Goal: Transaction & Acquisition: Purchase product/service

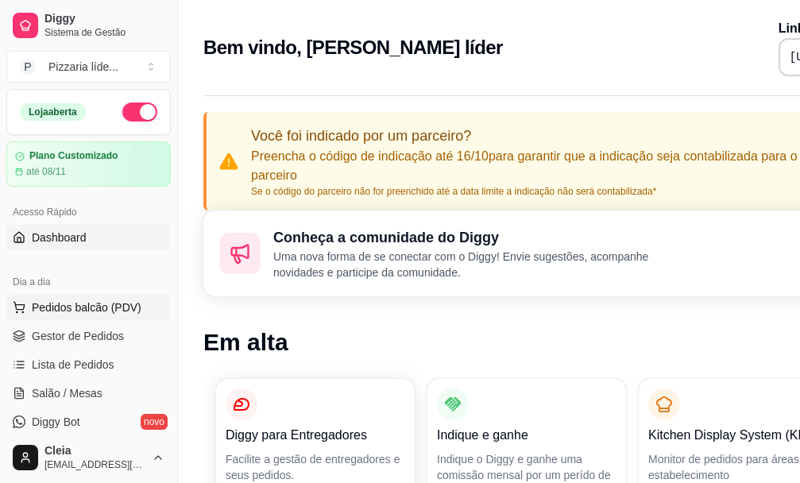
click at [84, 304] on span "Pedidos balcão (PDV)" at bounding box center [87, 308] width 110 height 16
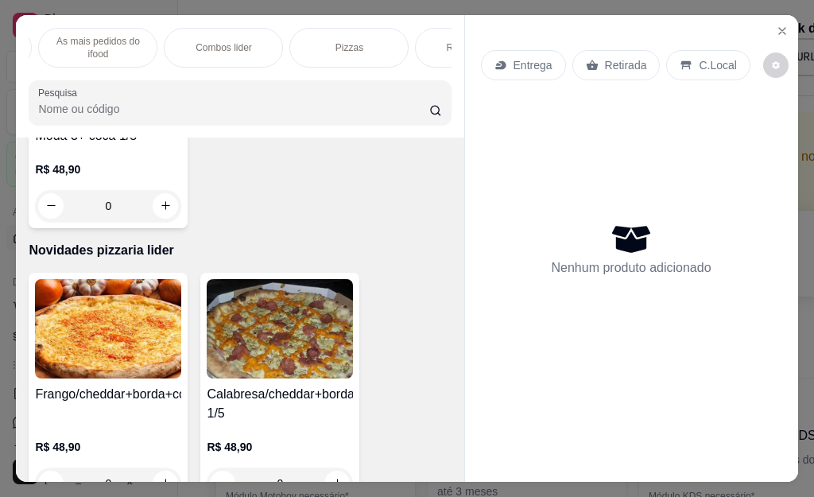
scroll to position [0, 922]
click at [288, 41] on p "Pizzas" at bounding box center [297, 47] width 28 height 13
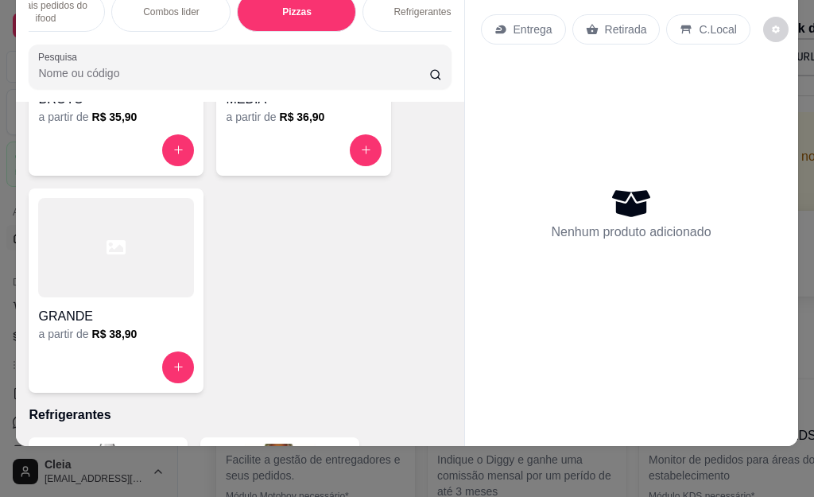
scroll to position [8683, 0]
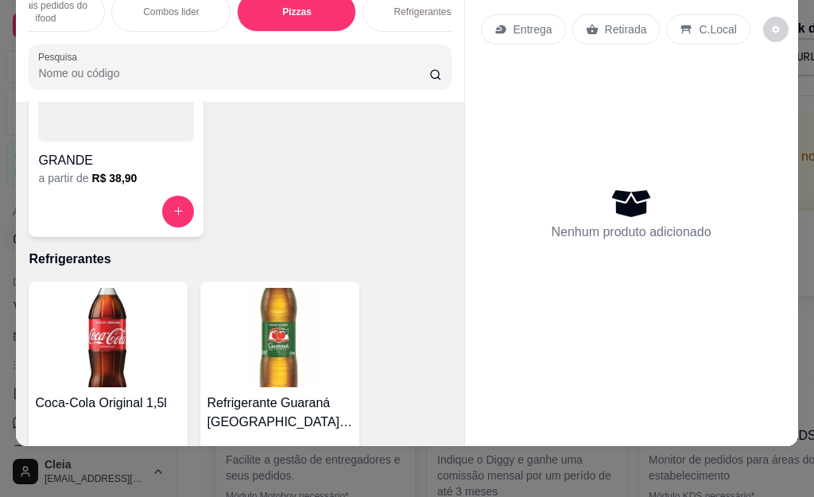
click at [124, 147] on div "GRANDE" at bounding box center [116, 155] width 156 height 29
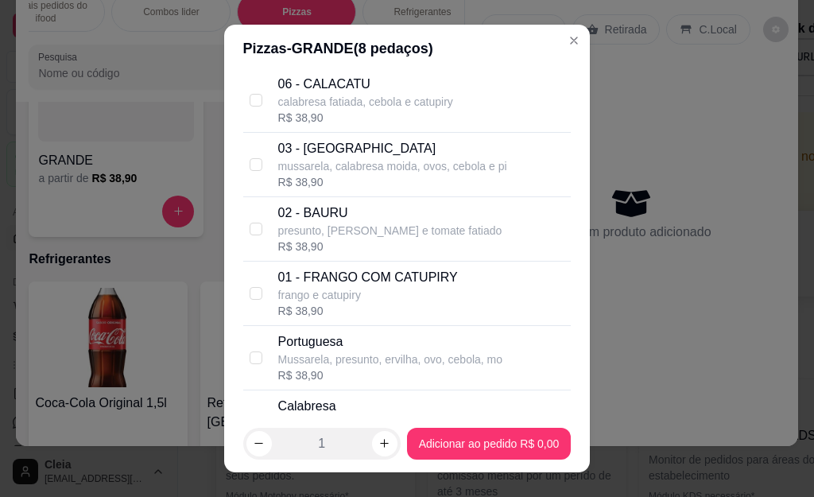
scroll to position [2255, 0]
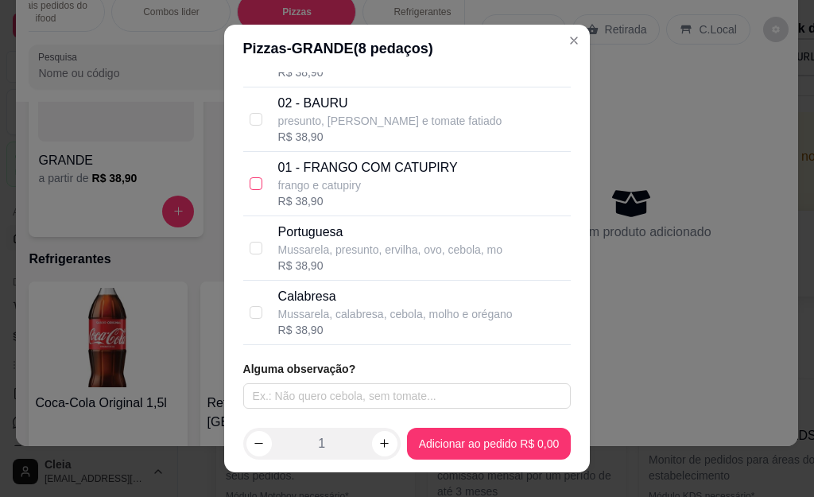
click at [250, 190] on input "checkbox" at bounding box center [256, 183] width 13 height 13
checkbox input "true"
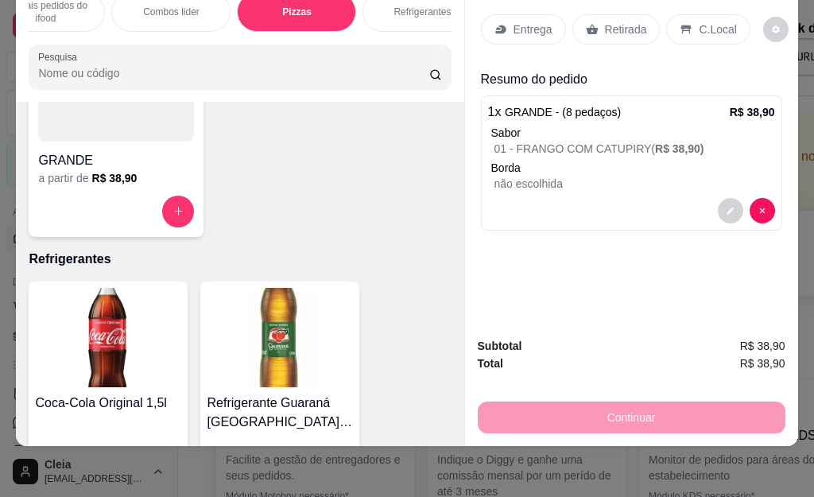
click at [528, 21] on p "Entrega" at bounding box center [532, 29] width 39 height 16
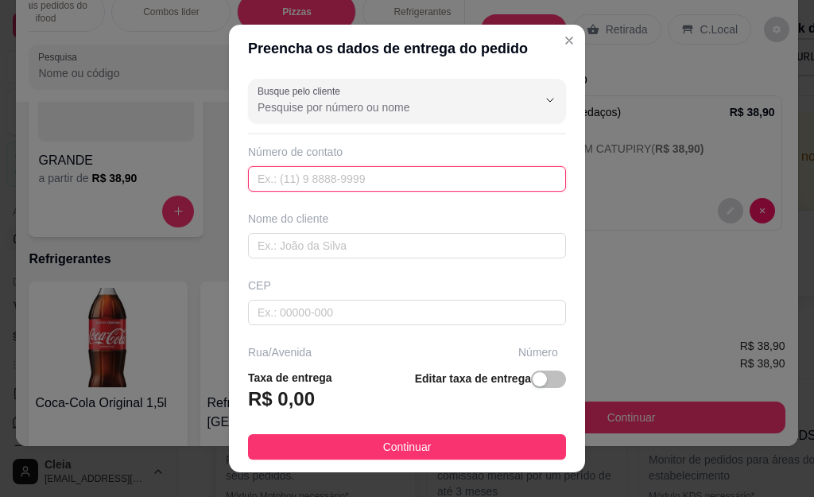
click at [265, 171] on input "text" at bounding box center [407, 178] width 318 height 25
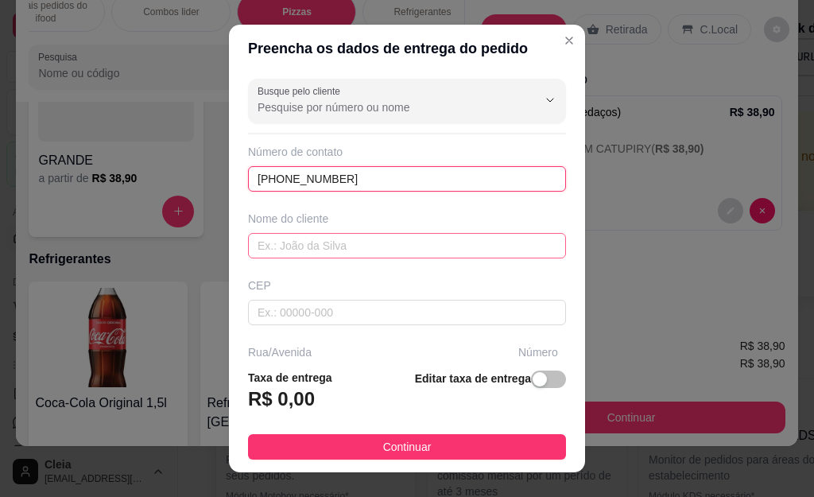
type input "[PHONE_NUMBER]"
click at [300, 237] on input "text" at bounding box center [407, 245] width 318 height 25
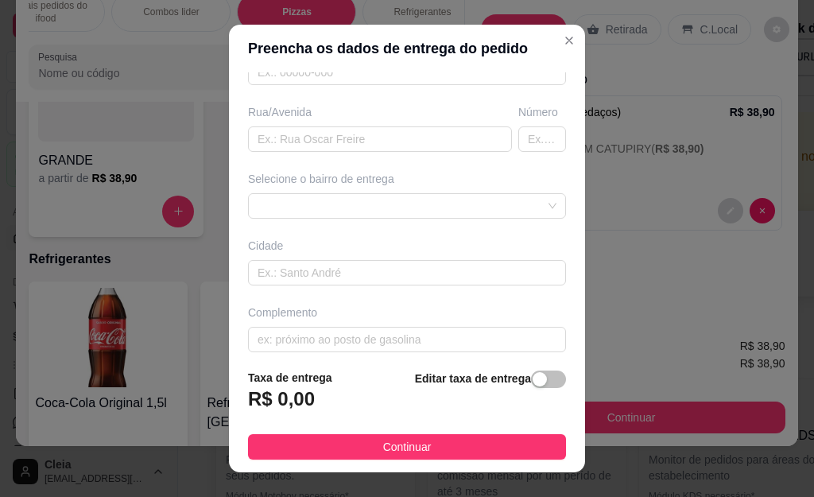
scroll to position [252, 0]
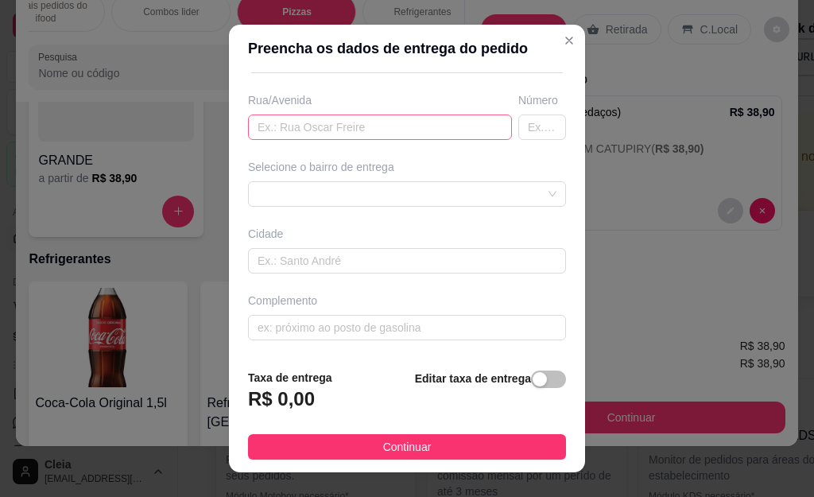
type input "andriny"
click at [416, 133] on input "text" at bounding box center [380, 126] width 264 height 25
type input "presidente [PERSON_NAME]"
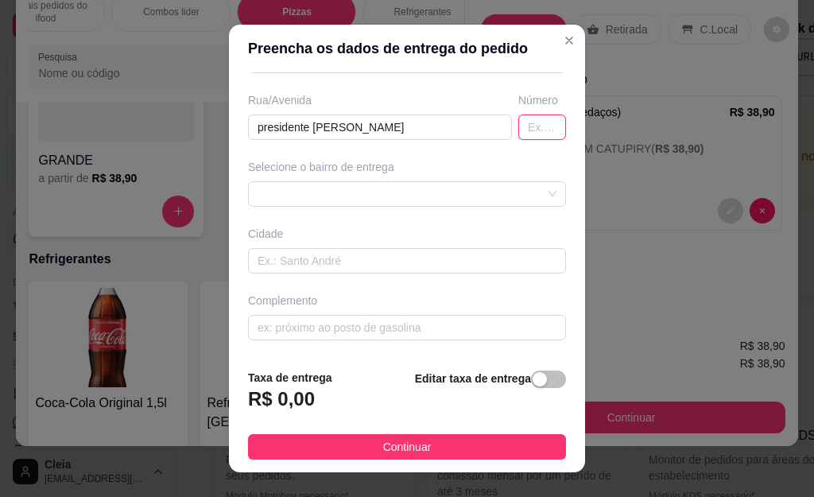
click at [518, 126] on input "text" at bounding box center [542, 126] width 48 height 25
click at [517, 194] on div at bounding box center [407, 193] width 318 height 25
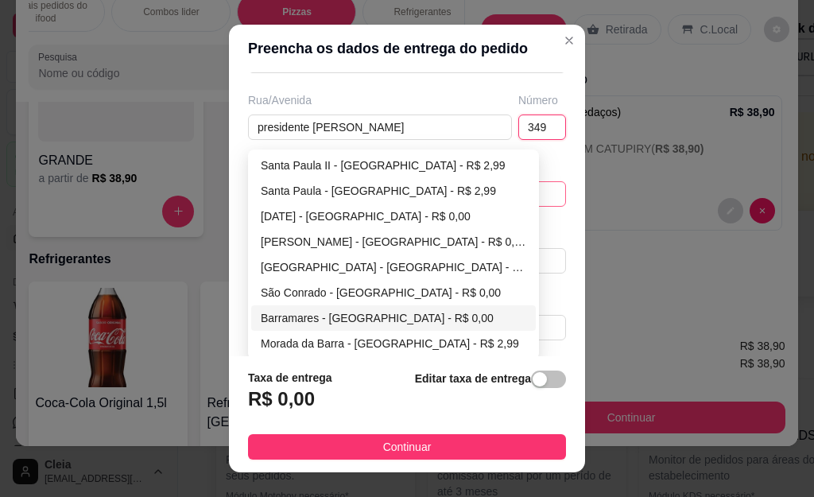
type input "349"
click at [296, 319] on div "Barramares - [GEOGRAPHIC_DATA] - R$ 0,00" at bounding box center [393, 317] width 265 height 17
type input "[GEOGRAPHIC_DATA]"
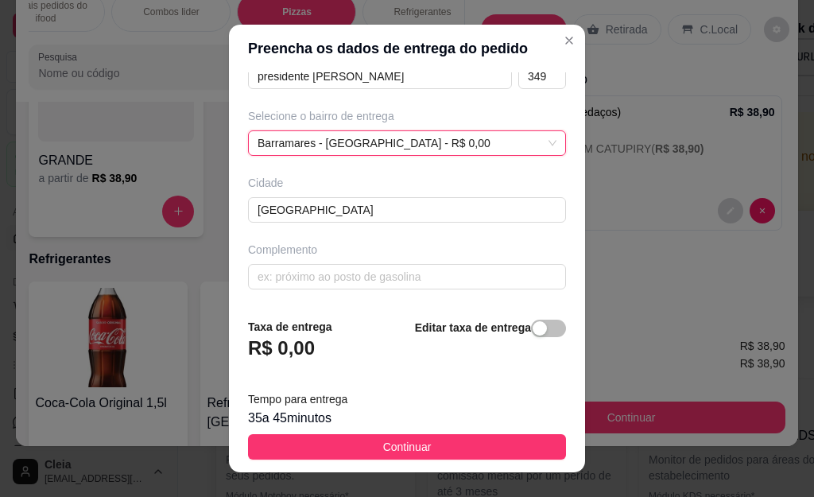
scroll to position [26, 0]
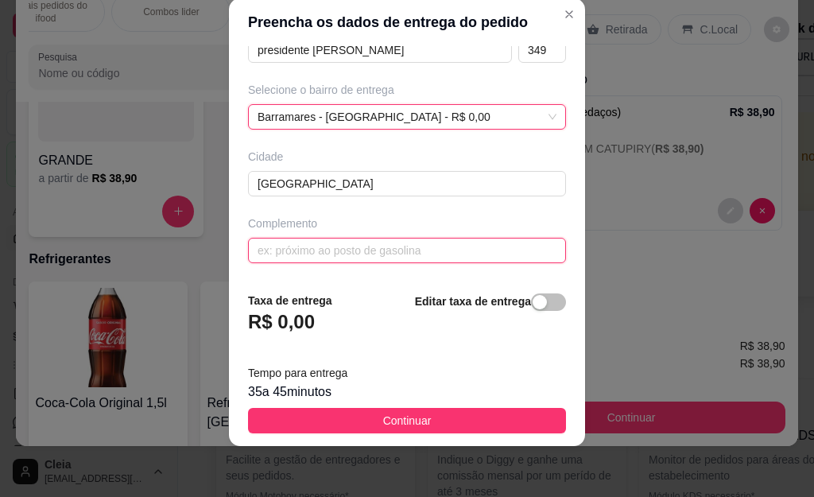
click at [342, 250] on input "text" at bounding box center [407, 250] width 318 height 25
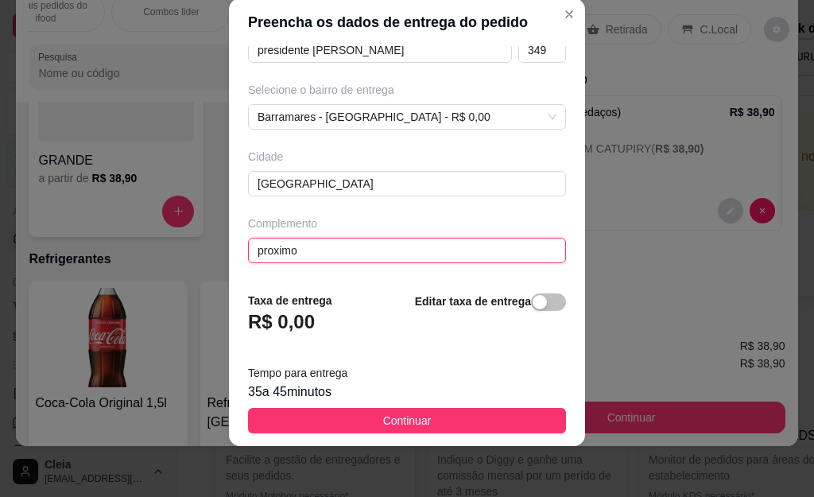
scroll to position [303, 0]
click at [318, 257] on input "proximo" at bounding box center [407, 250] width 318 height 25
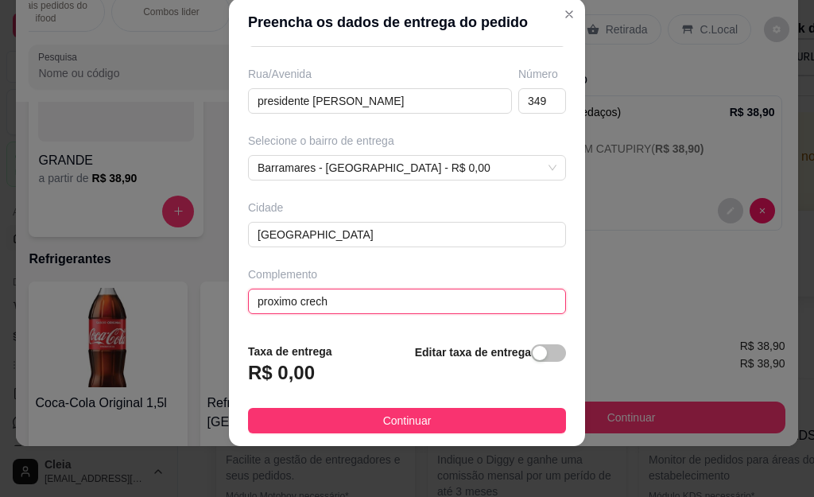
scroll to position [252, 0]
type input "proximo creche"
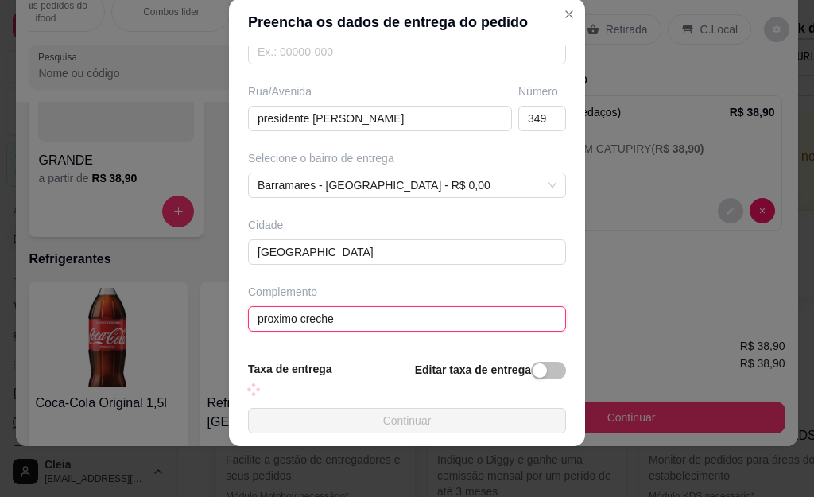
scroll to position [303, 0]
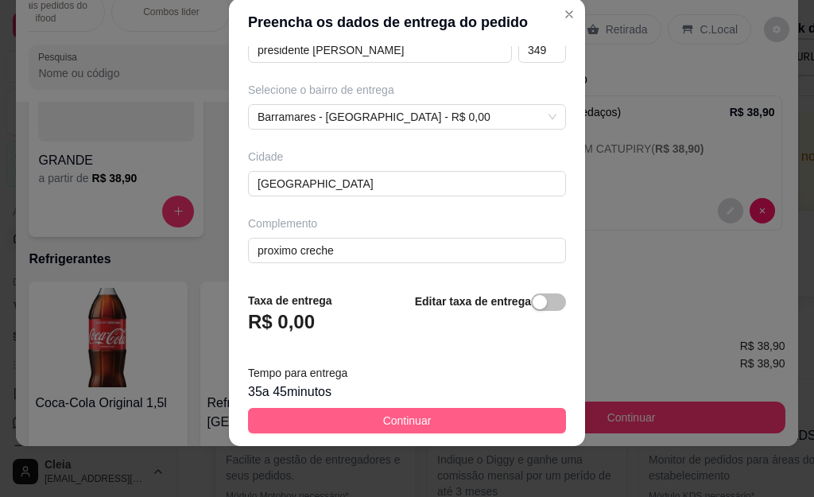
click at [389, 421] on span "Continuar" at bounding box center [407, 420] width 48 height 17
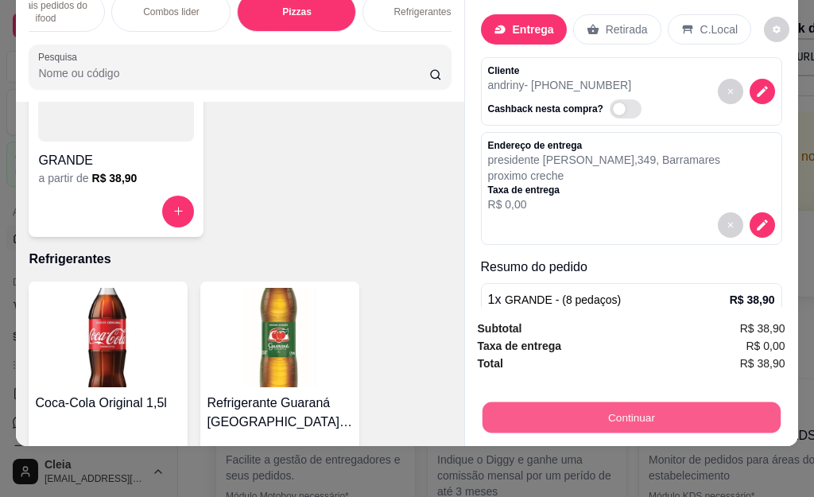
click at [524, 402] on button "Continuar" at bounding box center [631, 417] width 298 height 31
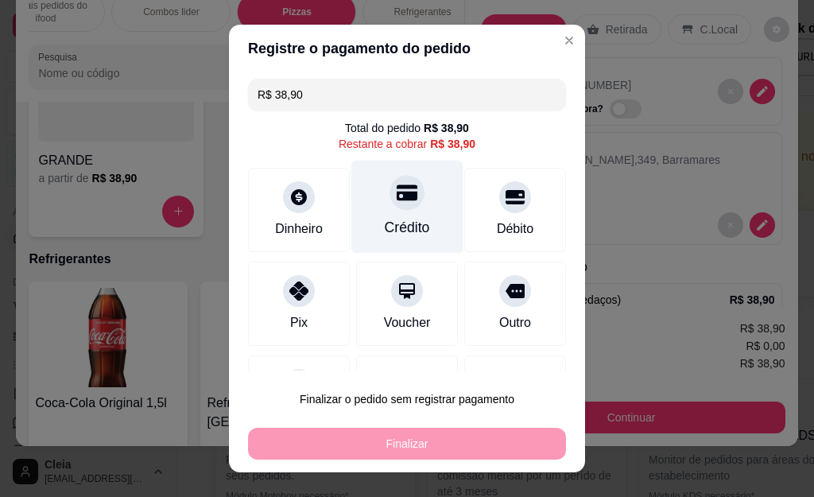
click at [389, 193] on div at bounding box center [406, 193] width 35 height 35
type input "R$ 0,00"
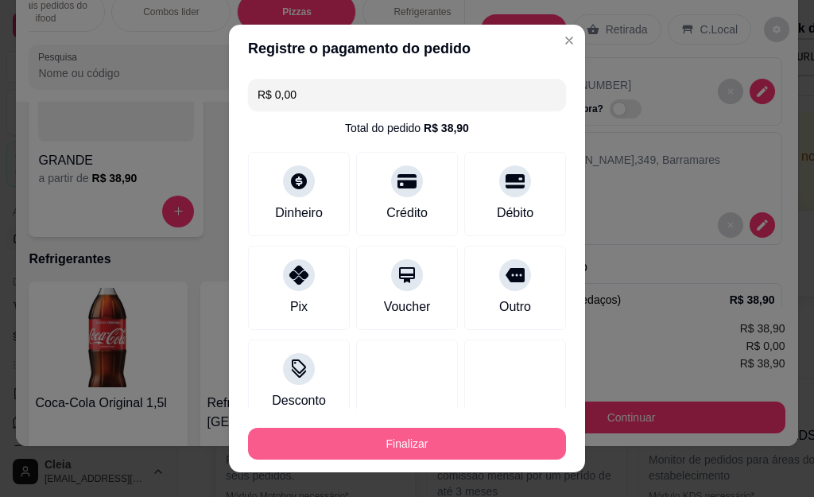
click at [417, 433] on button "Finalizar" at bounding box center [407, 444] width 318 height 32
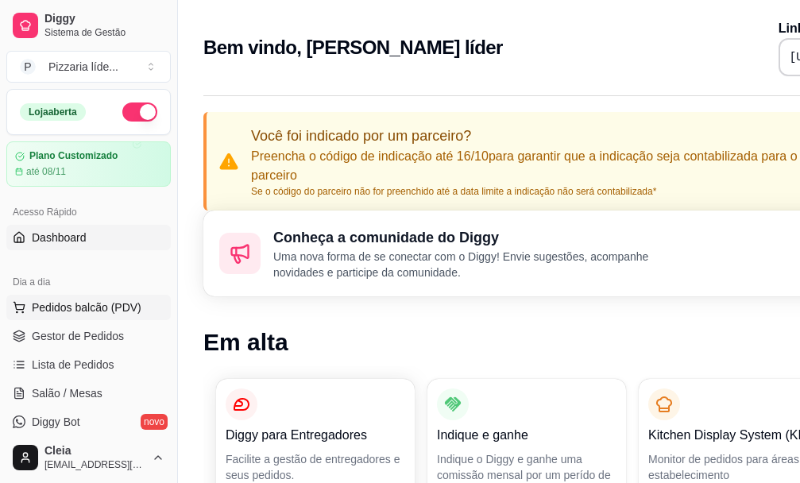
click at [91, 313] on span "Pedidos balcão (PDV)" at bounding box center [87, 308] width 110 height 16
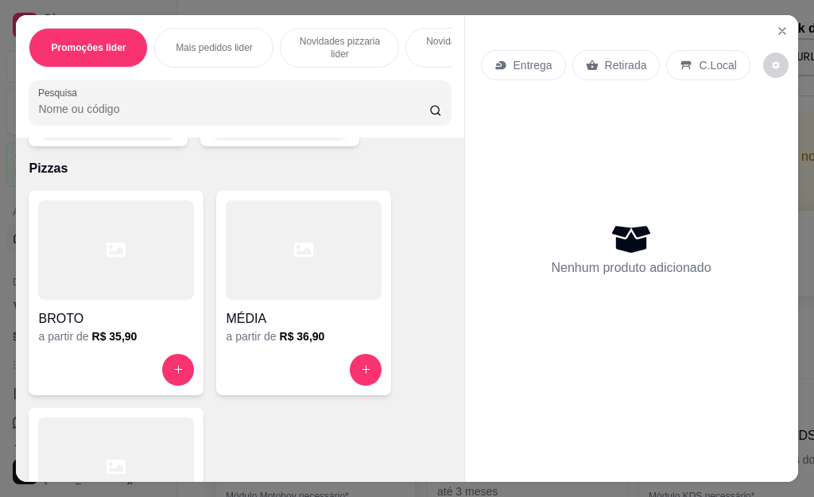
scroll to position [8503, 0]
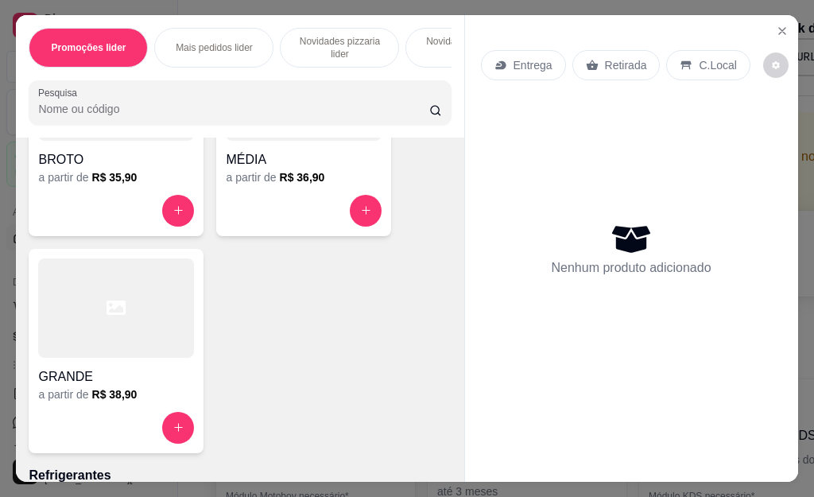
click at [91, 319] on div at bounding box center [116, 307] width 156 height 99
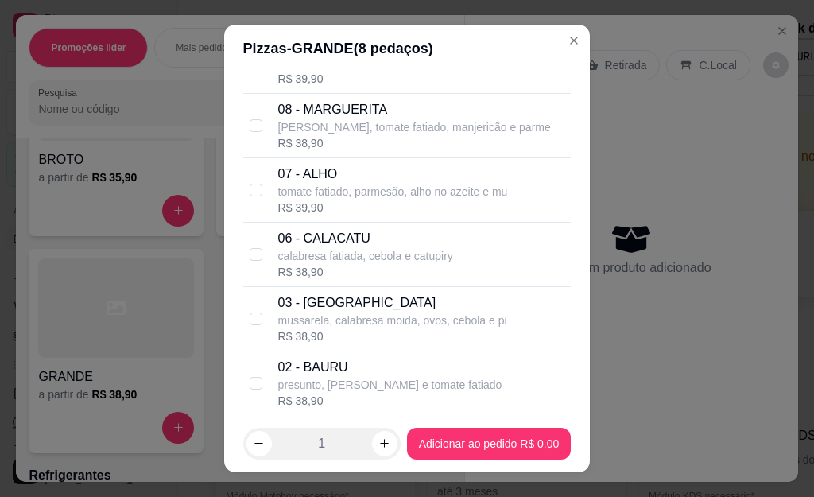
scroll to position [2255, 0]
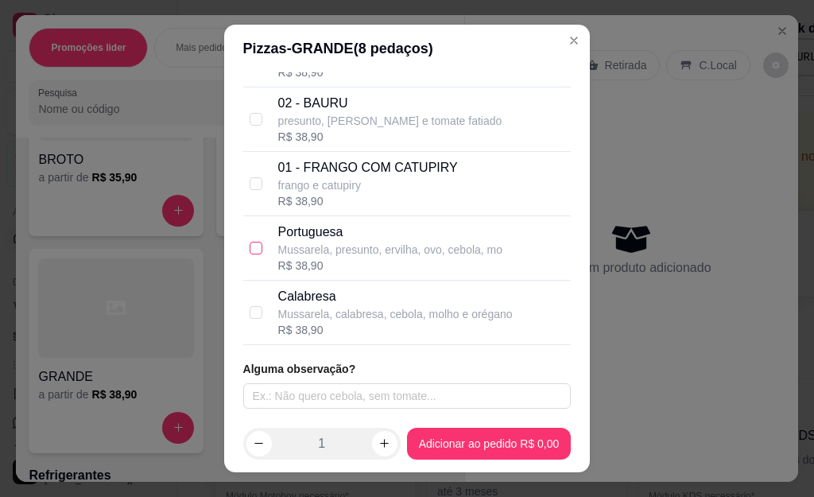
click at [250, 250] on input "checkbox" at bounding box center [256, 248] width 13 height 13
checkbox input "true"
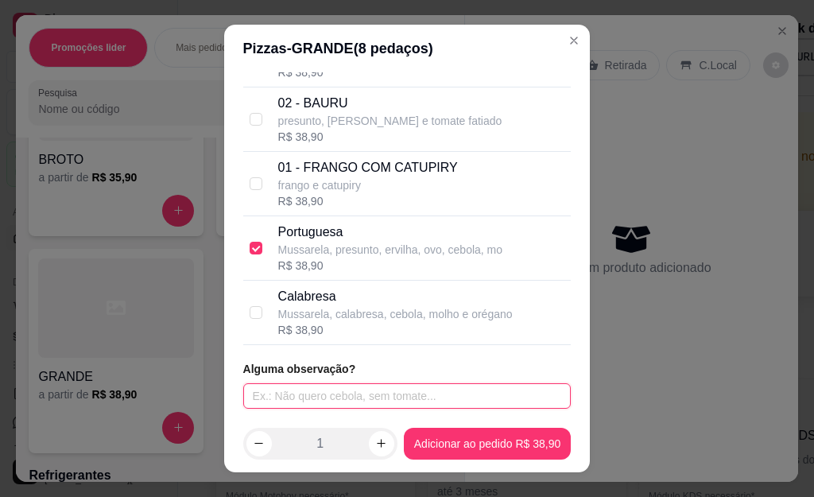
click at [351, 397] on input "text" at bounding box center [407, 395] width 328 height 25
click at [286, 393] on input "meia calbresa" at bounding box center [407, 395] width 328 height 25
type input "meia calabresa"
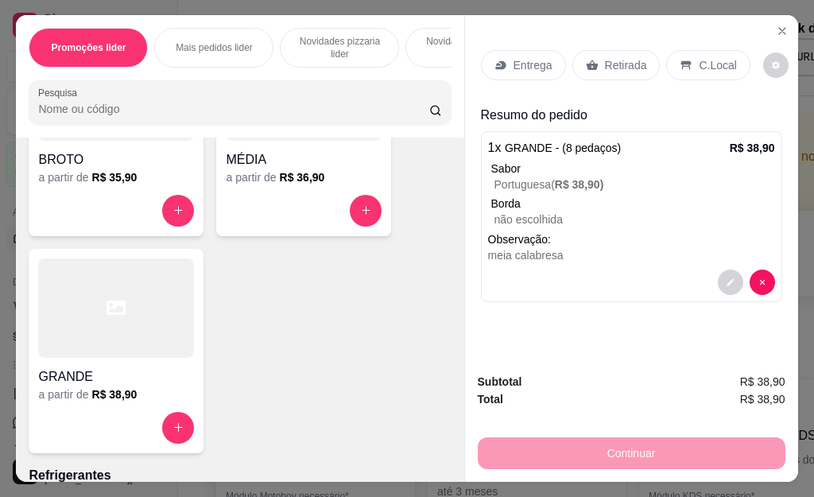
click at [622, 61] on p "Retirada" at bounding box center [626, 65] width 42 height 16
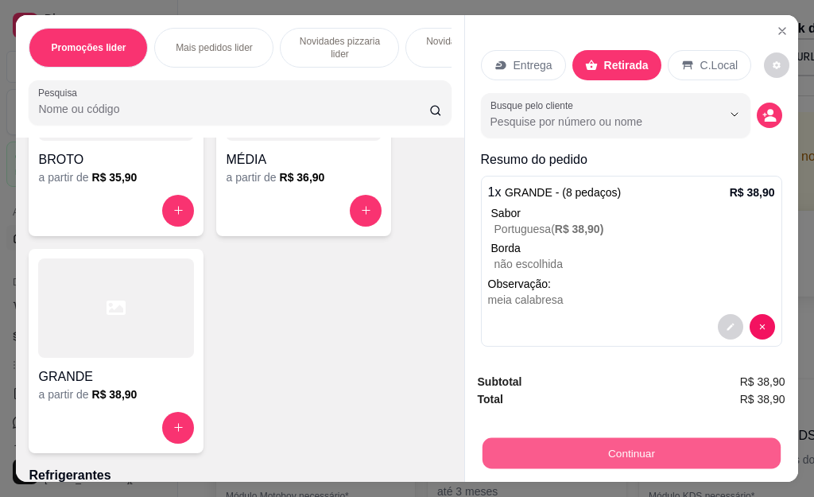
click at [741, 451] on button "Continuar" at bounding box center [631, 453] width 298 height 31
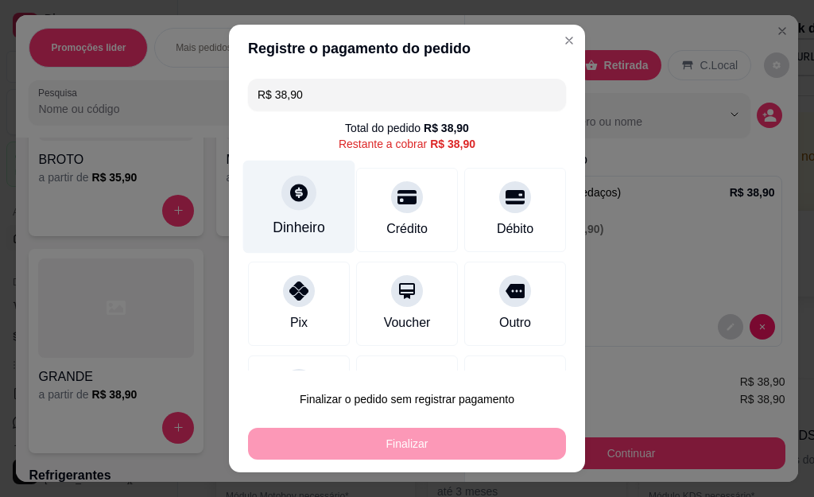
click at [288, 197] on icon at bounding box center [298, 192] width 21 height 21
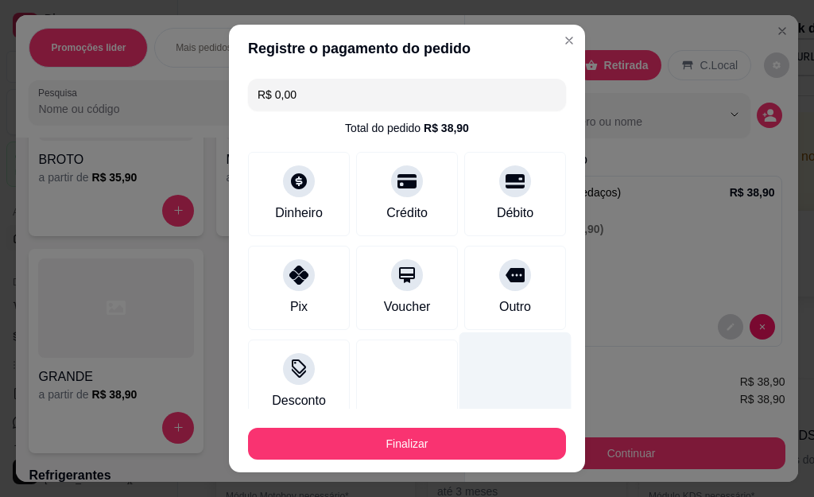
type input "R$ 0,00"
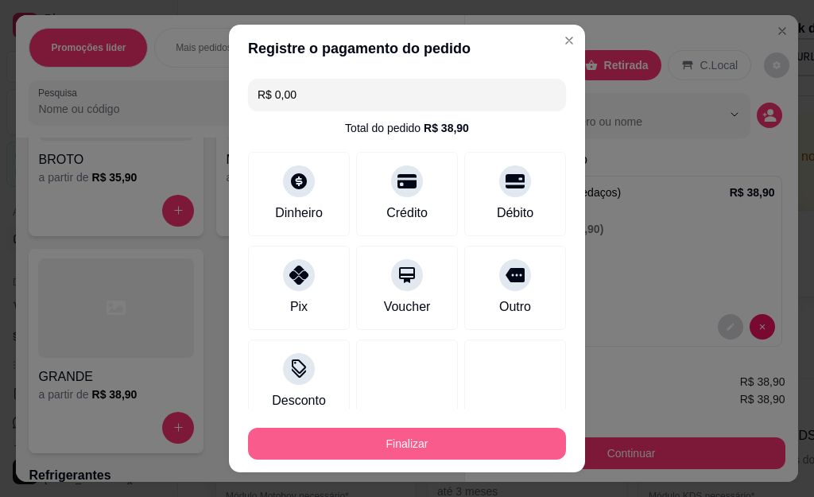
click at [409, 443] on button "Finalizar" at bounding box center [407, 444] width 318 height 32
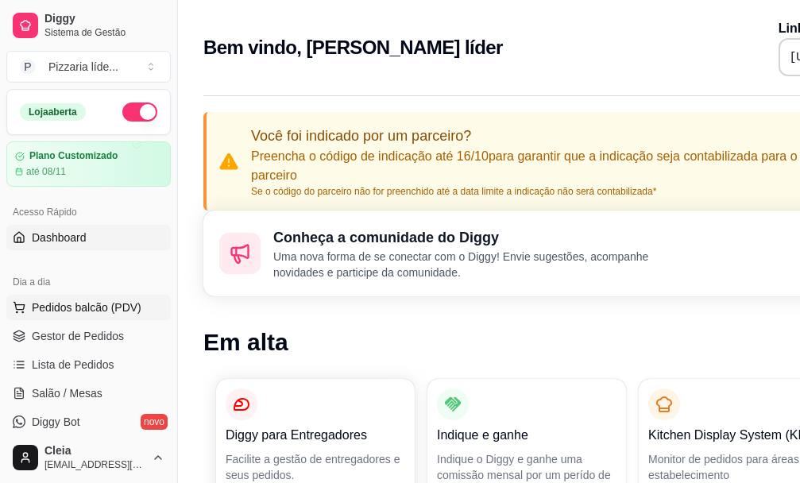
click at [59, 308] on span "Pedidos balcão (PDV)" at bounding box center [87, 308] width 110 height 16
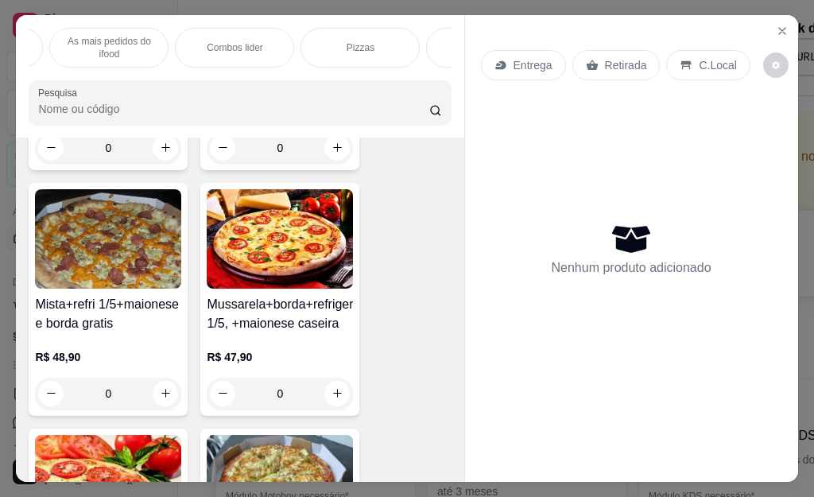
scroll to position [0, 922]
click at [299, 44] on p "Pizzas" at bounding box center [297, 47] width 28 height 13
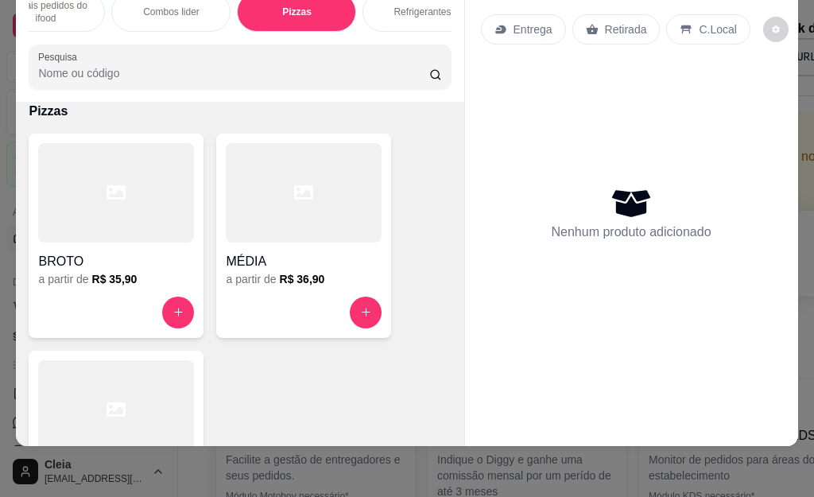
scroll to position [8524, 0]
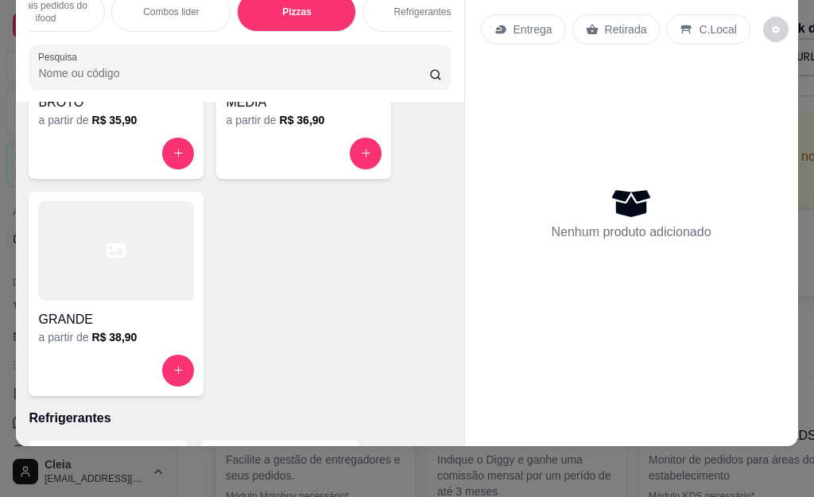
click at [99, 273] on div at bounding box center [116, 250] width 156 height 99
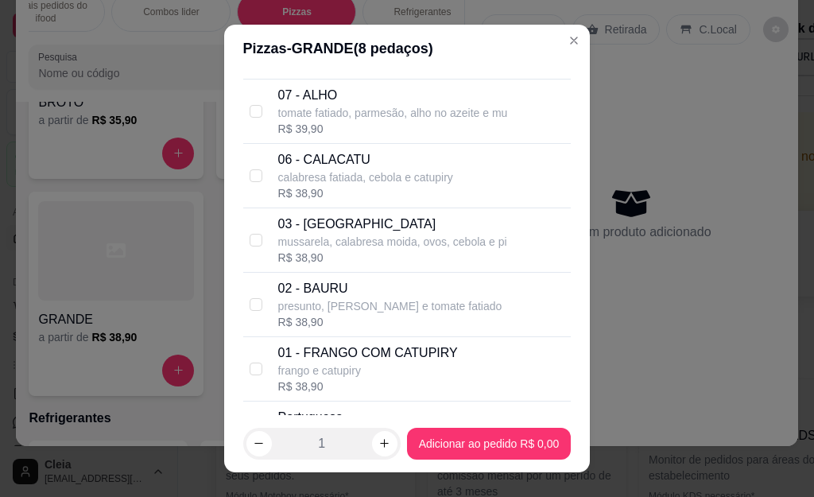
scroll to position [2146, 0]
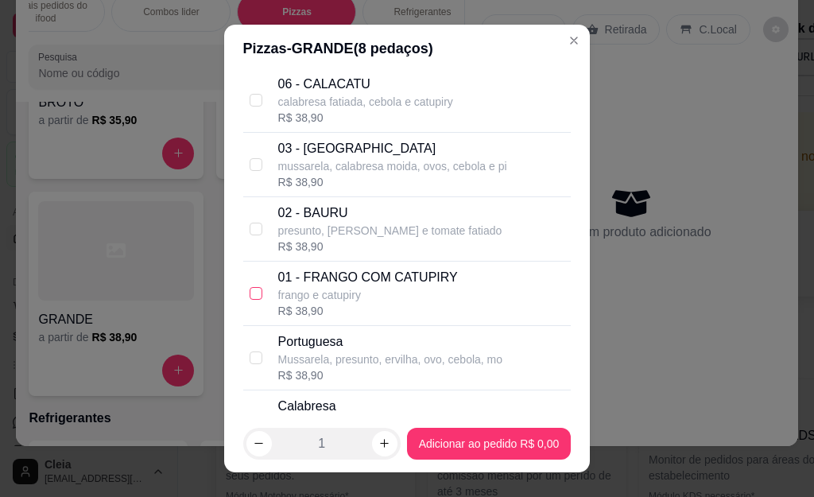
click at [250, 288] on input "checkbox" at bounding box center [256, 293] width 13 height 13
checkbox input "true"
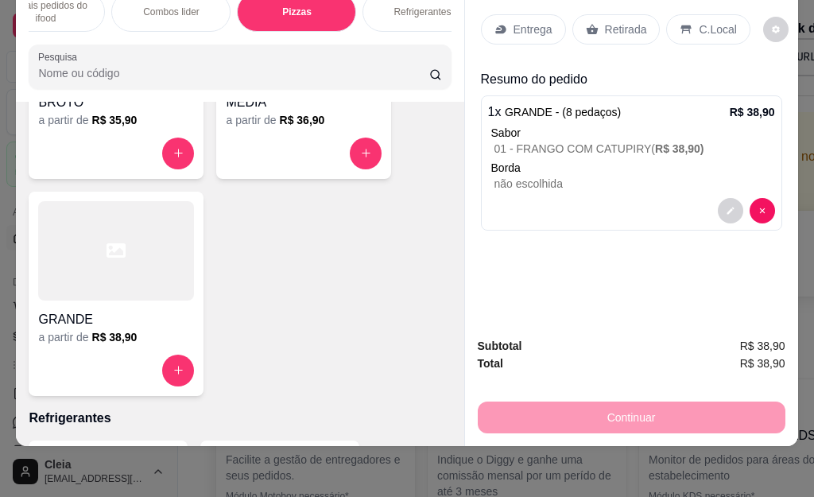
click at [117, 286] on div at bounding box center [116, 250] width 156 height 99
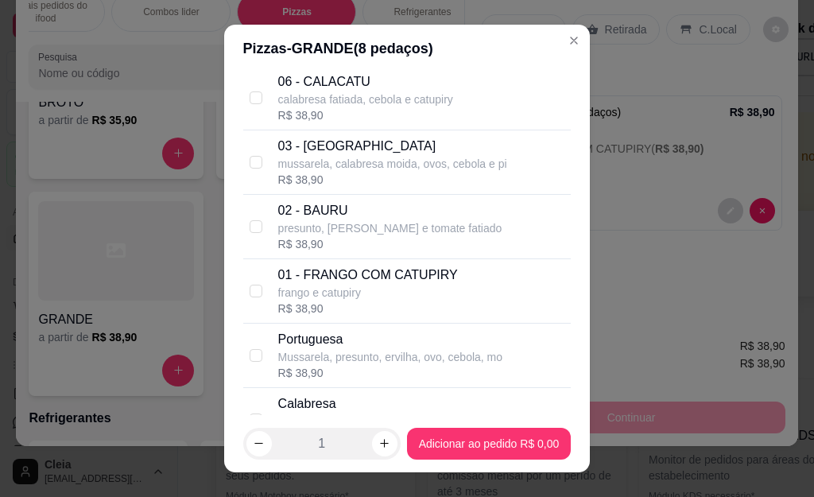
scroll to position [2255, 0]
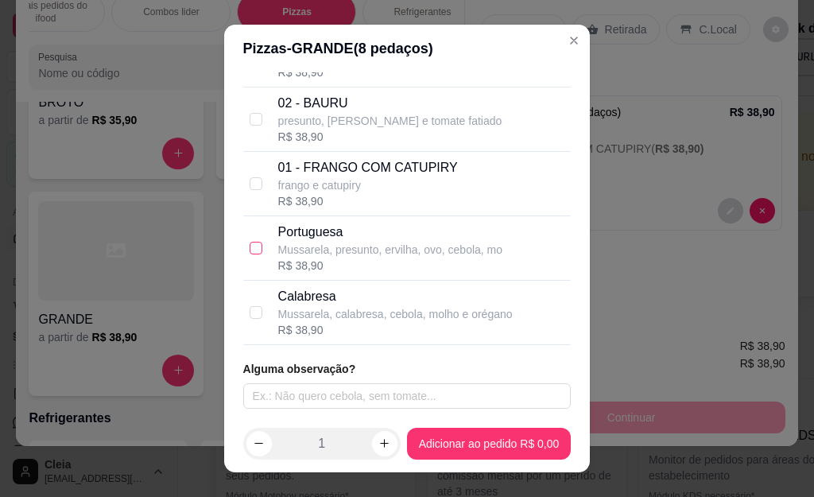
click at [250, 246] on input "checkbox" at bounding box center [256, 248] width 13 height 13
checkbox input "true"
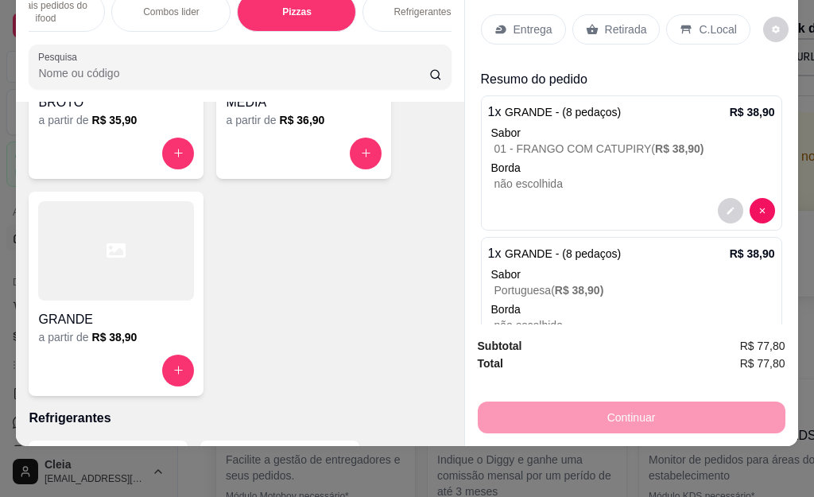
click at [514, 21] on p "Entrega" at bounding box center [532, 29] width 39 height 16
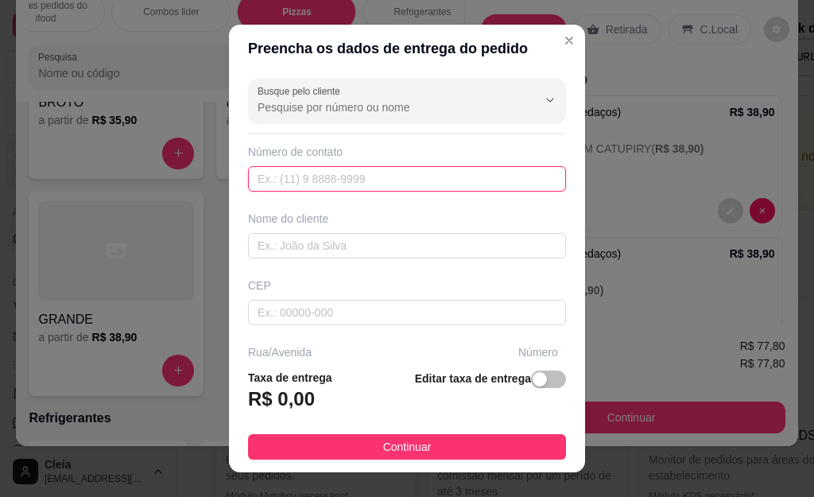
click at [281, 181] on input "text" at bounding box center [407, 178] width 318 height 25
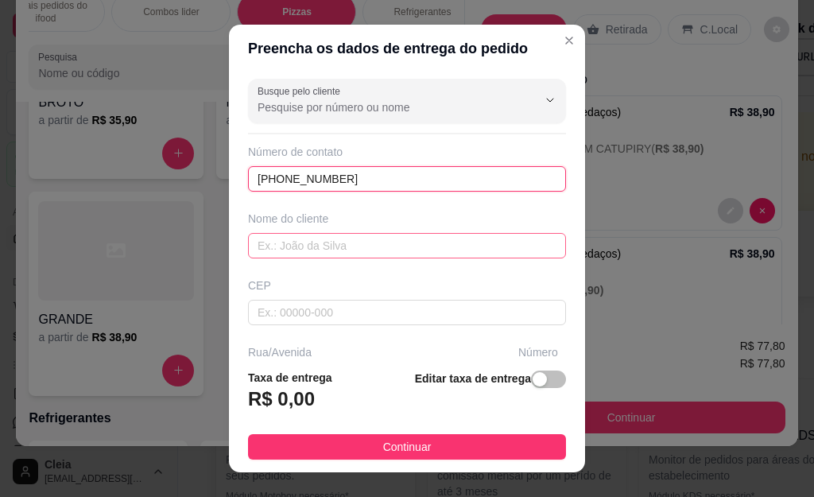
type input "[PHONE_NUMBER]"
click at [373, 245] on input "text" at bounding box center [407, 245] width 318 height 25
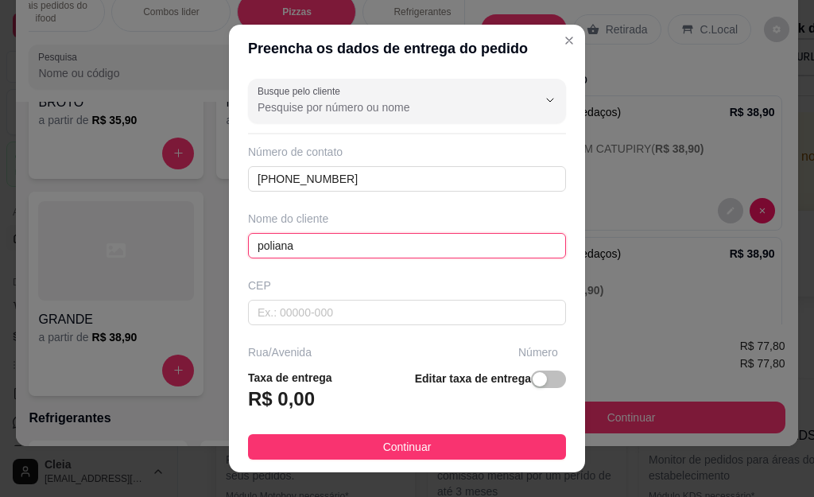
scroll to position [252, 0]
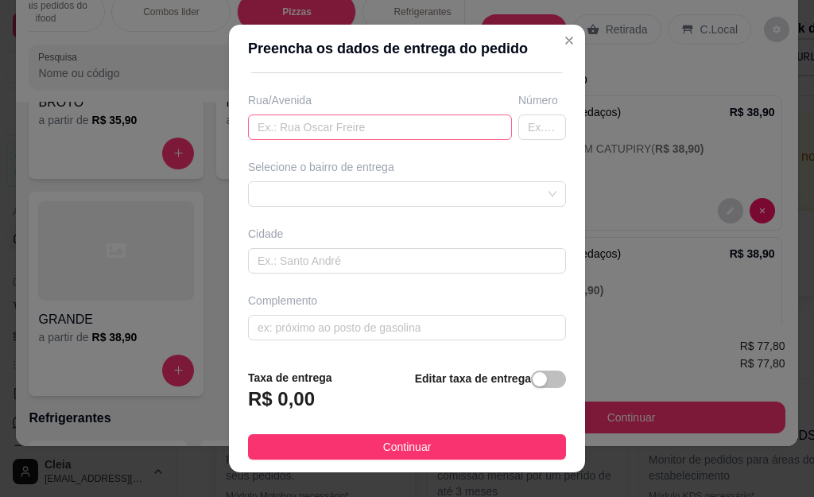
type input "poliana"
click at [388, 122] on input "text" at bounding box center [380, 126] width 264 height 25
type input "mimoso do sul"
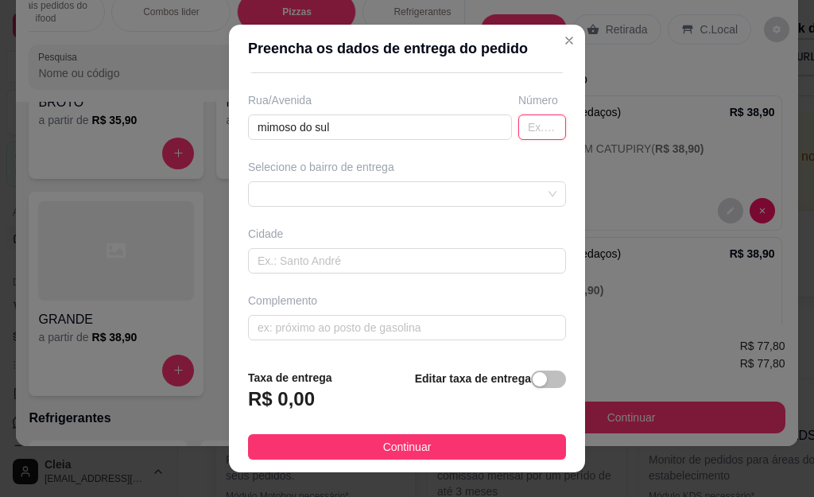
click at [518, 126] on input "text" at bounding box center [542, 126] width 48 height 25
click at [518, 190] on div at bounding box center [407, 193] width 318 height 25
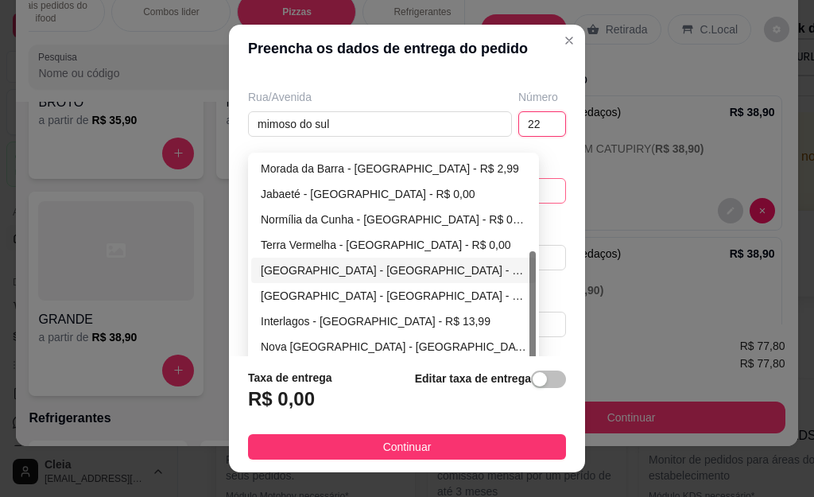
scroll to position [258, 0]
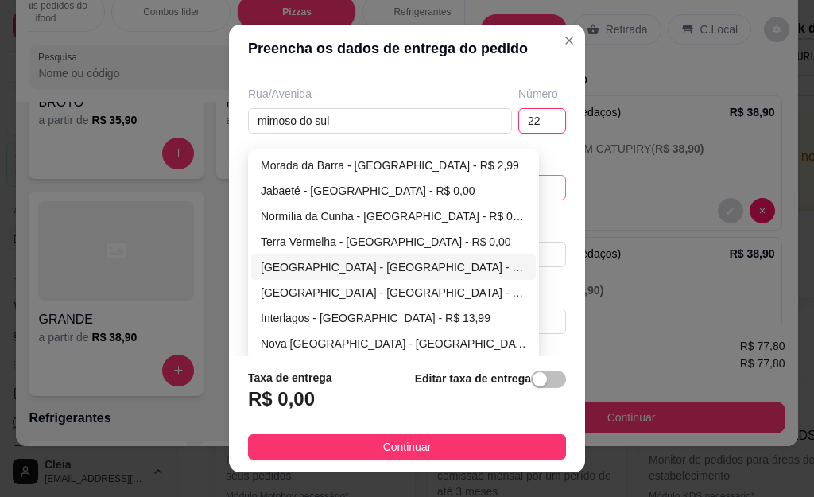
type input "22"
click at [288, 261] on div "[GEOGRAPHIC_DATA] - [GEOGRAPHIC_DATA] - R$ 0,00" at bounding box center [393, 266] width 265 height 17
type input "[GEOGRAPHIC_DATA]"
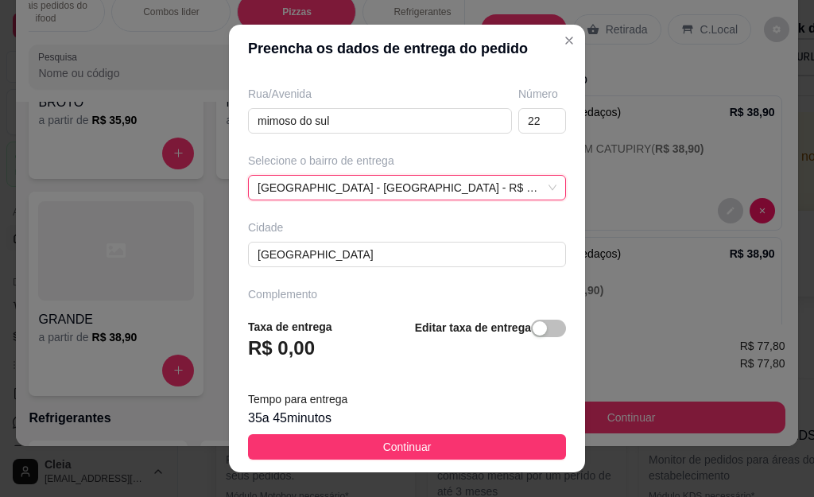
scroll to position [303, 0]
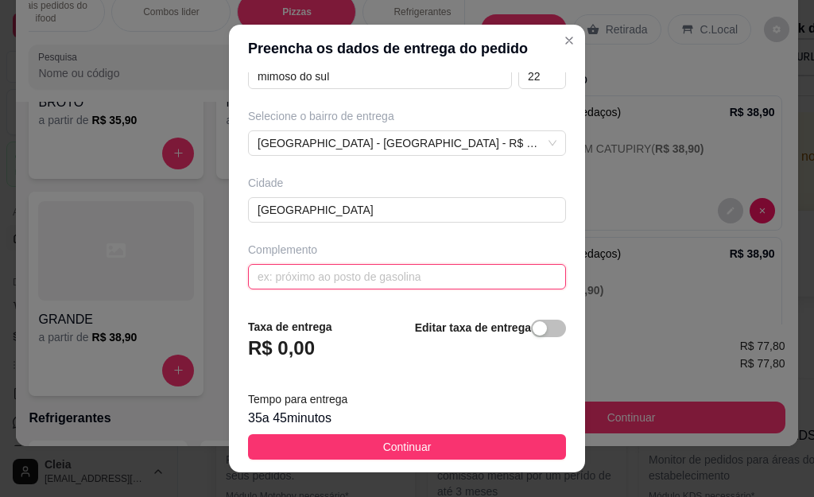
click at [349, 273] on input "text" at bounding box center [407, 276] width 318 height 25
type input "p"
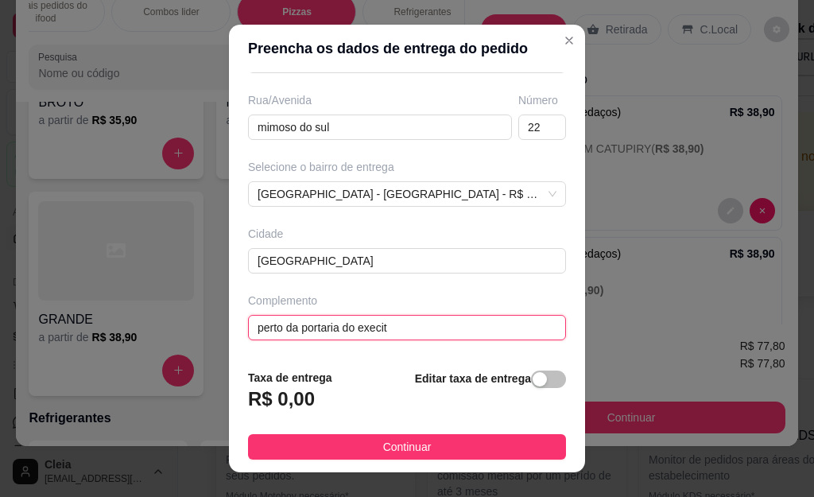
type input "perto da portaria do execito"
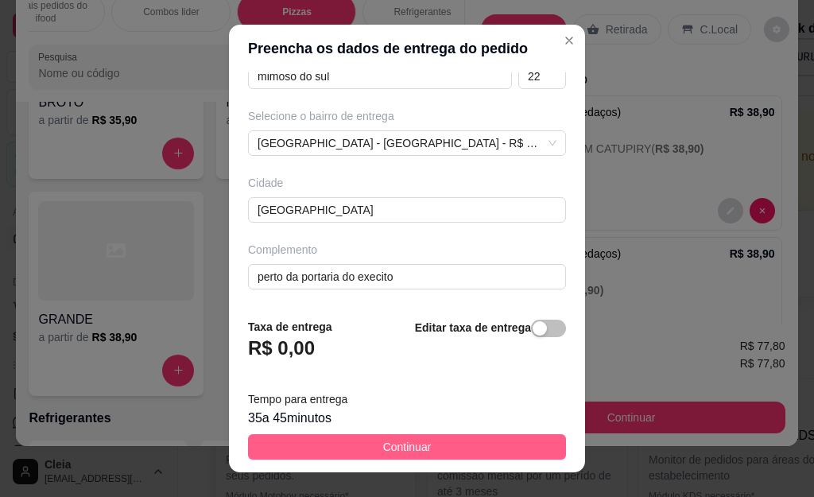
click at [383, 443] on span "Continuar" at bounding box center [407, 446] width 48 height 17
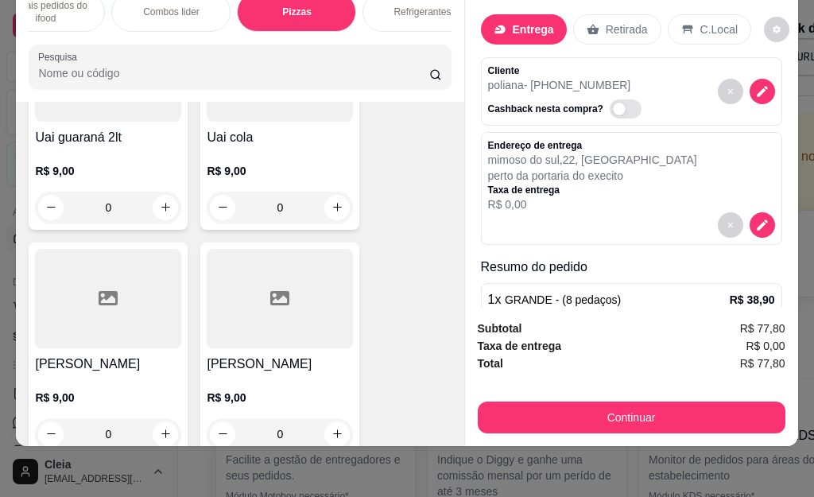
scroll to position [9115, 0]
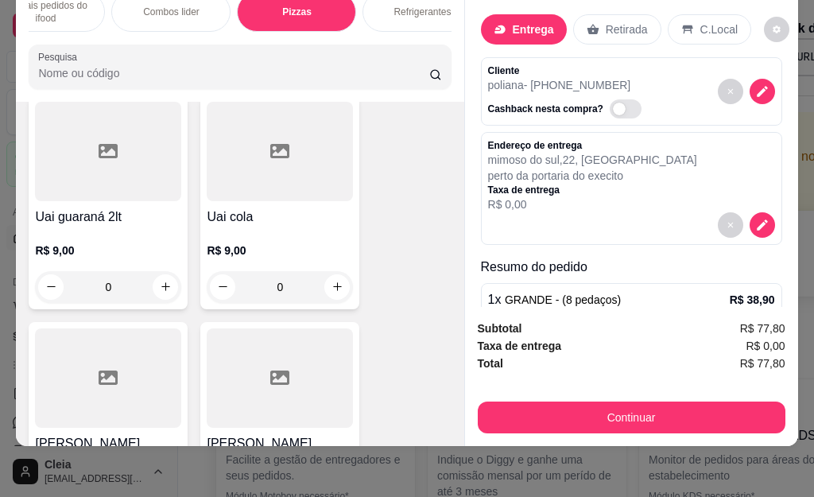
click at [247, 172] on div at bounding box center [280, 151] width 146 height 99
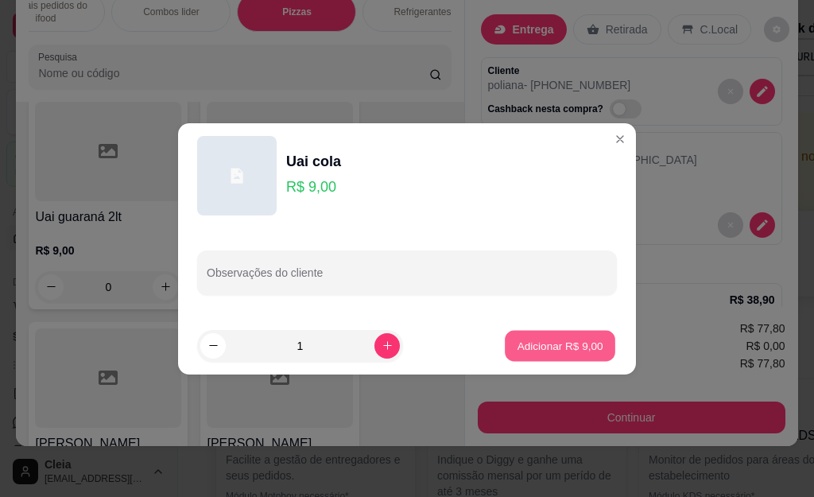
click at [532, 346] on p "Adicionar R$ 9,00" at bounding box center [560, 345] width 86 height 15
type input "1"
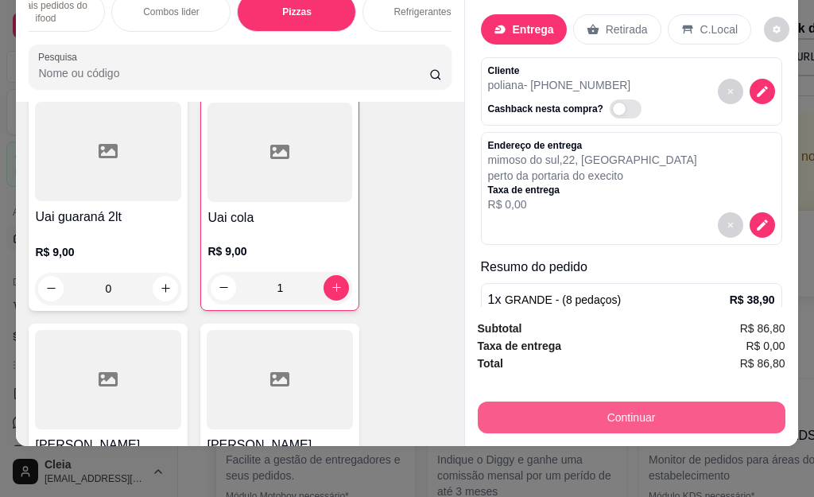
click at [544, 412] on button "Continuar" at bounding box center [632, 417] width 308 height 32
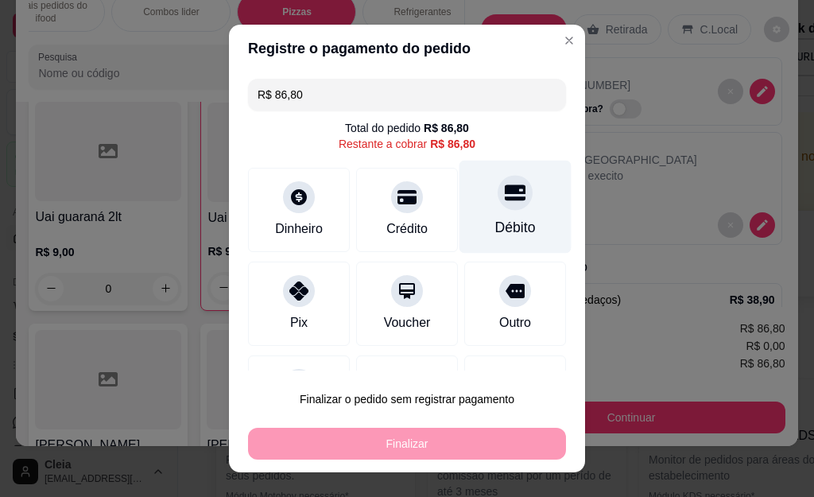
click at [497, 212] on div "Débito" at bounding box center [515, 207] width 112 height 93
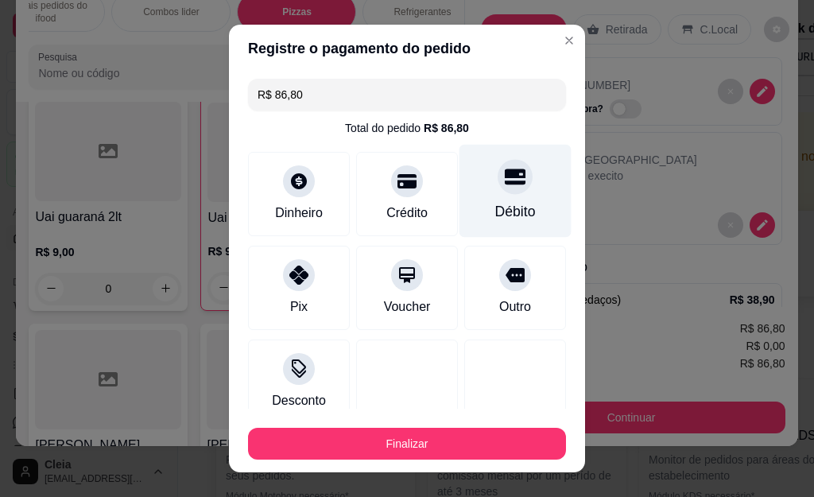
type input "R$ 0,00"
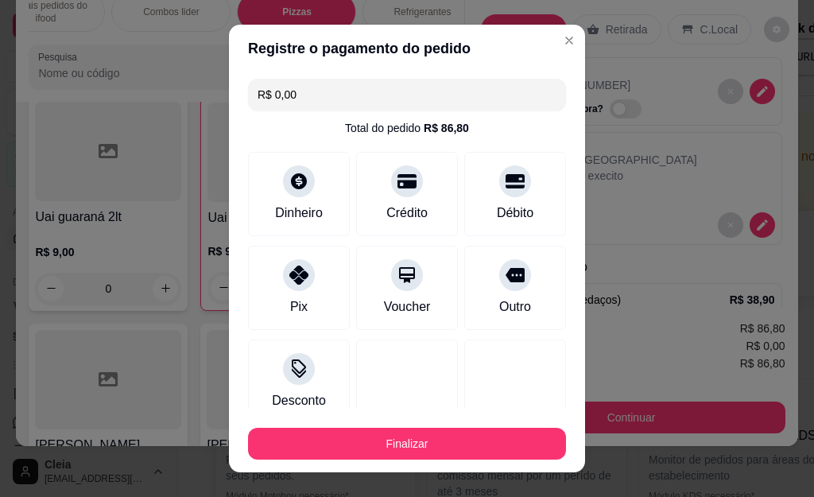
click at [375, 452] on button "Finalizar" at bounding box center [407, 444] width 318 height 32
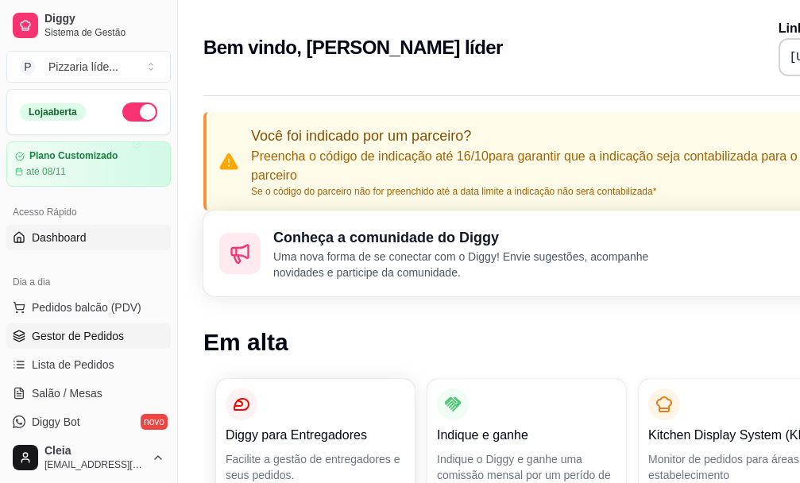
click at [82, 339] on span "Gestor de Pedidos" at bounding box center [78, 336] width 92 height 16
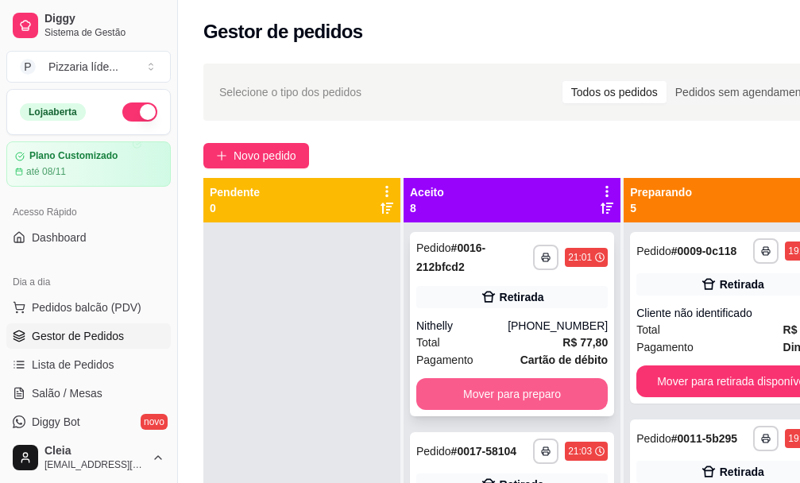
click at [468, 390] on button "Mover para preparo" at bounding box center [512, 394] width 192 height 32
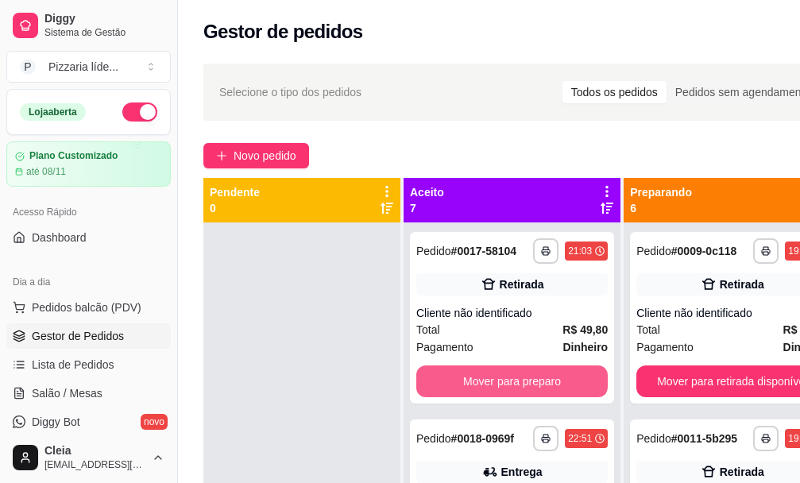
click at [468, 391] on button "Mover para preparo" at bounding box center [512, 382] width 192 height 32
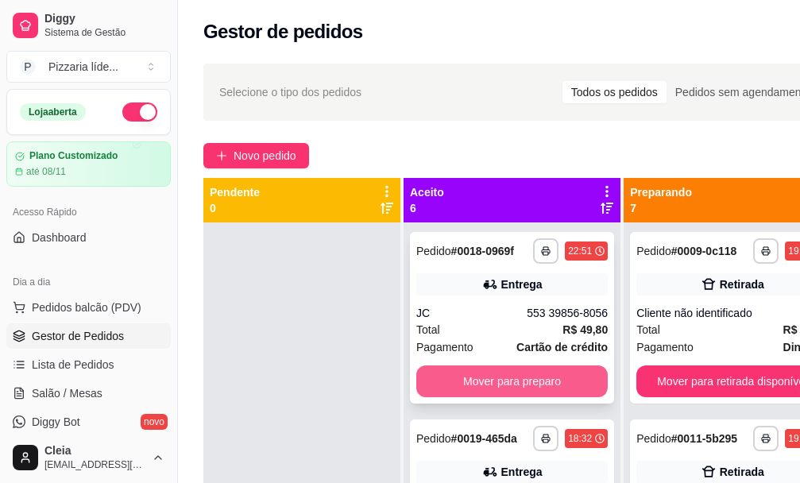
click at [489, 389] on button "Mover para preparo" at bounding box center [512, 382] width 192 height 32
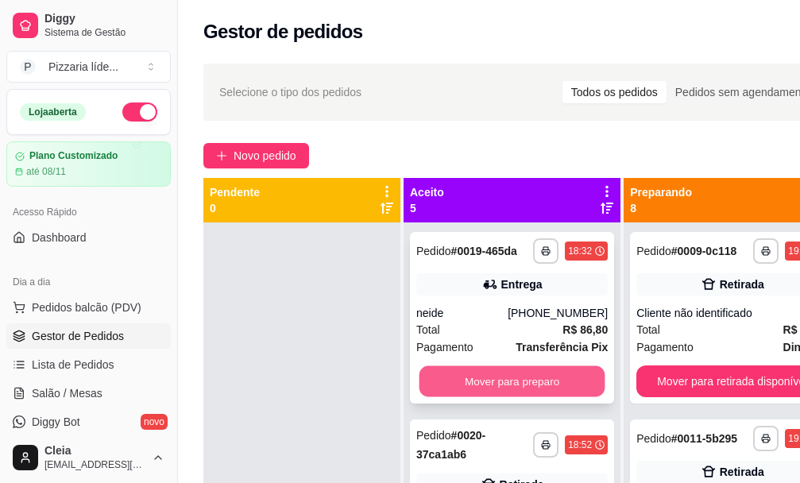
click at [488, 389] on button "Mover para preparo" at bounding box center [513, 381] width 186 height 31
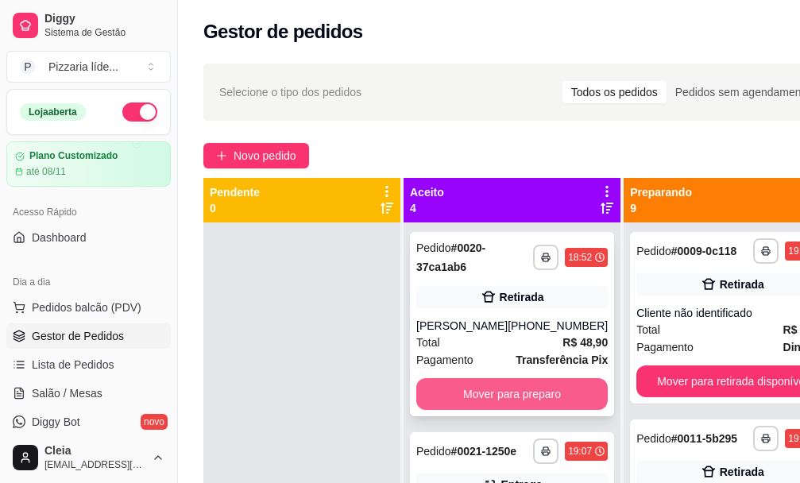
click at [496, 396] on button "Mover para preparo" at bounding box center [512, 394] width 192 height 32
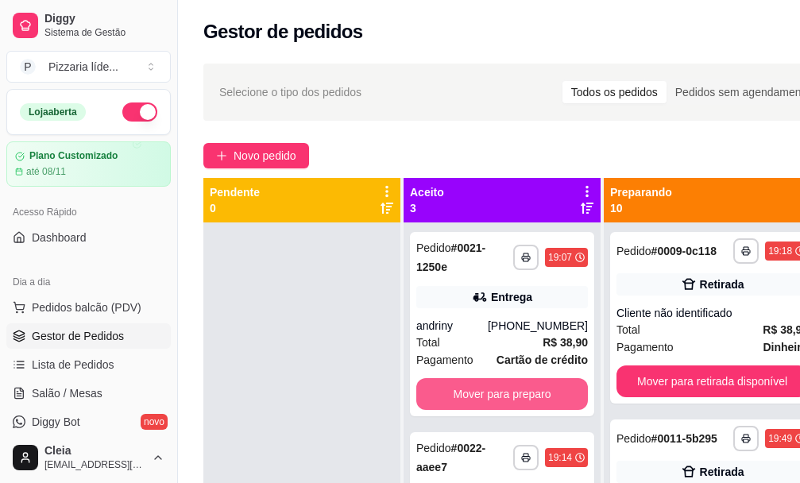
click at [496, 396] on button "Mover para preparo" at bounding box center [502, 394] width 172 height 32
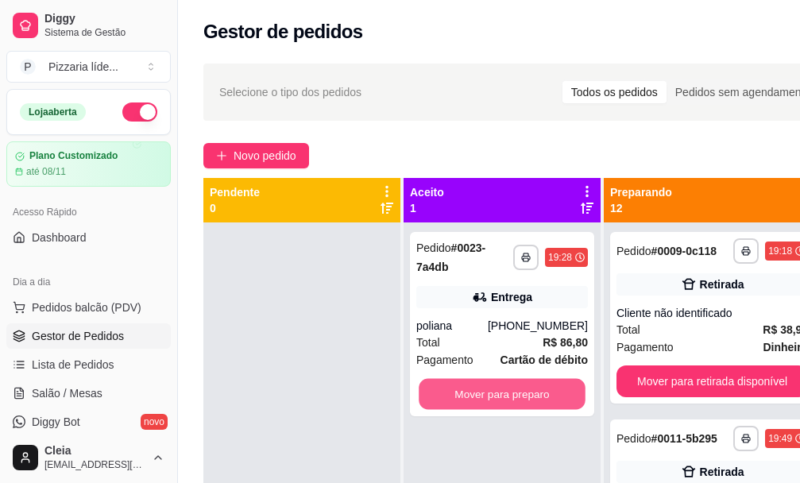
click at [496, 396] on button "Mover para preparo" at bounding box center [502, 394] width 167 height 31
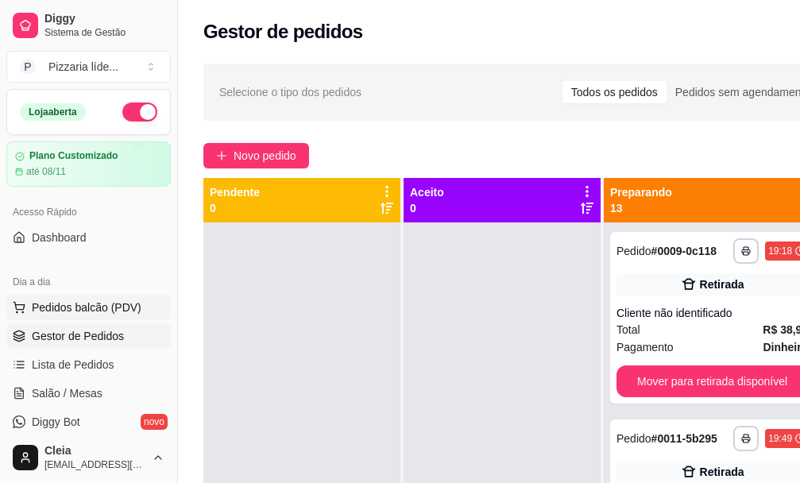
click at [88, 312] on span "Pedidos balcão (PDV)" at bounding box center [87, 308] width 110 height 16
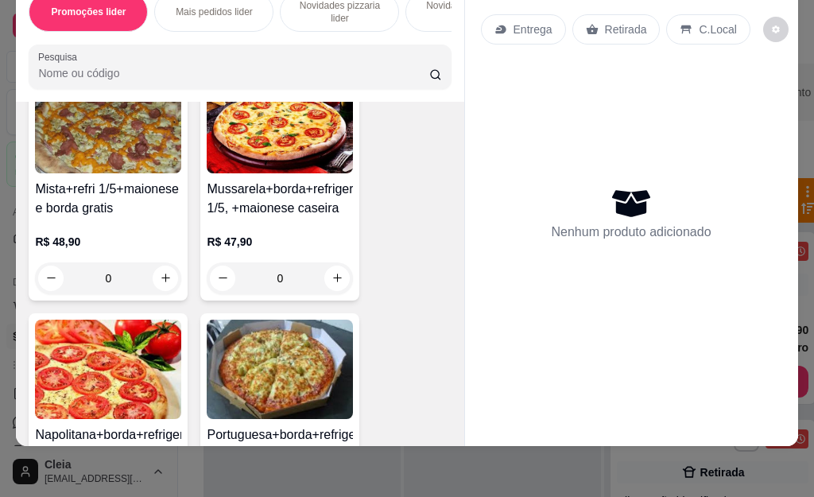
scroll to position [1113, 0]
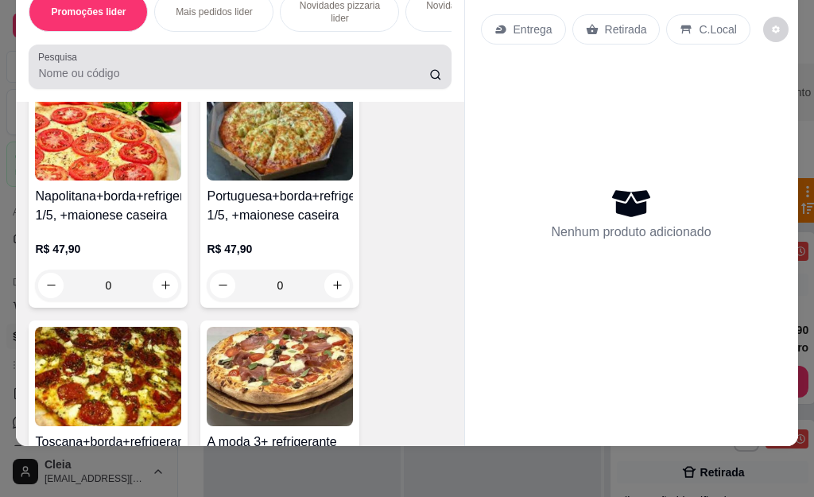
click at [114, 67] on input "Pesquisa" at bounding box center [233, 73] width 391 height 16
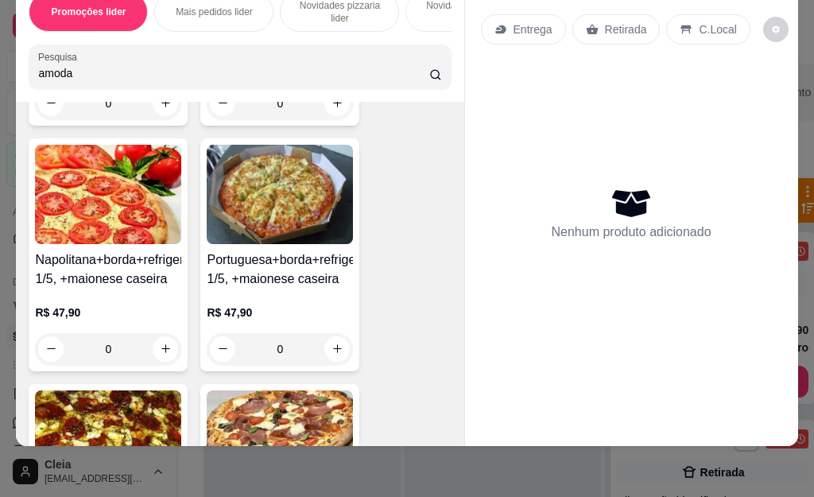
click at [68, 66] on input "amoda" at bounding box center [233, 73] width 391 height 16
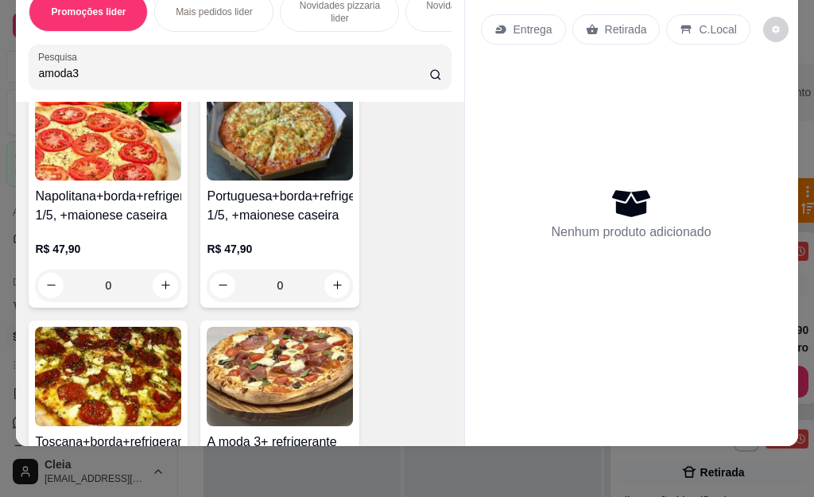
type input "amoda3"
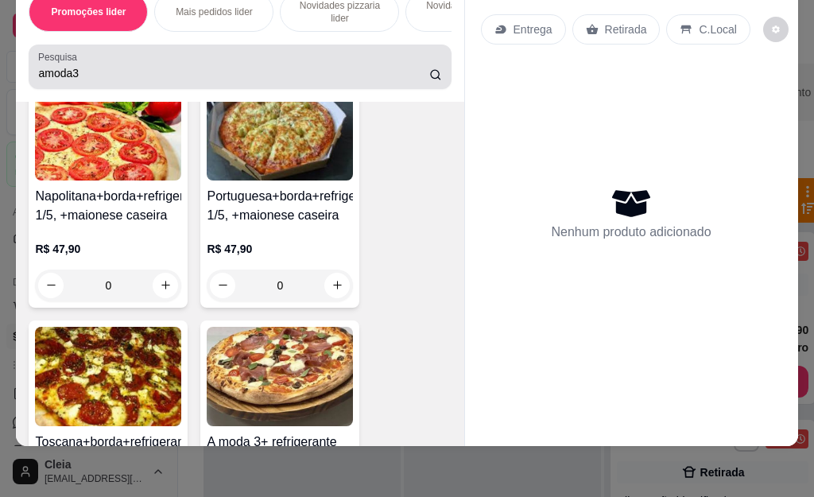
click at [431, 78] on circle at bounding box center [435, 74] width 8 height 8
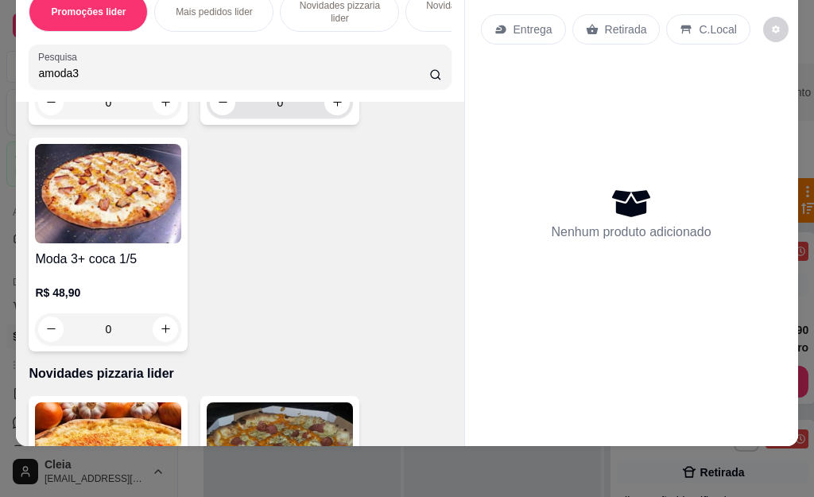
scroll to position [2924, 0]
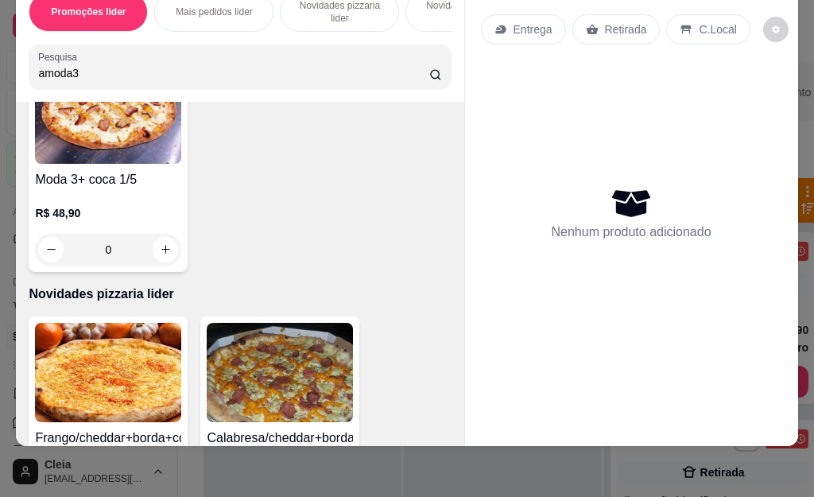
click at [94, 144] on img at bounding box center [108, 113] width 146 height 99
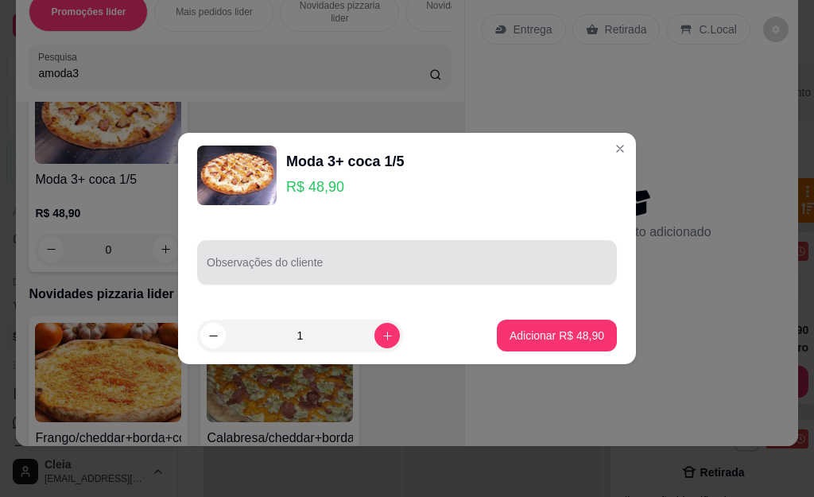
click at [315, 265] on div "Observações do cliente" at bounding box center [407, 262] width 420 height 45
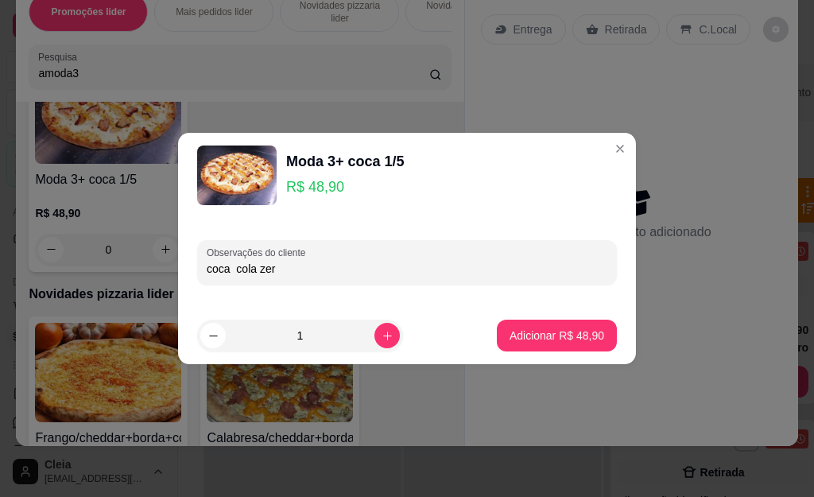
type input "coca cola zero"
click at [570, 344] on button "Adicionar R$ 48,90" at bounding box center [557, 335] width 120 height 32
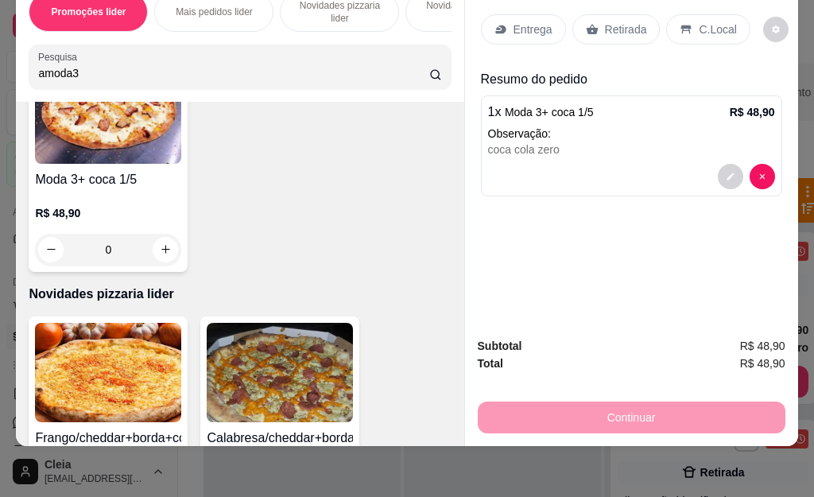
click at [518, 21] on p "Entrega" at bounding box center [532, 29] width 39 height 16
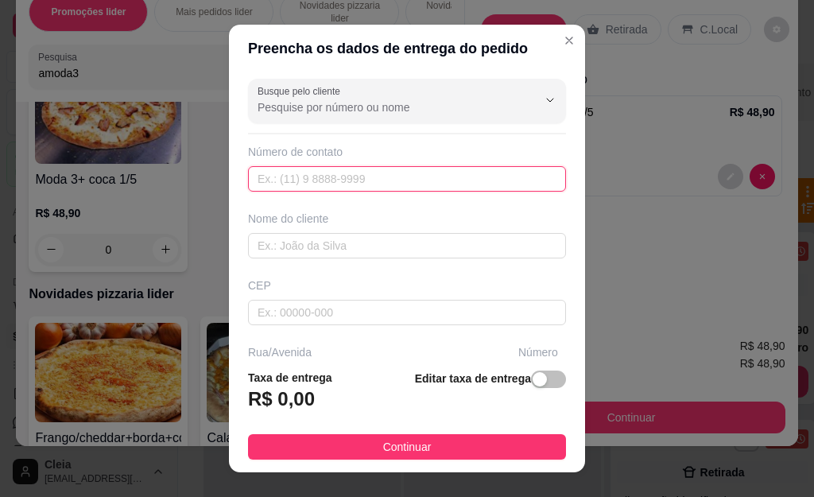
click at [286, 180] on input "text" at bounding box center [407, 178] width 318 height 25
click at [339, 176] on input "279 99598-3945" at bounding box center [407, 178] width 318 height 25
click at [351, 184] on input "279 99598-3944" at bounding box center [407, 178] width 318 height 25
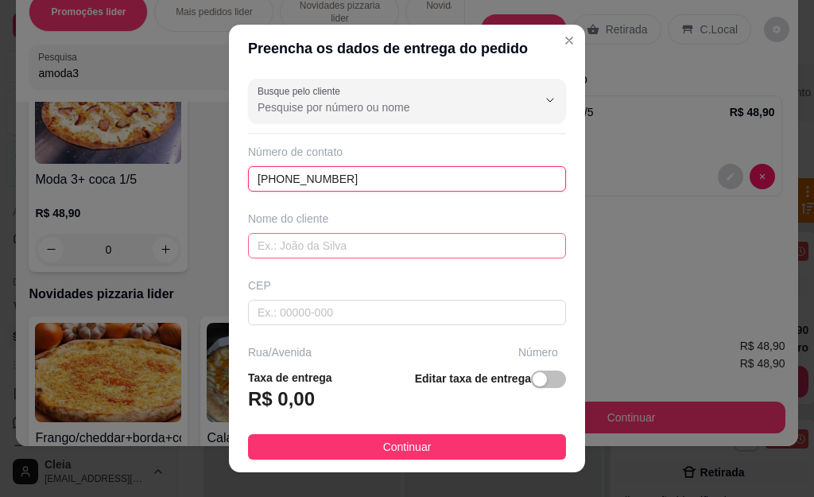
type input "[PHONE_NUMBER]"
click at [317, 252] on input "text" at bounding box center [407, 245] width 318 height 25
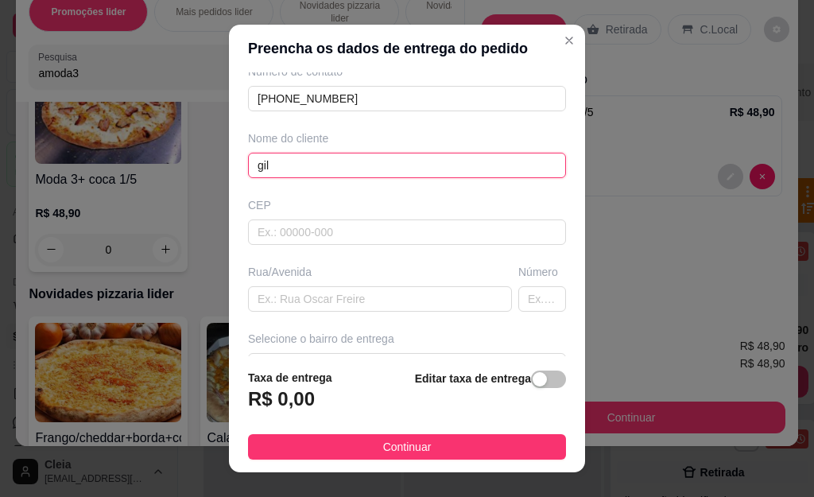
scroll to position [159, 0]
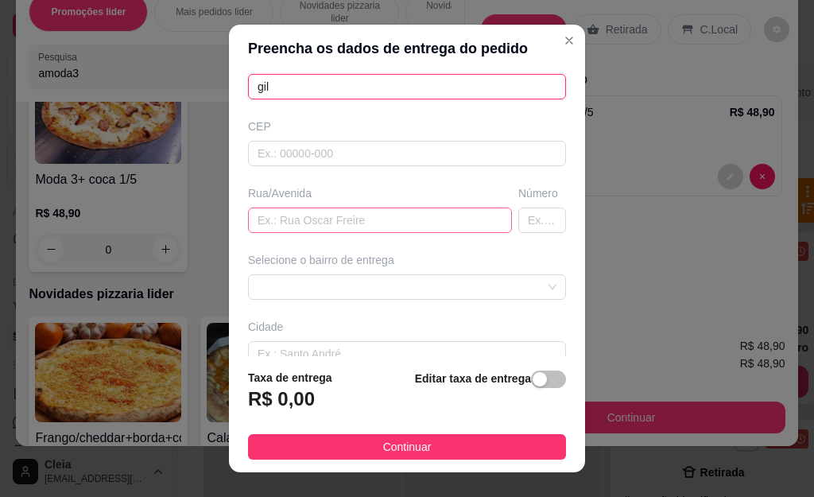
type input "gil"
click at [272, 223] on input "text" at bounding box center [380, 219] width 264 height 25
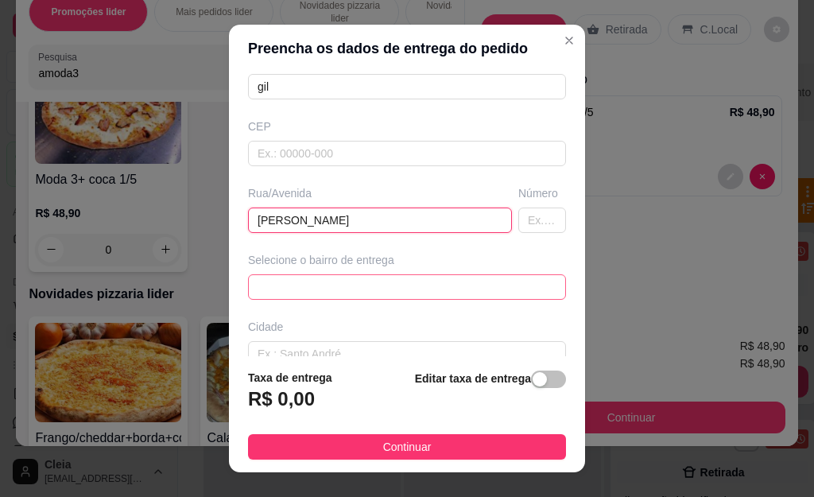
click at [519, 283] on span at bounding box center [406, 287] width 299 height 24
type input "[PERSON_NAME]"
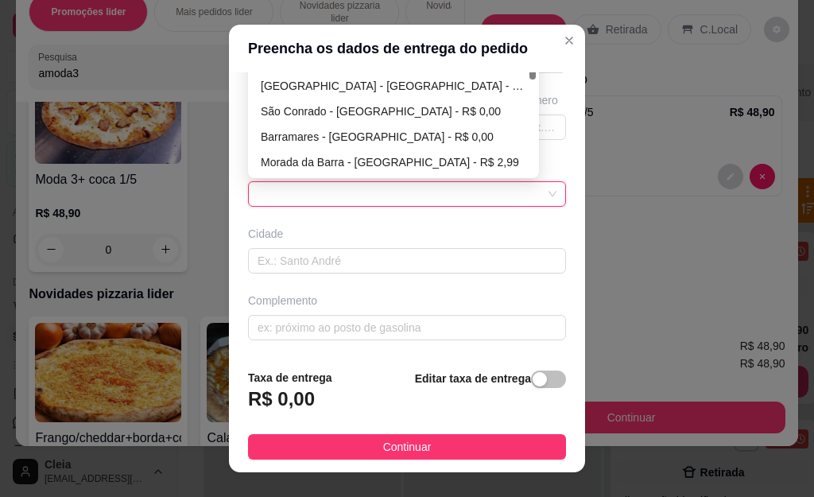
scroll to position [0, 0]
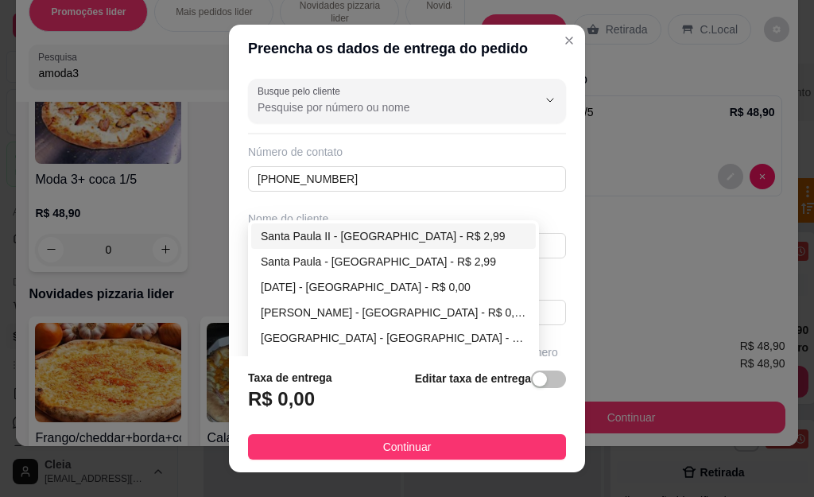
click at [548, 41] on div "Entrega Retirada C.Local" at bounding box center [631, 30] width 301 height 56
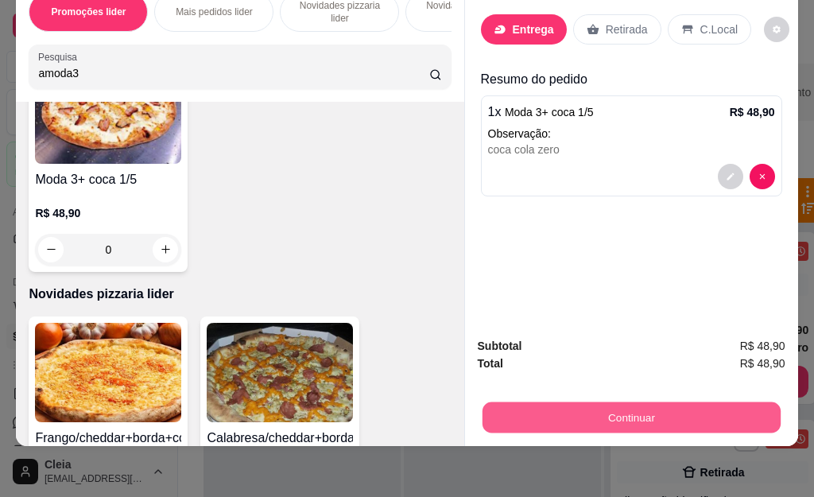
click at [555, 402] on button "Continuar" at bounding box center [631, 417] width 298 height 31
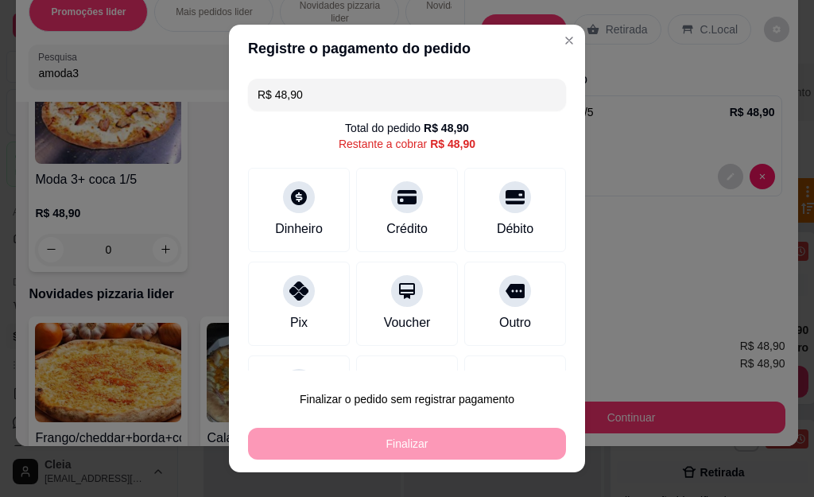
click at [544, 40] on div "Entrega Retirada C.Local" at bounding box center [631, 30] width 301 height 56
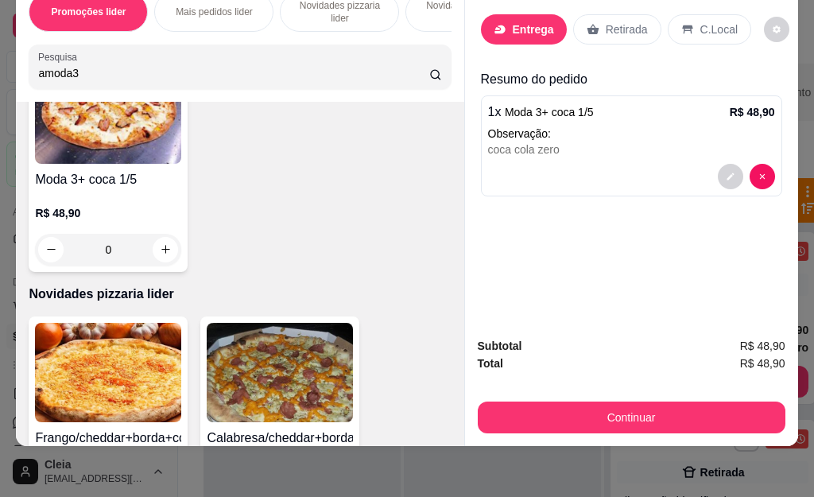
click at [653, 141] on div "coca cola zero" at bounding box center [631, 149] width 287 height 16
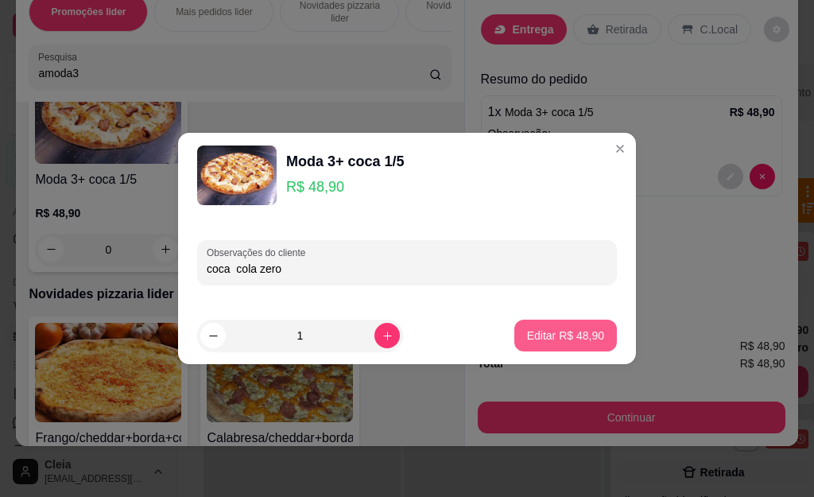
click at [548, 332] on p "Editar R$ 48,90" at bounding box center [565, 335] width 77 height 16
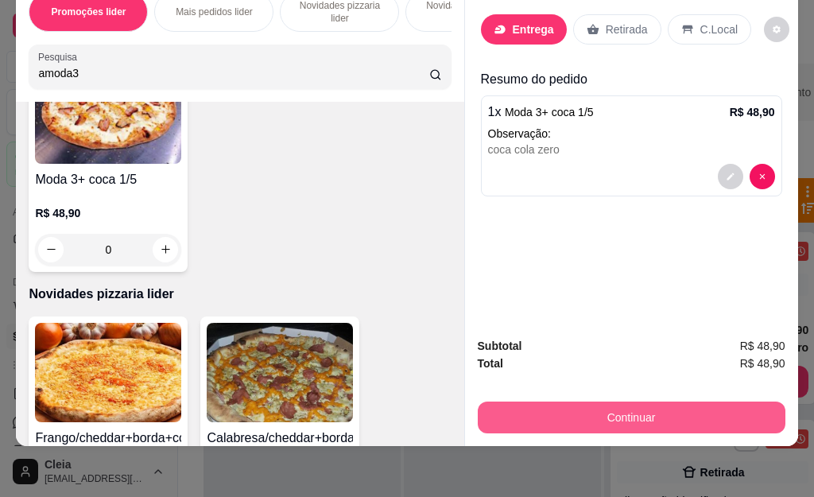
click at [556, 410] on button "Continuar" at bounding box center [632, 417] width 308 height 32
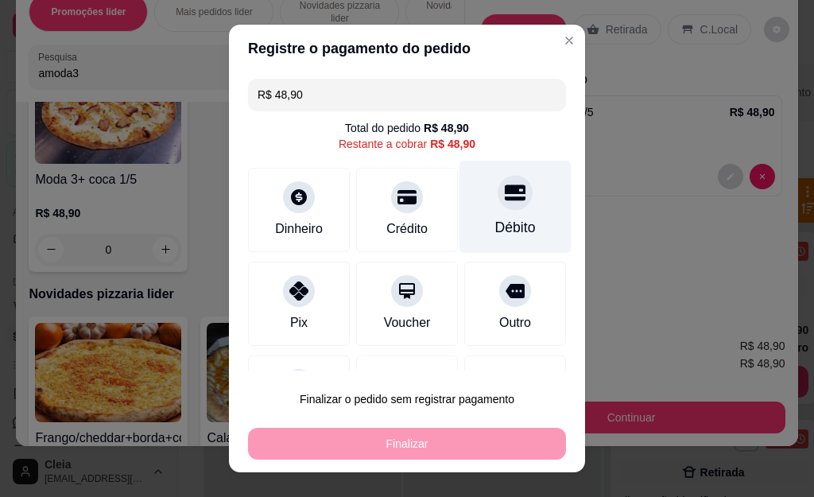
click at [505, 195] on icon at bounding box center [515, 192] width 21 height 21
type input "R$ 0,00"
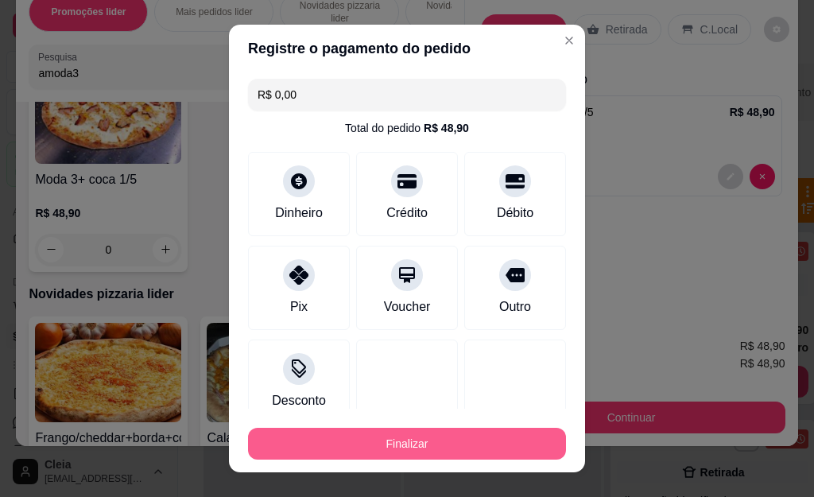
click at [407, 449] on button "Finalizar" at bounding box center [407, 444] width 318 height 32
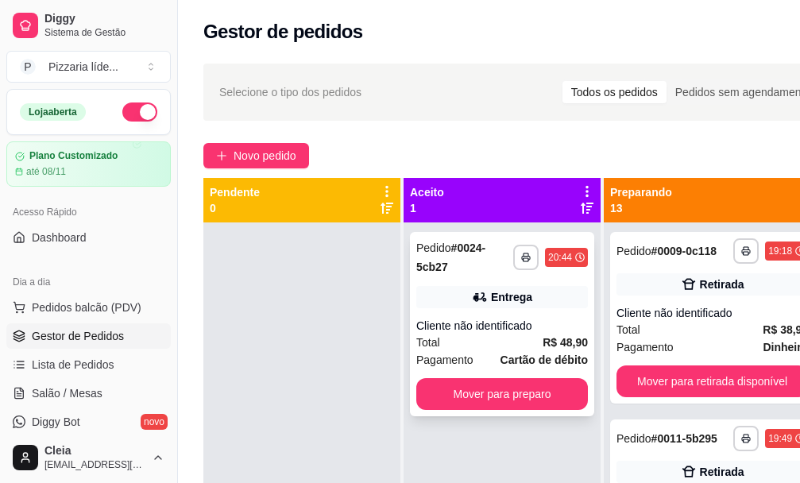
click at [479, 325] on div "Cliente não identificado" at bounding box center [502, 326] width 172 height 16
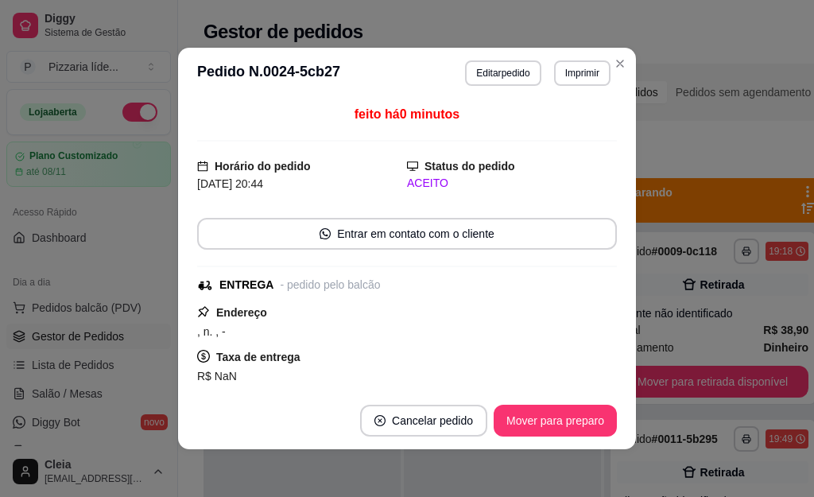
scroll to position [296, 0]
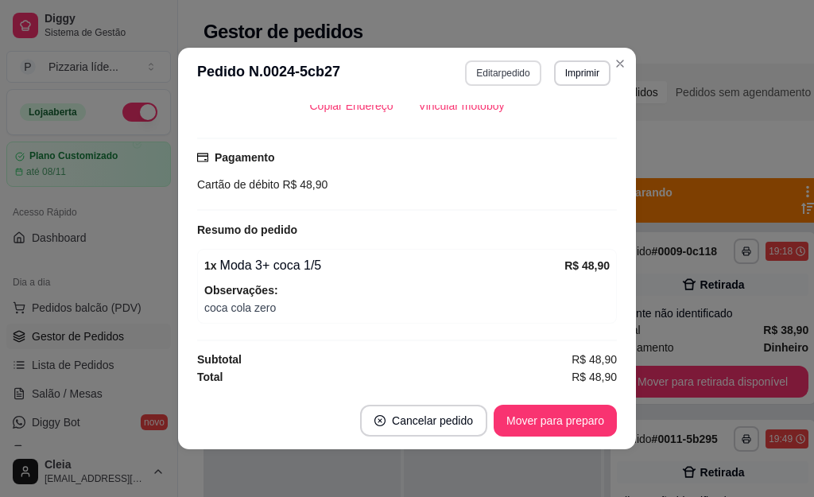
click at [486, 73] on button "Editar pedido" at bounding box center [502, 72] width 75 height 25
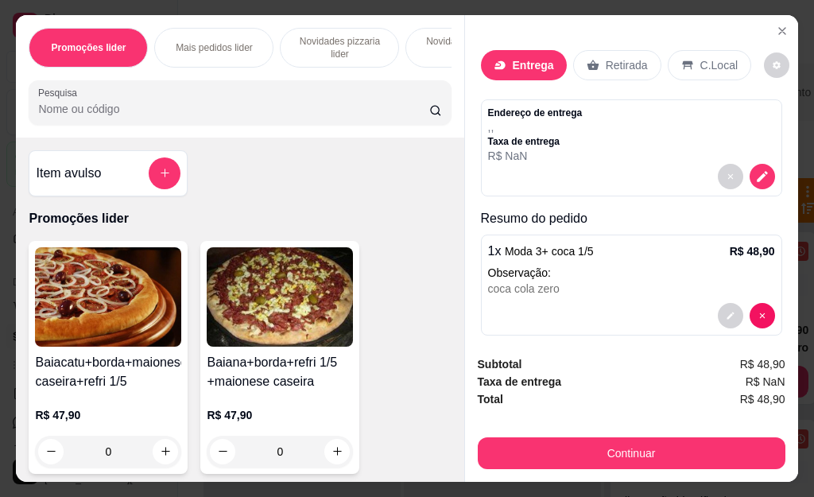
scroll to position [14, 0]
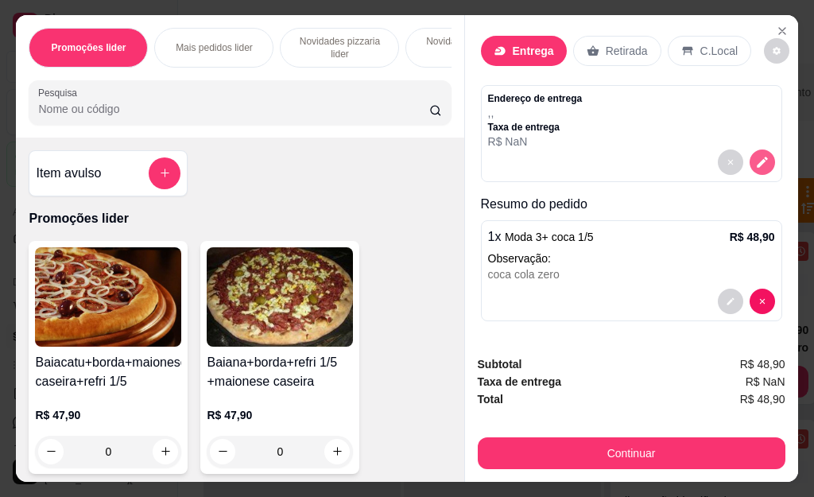
click at [755, 156] on icon "decrease-product-quantity" at bounding box center [762, 162] width 14 height 14
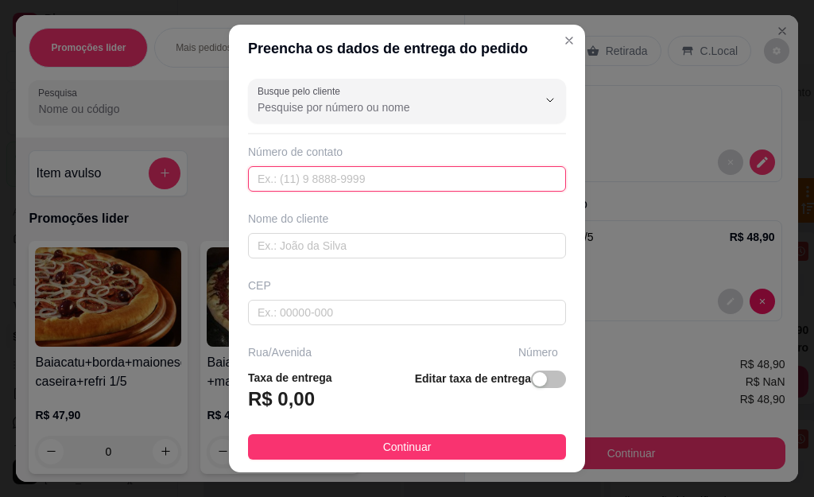
click at [266, 177] on input "text" at bounding box center [407, 178] width 318 height 25
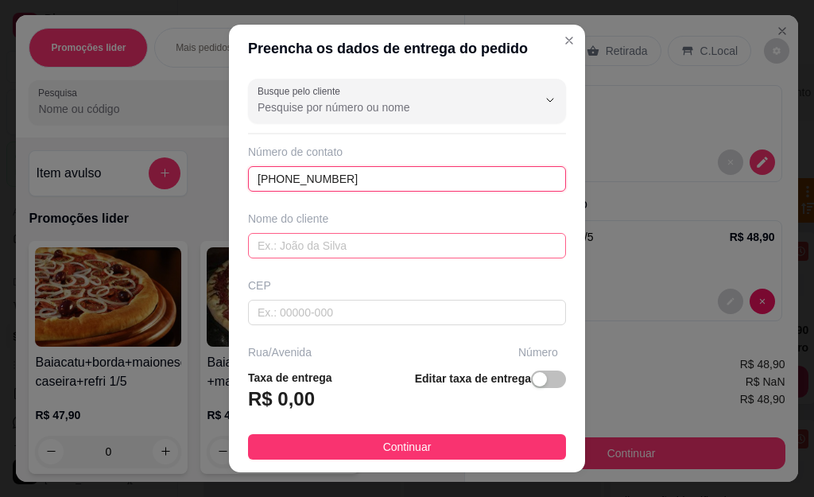
type input "[PHONE_NUMBER]"
click at [304, 249] on input "text" at bounding box center [407, 245] width 318 height 25
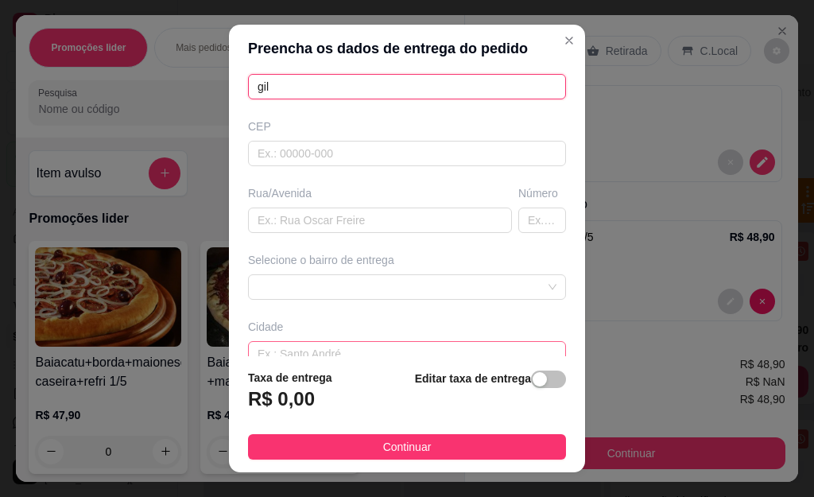
scroll to position [252, 0]
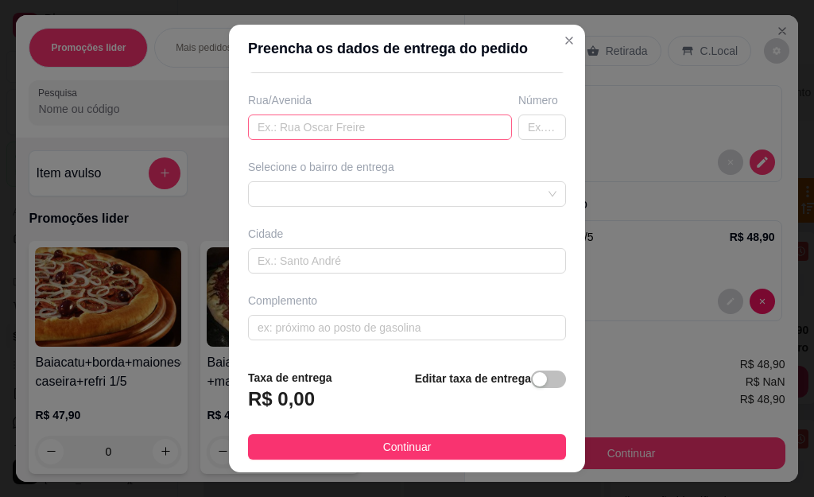
type input "gil"
click at [281, 128] on input "text" at bounding box center [380, 126] width 264 height 25
click at [345, 133] on input "text" at bounding box center [380, 126] width 264 height 25
click at [248, 129] on input "[PERSON_NAME]" at bounding box center [380, 126] width 264 height 25
click at [420, 127] on input "av [PERSON_NAME]" at bounding box center [380, 126] width 264 height 25
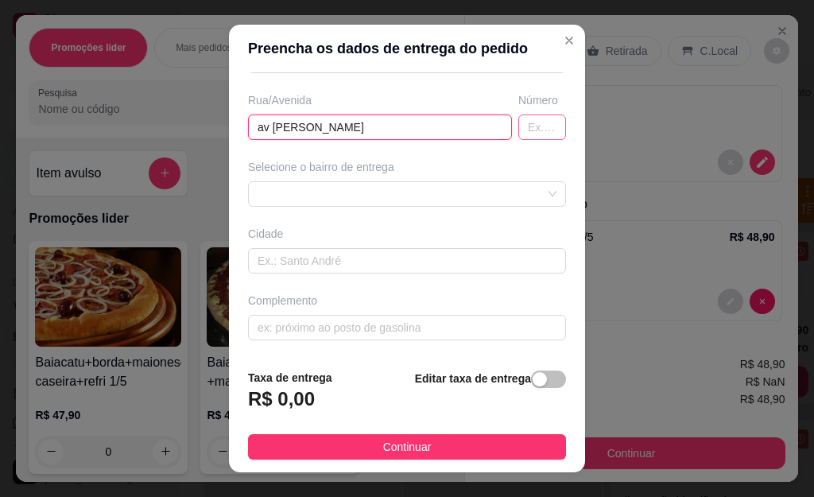
type input "av [PERSON_NAME]"
click at [518, 120] on input "text" at bounding box center [542, 126] width 48 height 25
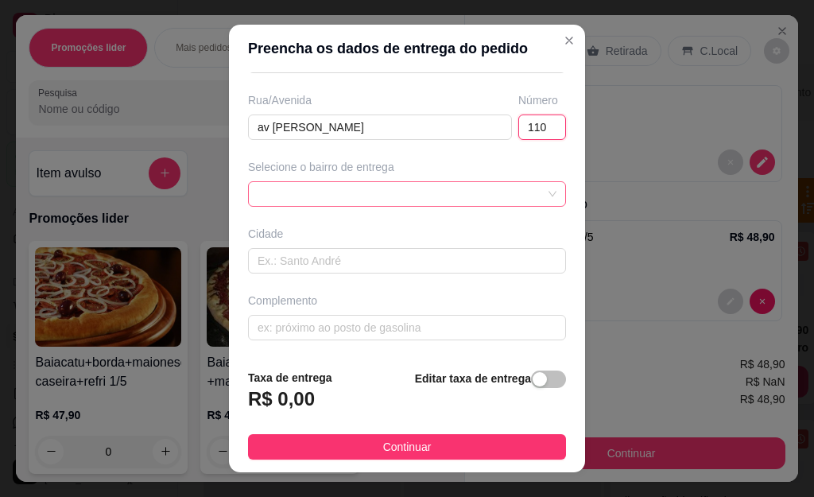
click at [520, 195] on div at bounding box center [407, 193] width 318 height 25
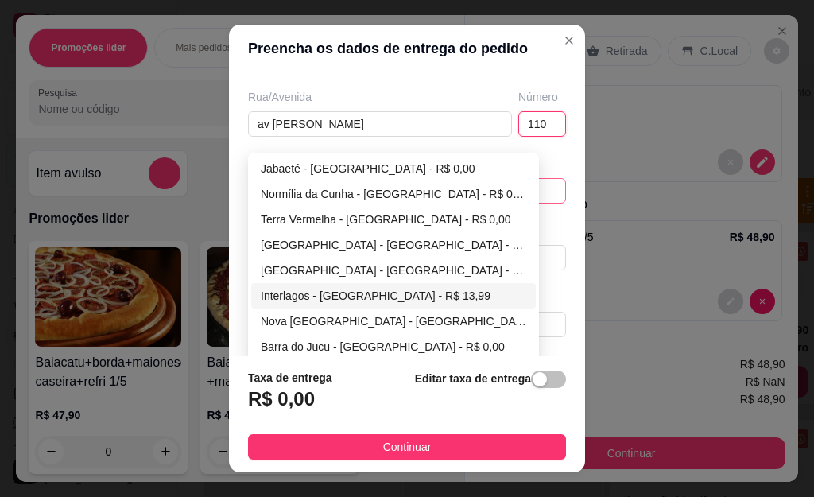
scroll to position [258, 0]
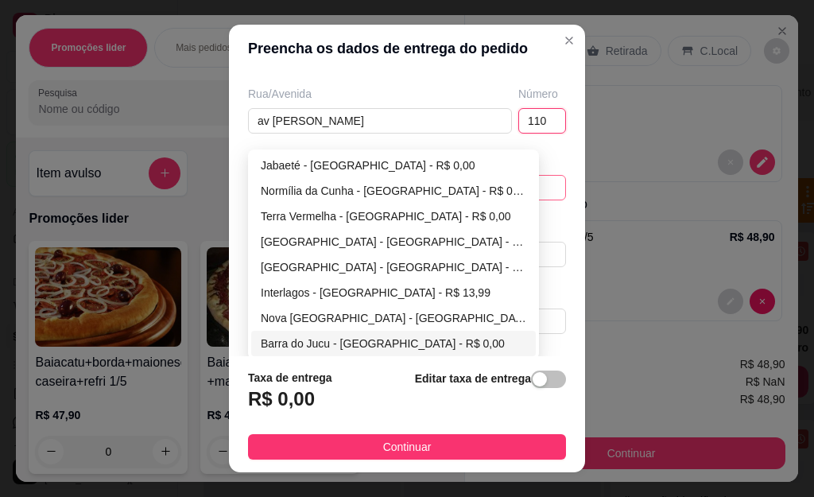
type input "110"
click at [319, 342] on div "Barra do Jucu - [GEOGRAPHIC_DATA] - R$ 0,00" at bounding box center [393, 343] width 265 height 17
type input "[GEOGRAPHIC_DATA]"
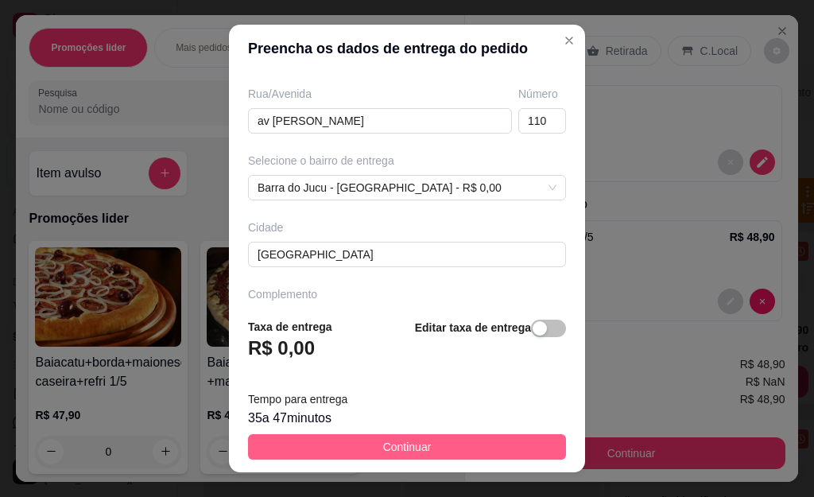
click at [361, 440] on button "Continuar" at bounding box center [407, 446] width 318 height 25
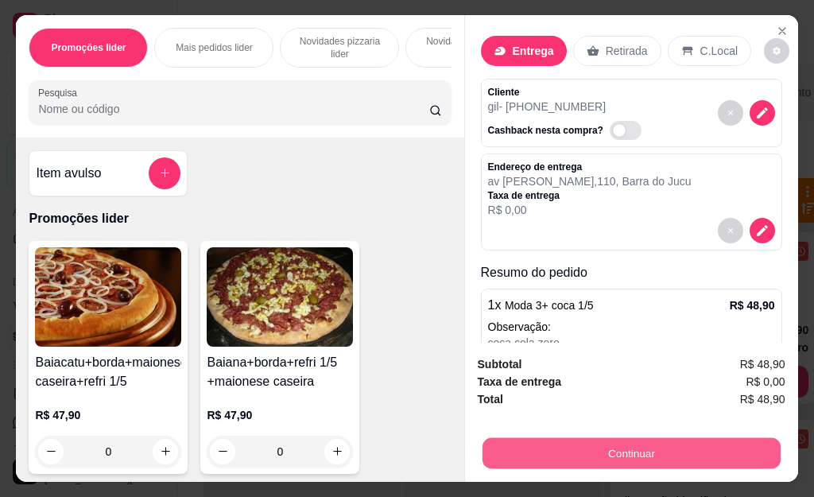
click at [633, 444] on button "Continuar" at bounding box center [631, 453] width 298 height 31
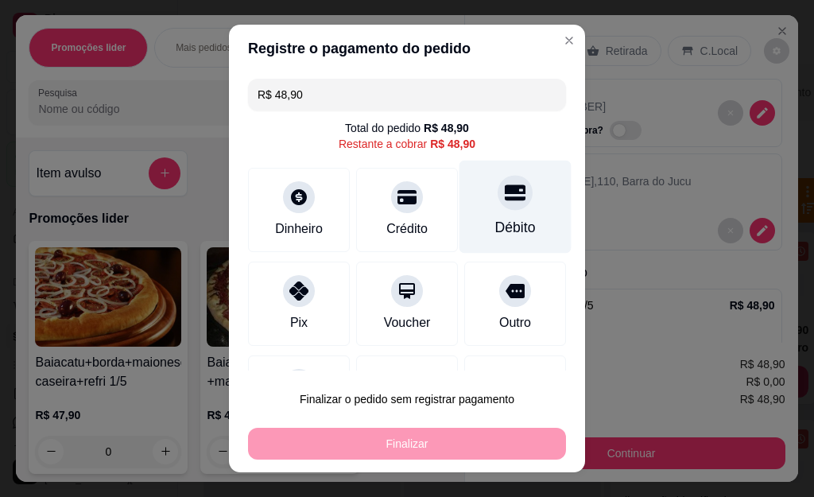
click at [497, 205] on div at bounding box center [514, 193] width 35 height 35
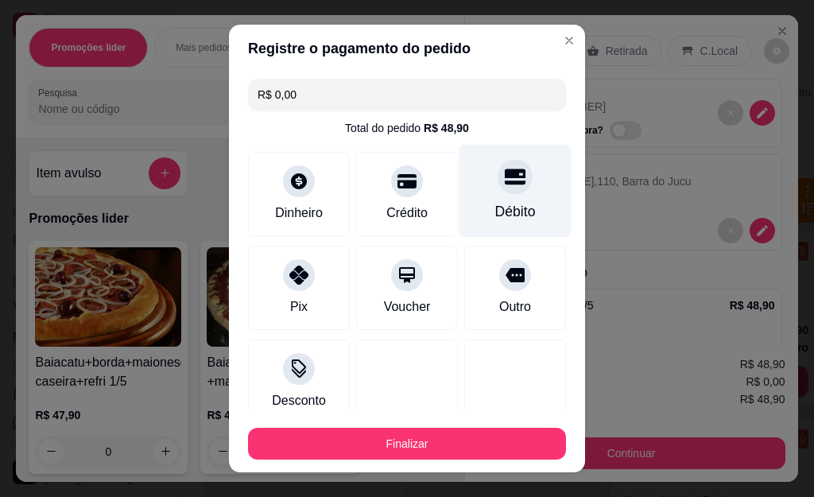
type input "R$ 0,00"
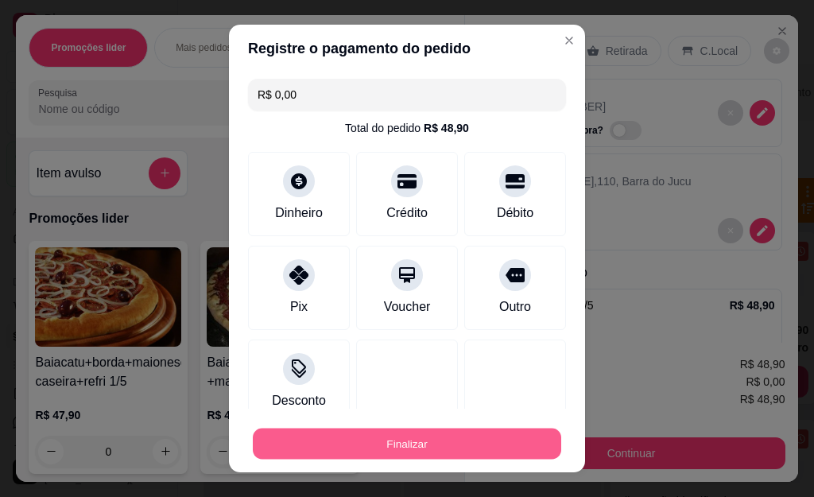
click at [425, 432] on button "Finalizar" at bounding box center [407, 443] width 308 height 31
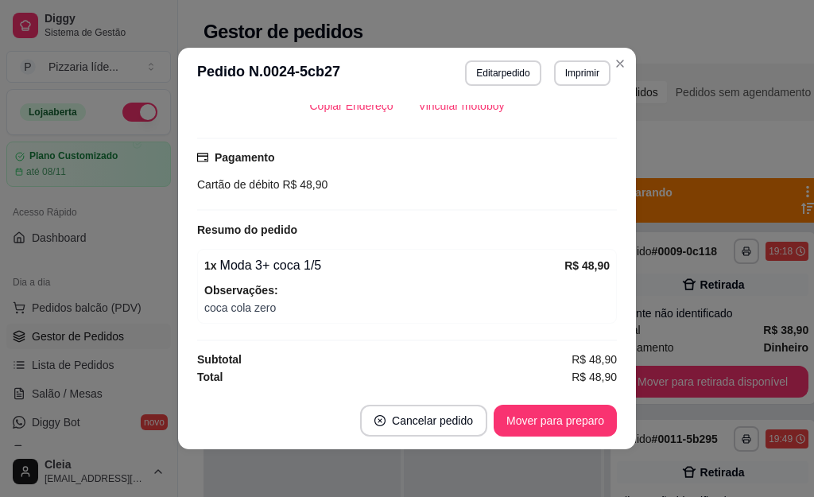
scroll to position [3, 0]
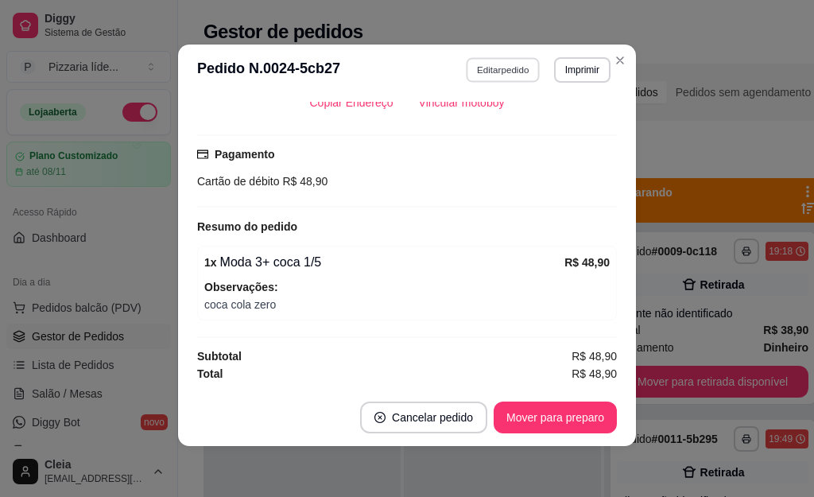
click at [501, 65] on button "Editar pedido" at bounding box center [503, 69] width 74 height 25
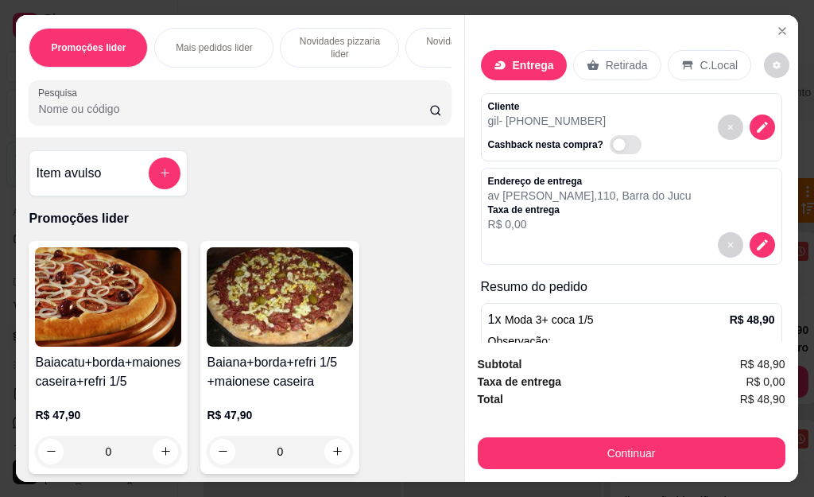
scroll to position [83, 0]
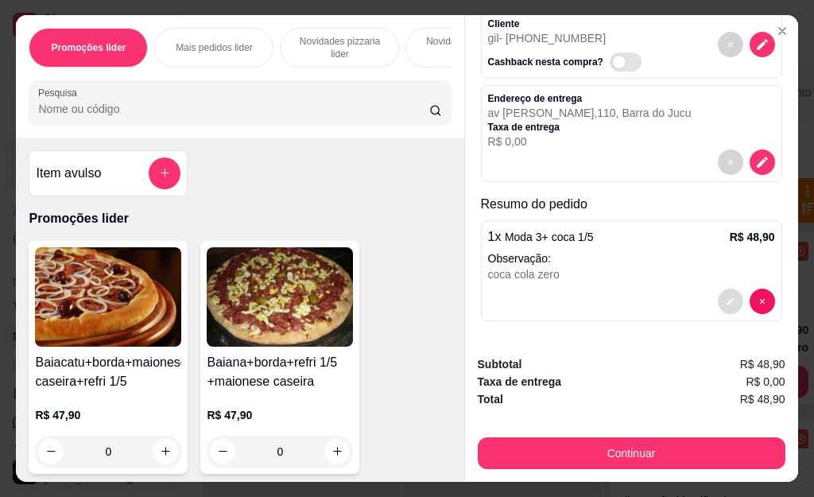
click at [718, 292] on button "decrease-product-quantity" at bounding box center [730, 300] width 25 height 25
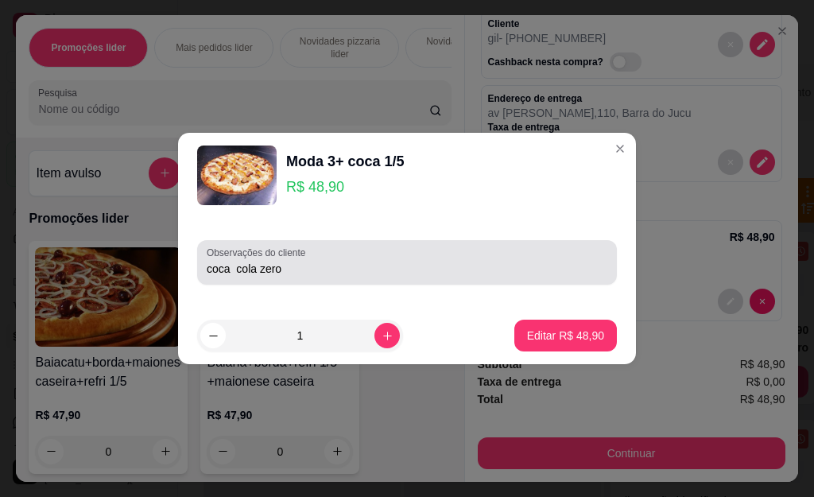
click at [338, 267] on input "coca cola zero" at bounding box center [407, 269] width 401 height 16
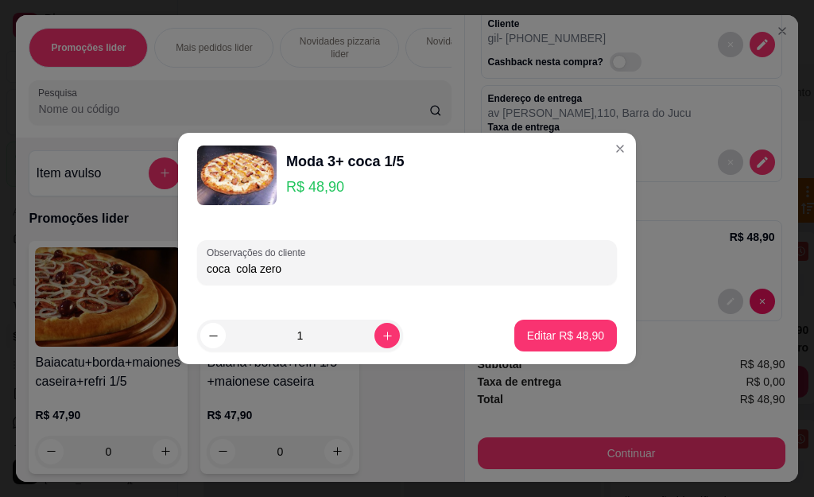
click at [338, 267] on input "coca cola zero" at bounding box center [407, 269] width 401 height 16
type input "coca cola zero metade calabresa com cheme chess"
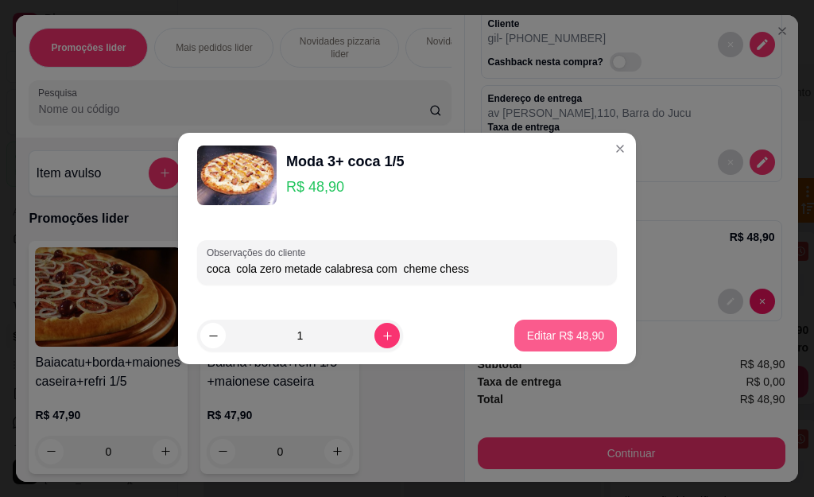
click at [532, 335] on p "Editar R$ 48,90" at bounding box center [565, 335] width 77 height 16
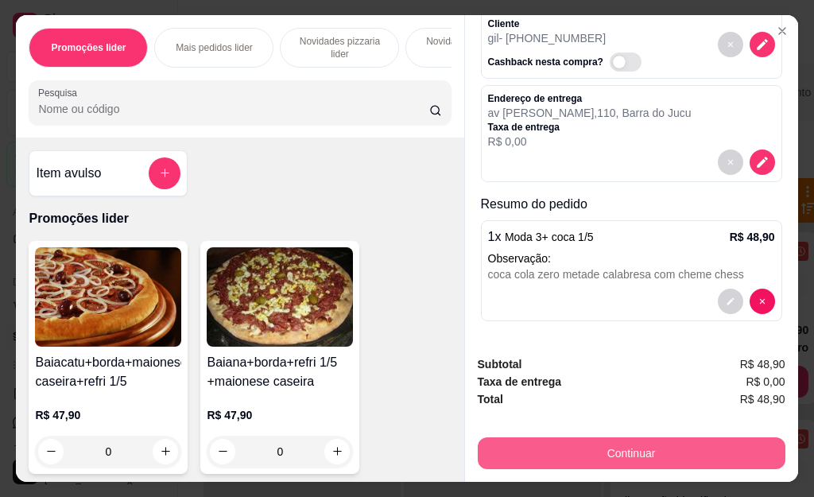
click at [559, 443] on button "Continuar" at bounding box center [632, 453] width 308 height 32
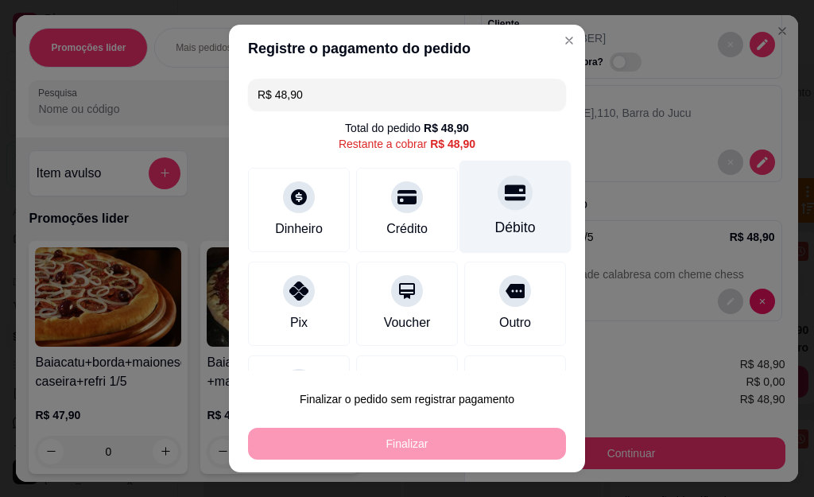
click at [505, 197] on icon at bounding box center [515, 193] width 21 height 16
type input "R$ 0,00"
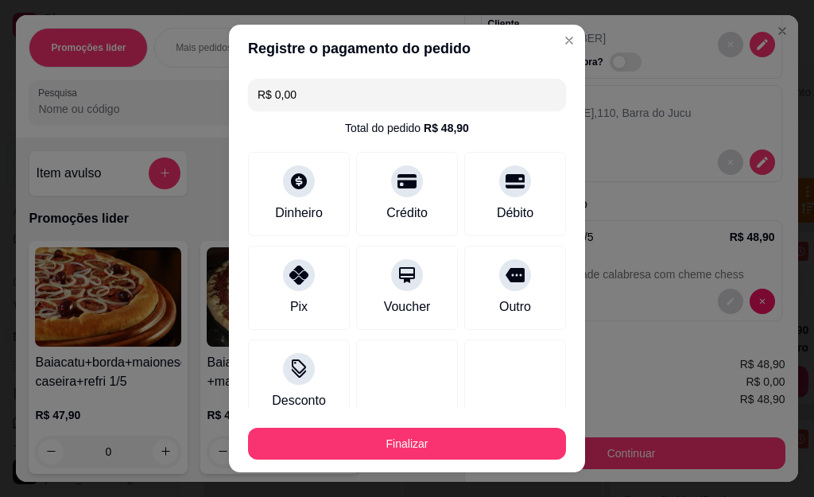
click at [374, 442] on button "Finalizar" at bounding box center [407, 444] width 318 height 32
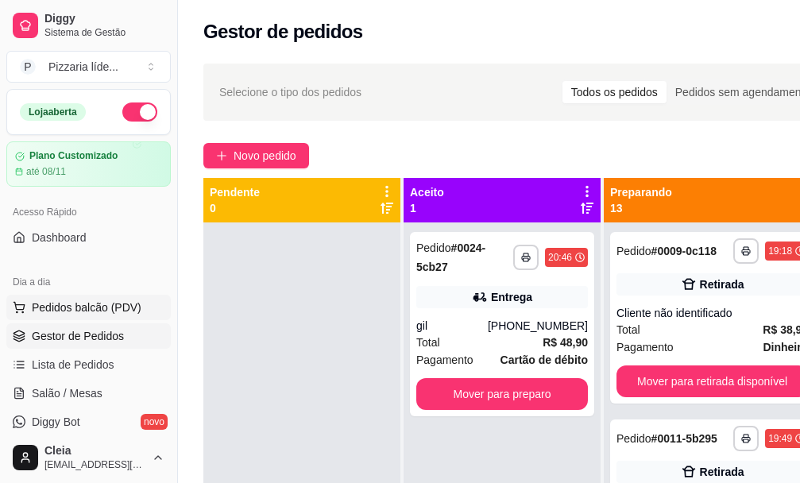
click at [75, 305] on span "Pedidos balcão (PDV)" at bounding box center [87, 308] width 110 height 16
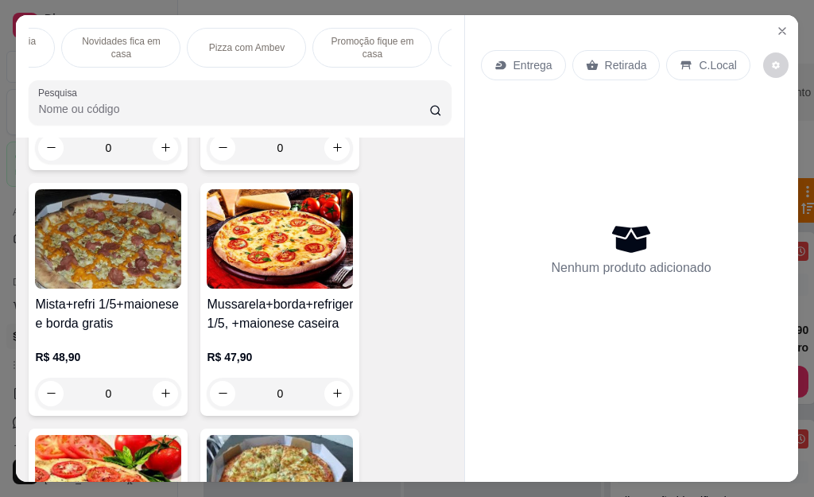
scroll to position [874, 0]
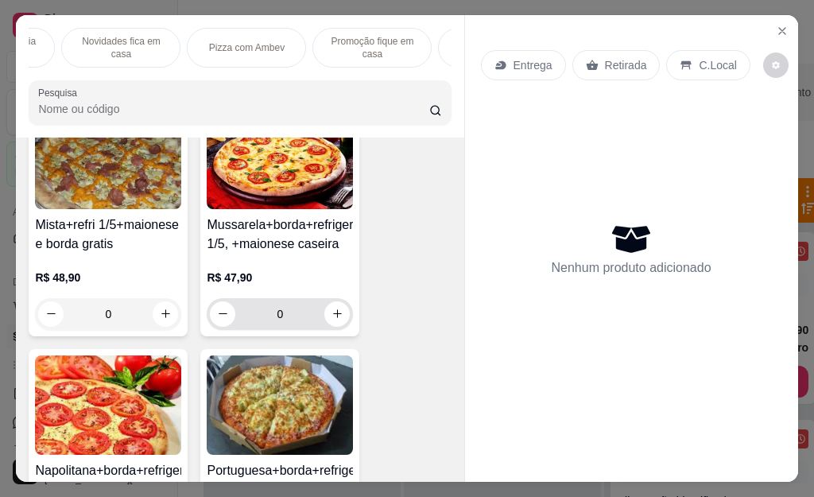
drag, startPoint x: 254, startPoint y: 350, endPoint x: 370, endPoint y: 315, distance: 121.2
drag, startPoint x: 393, startPoint y: 335, endPoint x: 404, endPoint y: 397, distance: 62.2
click at [404, 397] on div "Baiacatu+borda+maionese caseira+refri 1/5 R$ 47,90 0 Baiana+borda+refri 1/5 +ma…" at bounding box center [240, 456] width 422 height 2178
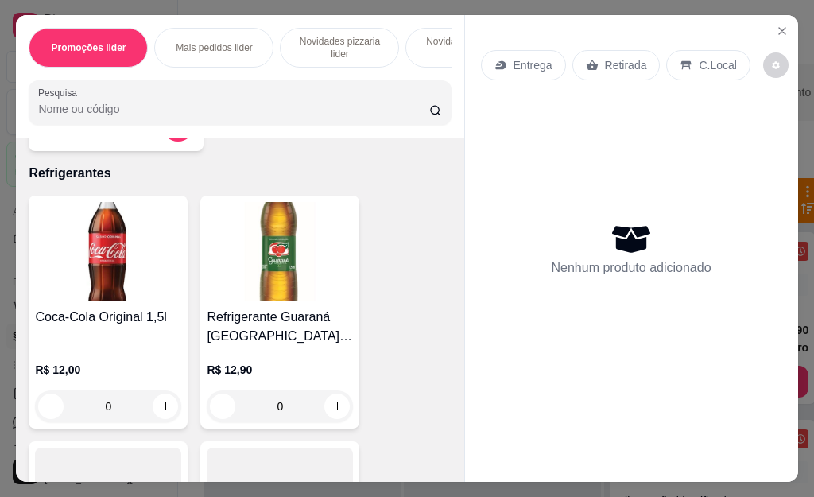
scroll to position [8638, 0]
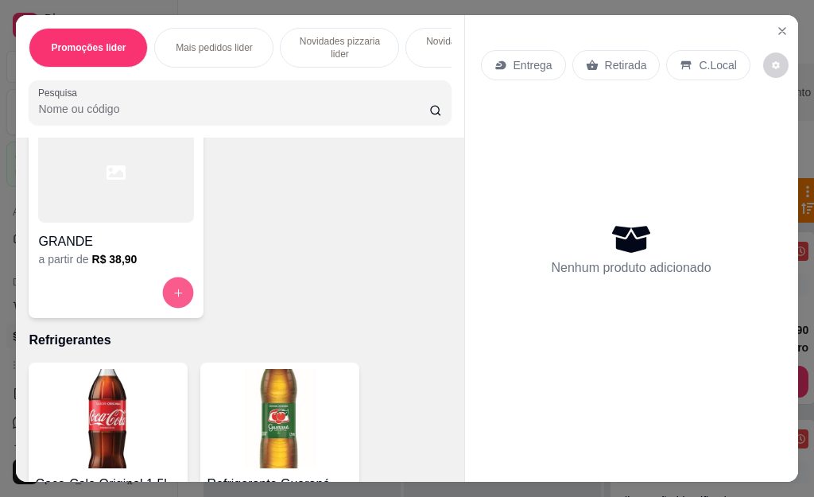
click at [163, 301] on button "increase-product-quantity" at bounding box center [178, 292] width 31 height 31
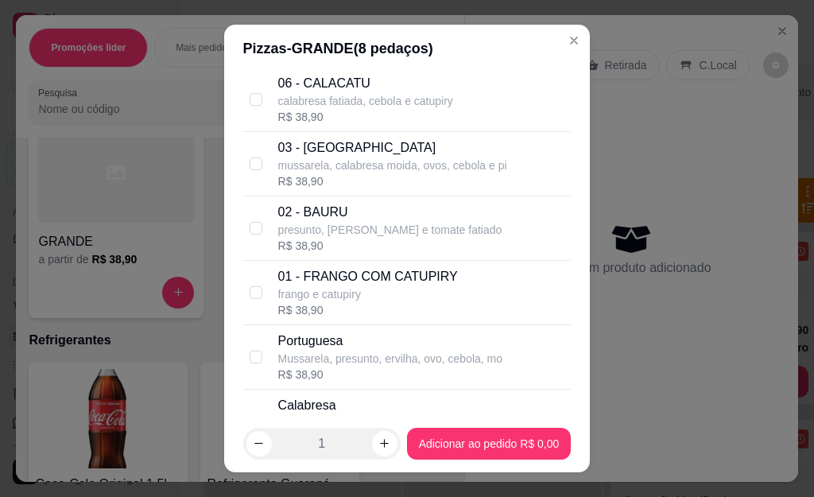
scroll to position [2320, 0]
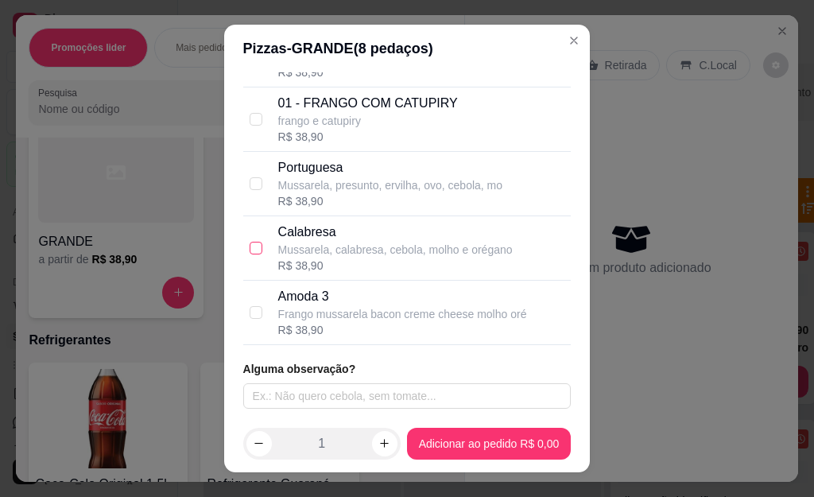
click at [250, 248] on input "checkbox" at bounding box center [256, 248] width 13 height 13
checkbox input "true"
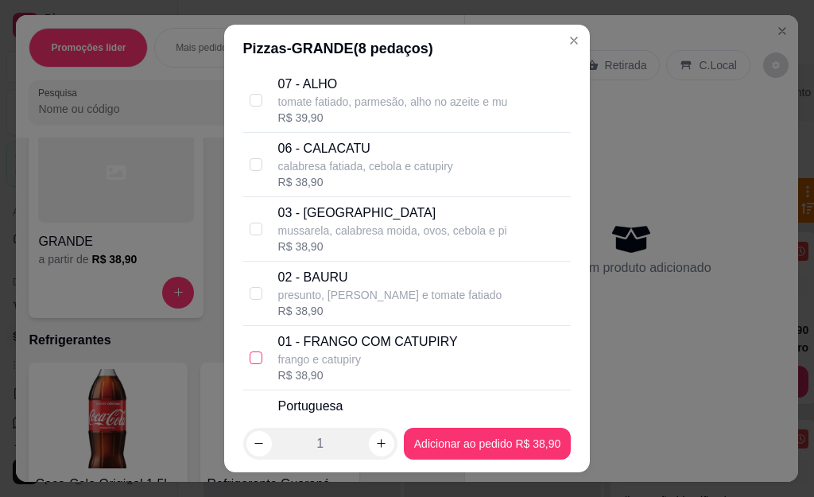
click at [250, 358] on input "checkbox" at bounding box center [256, 357] width 13 height 13
checkbox input "true"
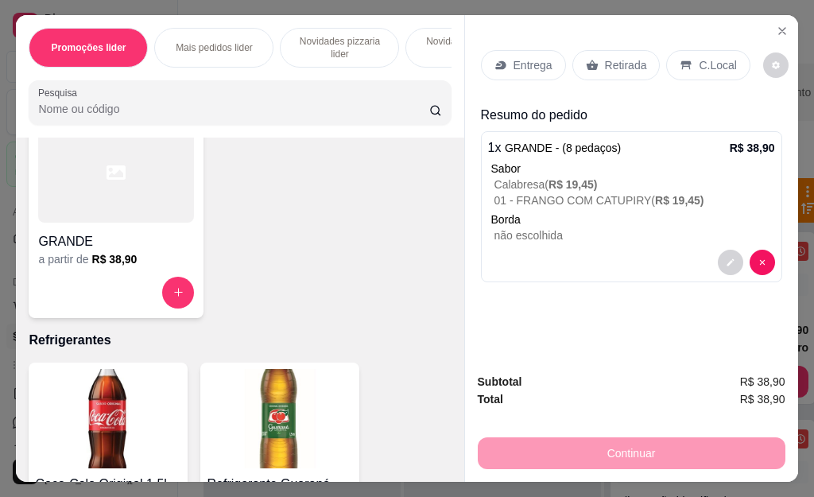
click at [625, 57] on p "Retirada" at bounding box center [626, 65] width 42 height 16
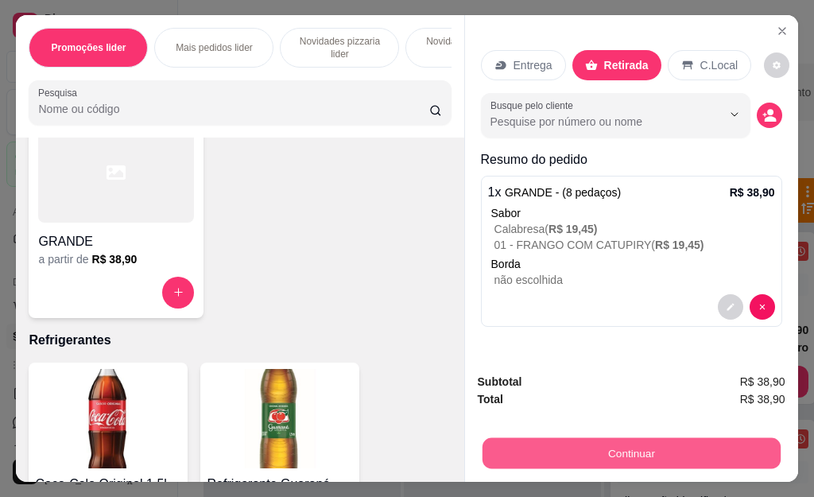
click at [584, 447] on button "Continuar" at bounding box center [631, 453] width 298 height 31
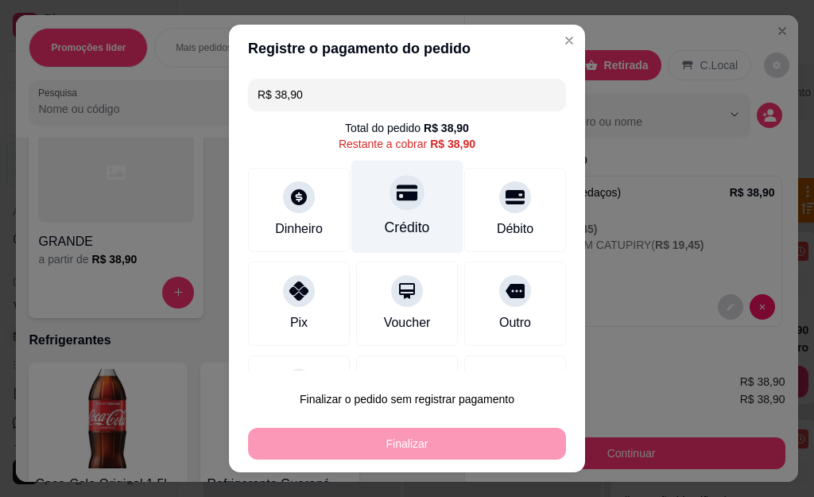
click at [390, 240] on div "Crédito" at bounding box center [407, 207] width 112 height 93
type input "R$ 0,00"
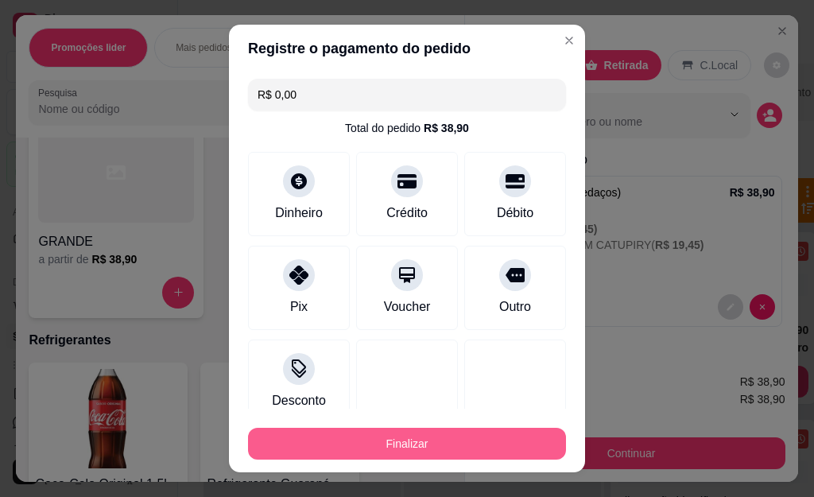
click at [489, 432] on button "Finalizar" at bounding box center [407, 444] width 318 height 32
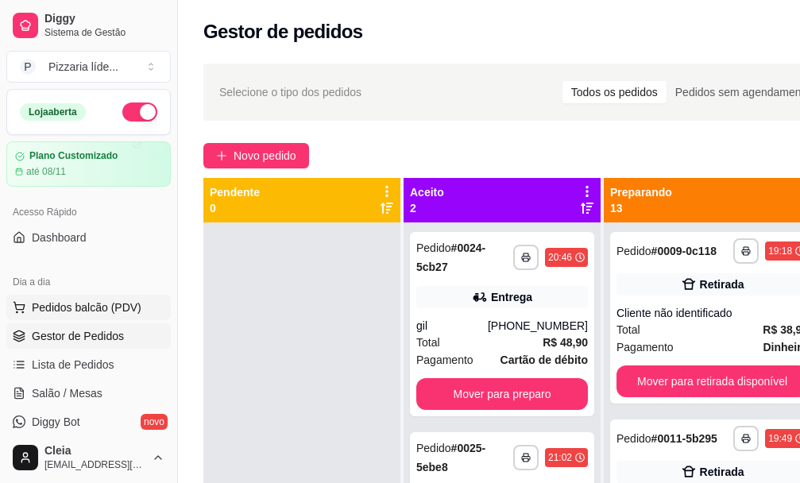
click at [79, 317] on button "Pedidos balcão (PDV)" at bounding box center [88, 307] width 164 height 25
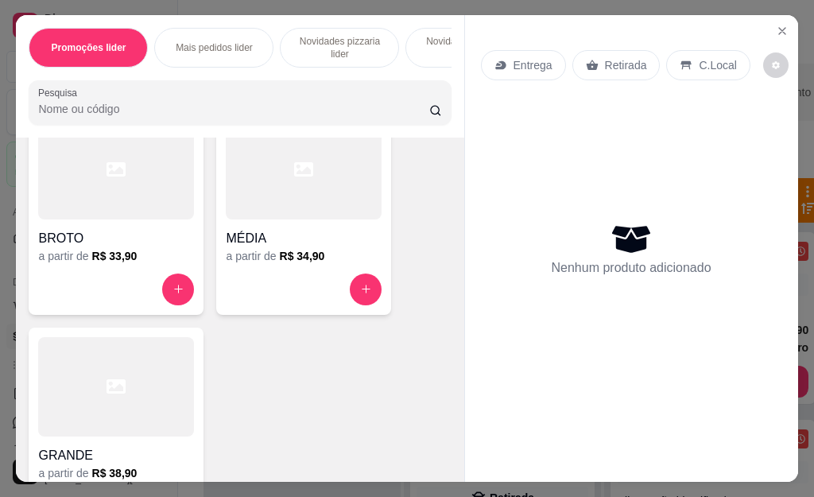
scroll to position [8504, 0]
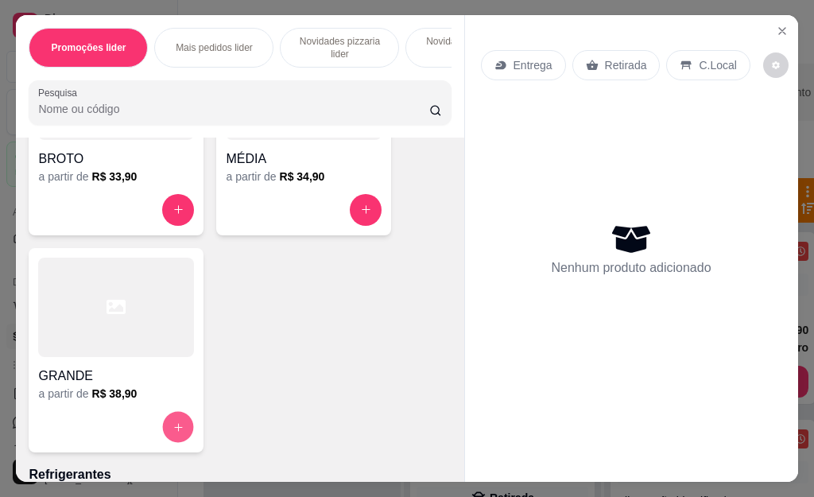
click at [177, 429] on icon "increase-product-quantity" at bounding box center [178, 426] width 12 height 12
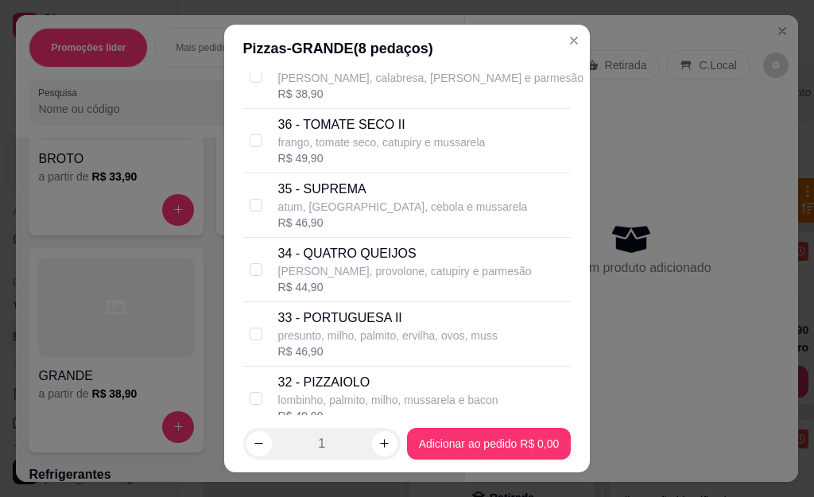
scroll to position [0, 0]
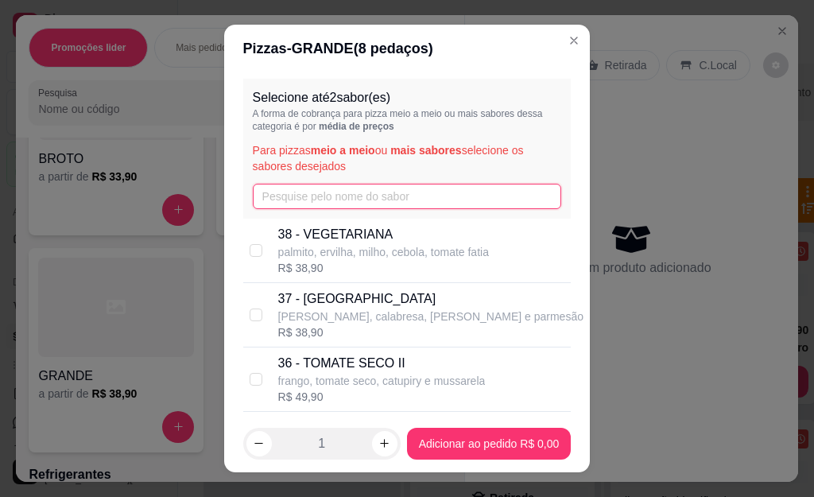
click at [385, 199] on input "text" at bounding box center [407, 196] width 309 height 25
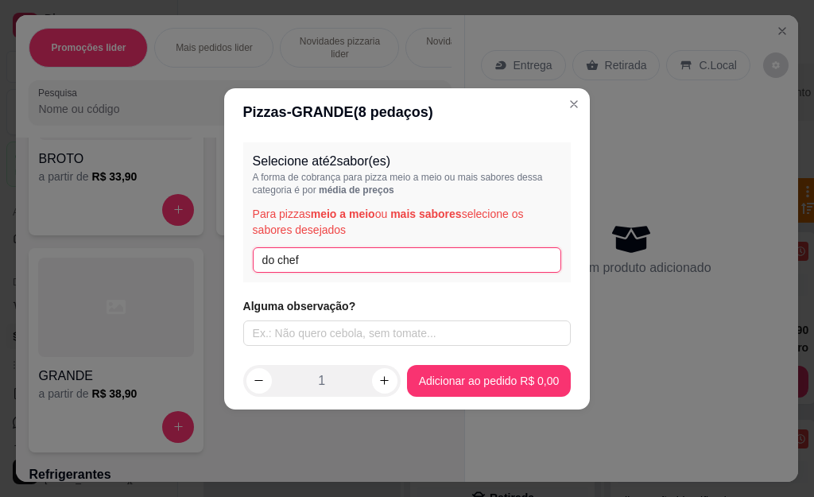
click at [349, 265] on input "do chef" at bounding box center [407, 259] width 309 height 25
type input "d"
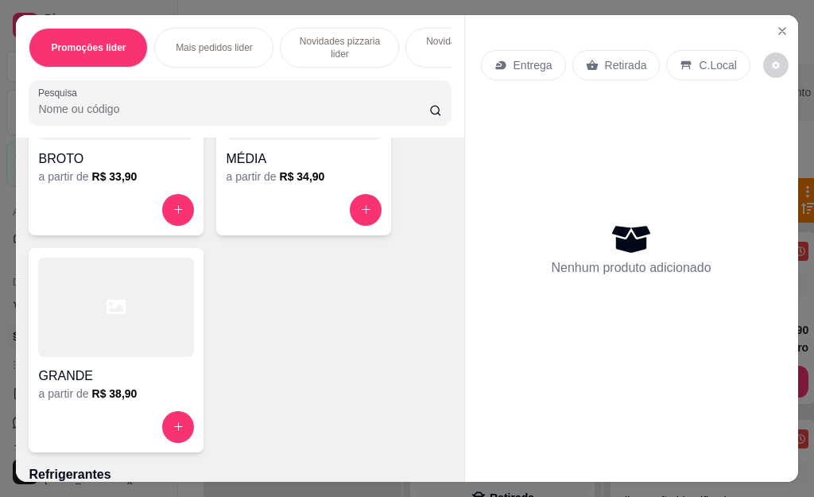
click at [192, 41] on p "Mais pedidos lider" at bounding box center [214, 47] width 77 height 13
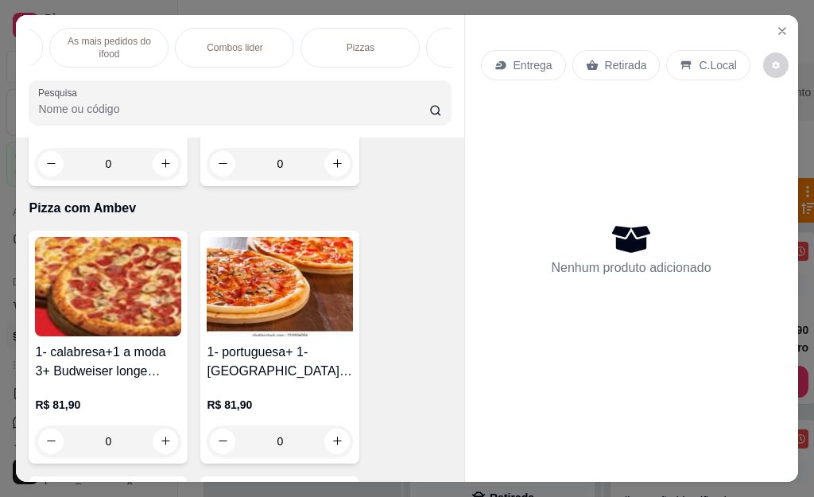
scroll to position [0, 922]
click at [362, 43] on div "Refrigerantes" at bounding box center [421, 48] width 119 height 40
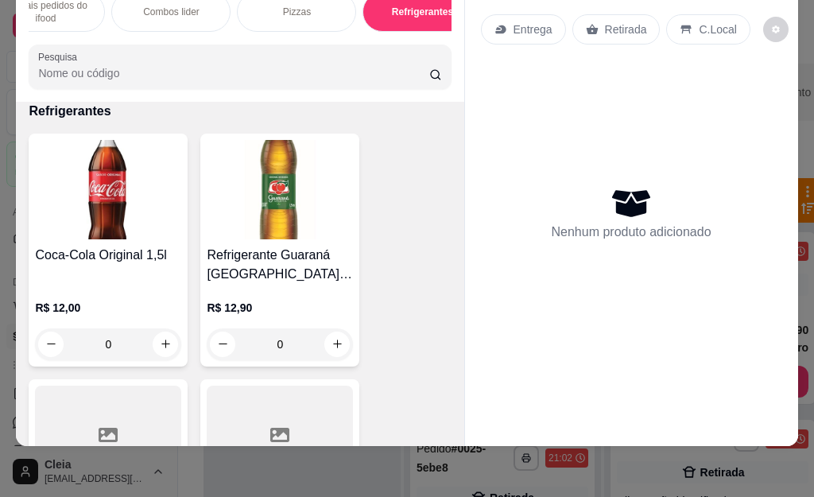
scroll to position [8911, 0]
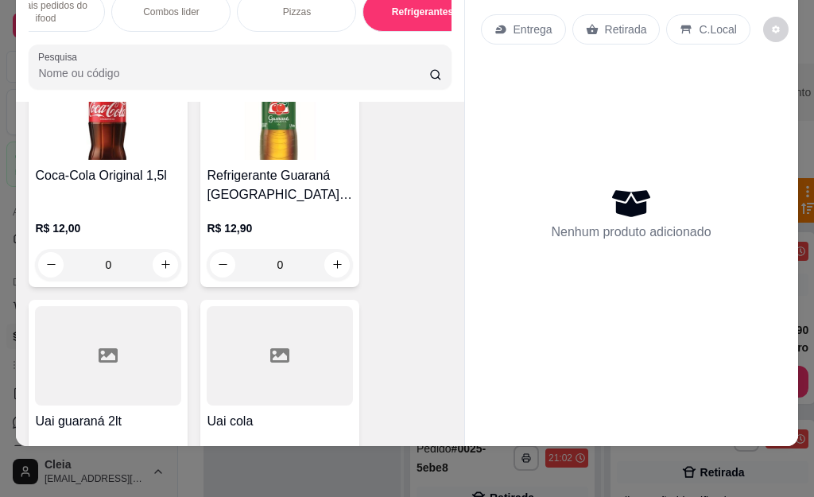
click at [81, 72] on input "Pesquisa" at bounding box center [233, 73] width 391 height 16
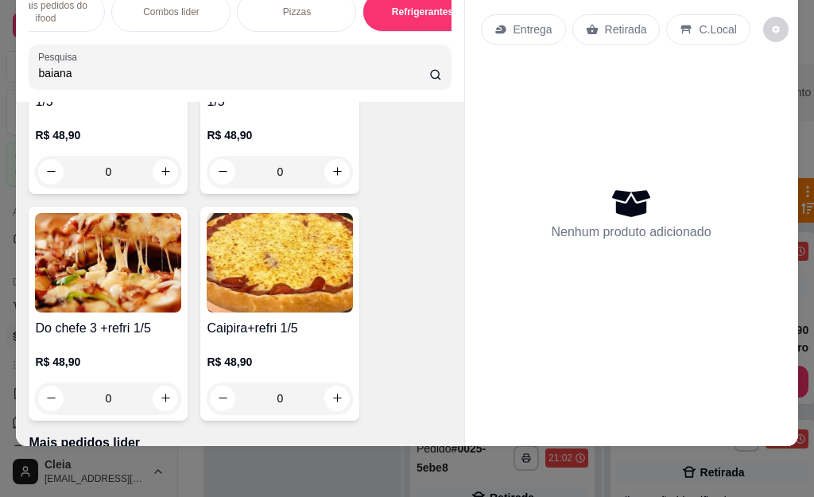
scroll to position [0, 0]
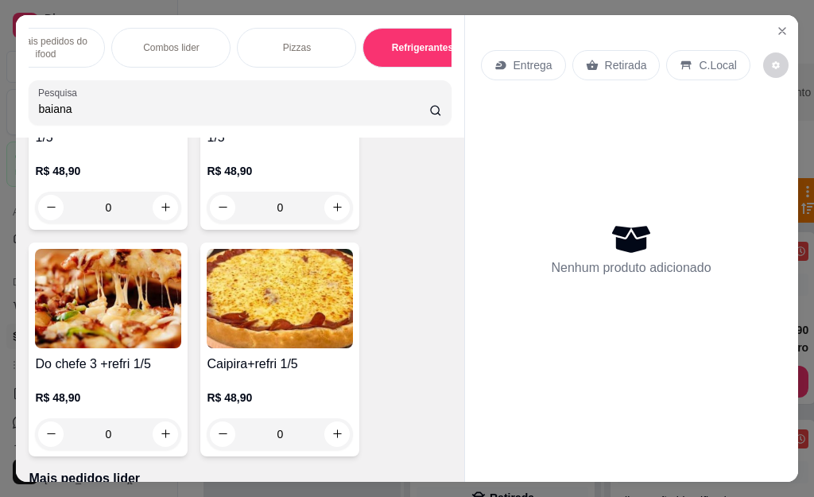
click at [87, 117] on input "baiana" at bounding box center [233, 109] width 391 height 16
type input "b"
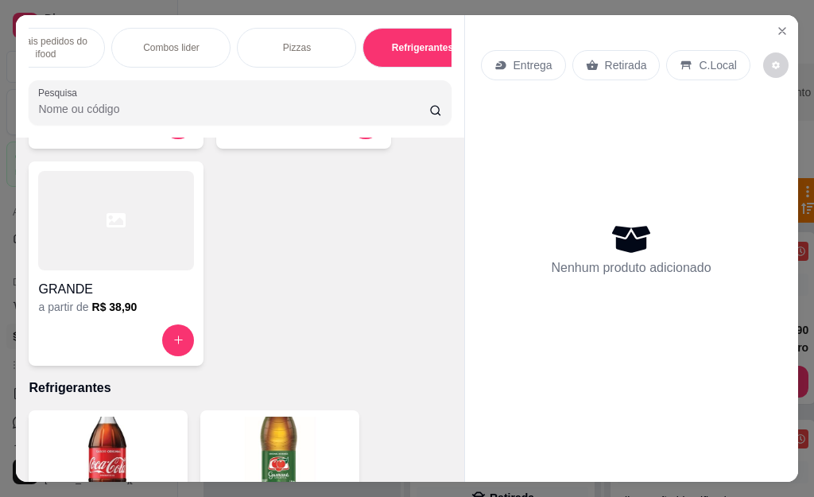
scroll to position [8511, 0]
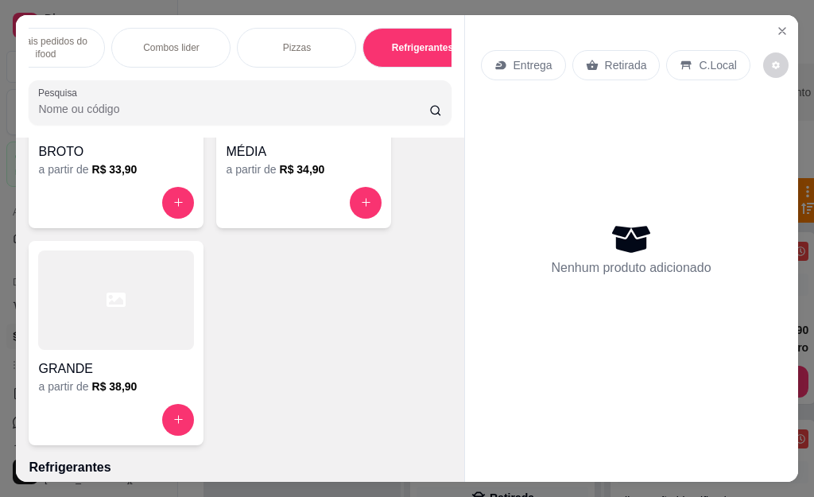
click at [72, 309] on div at bounding box center [116, 299] width 156 height 99
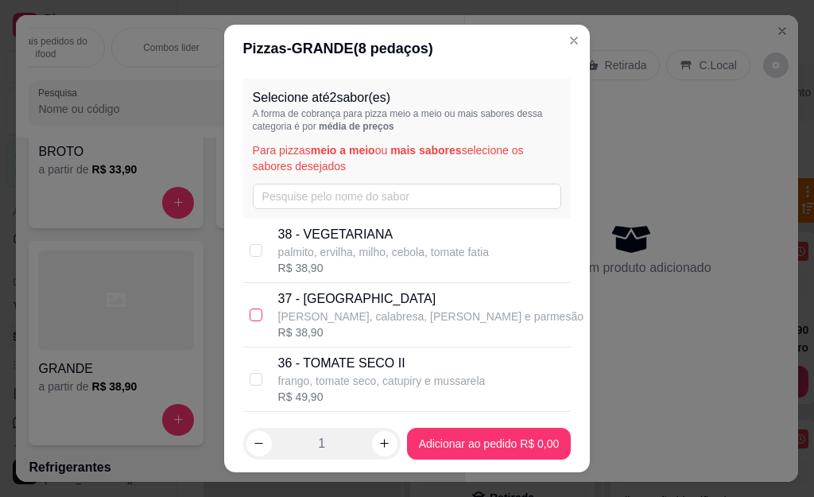
click at [250, 316] on input "checkbox" at bounding box center [256, 314] width 13 height 13
checkbox input "true"
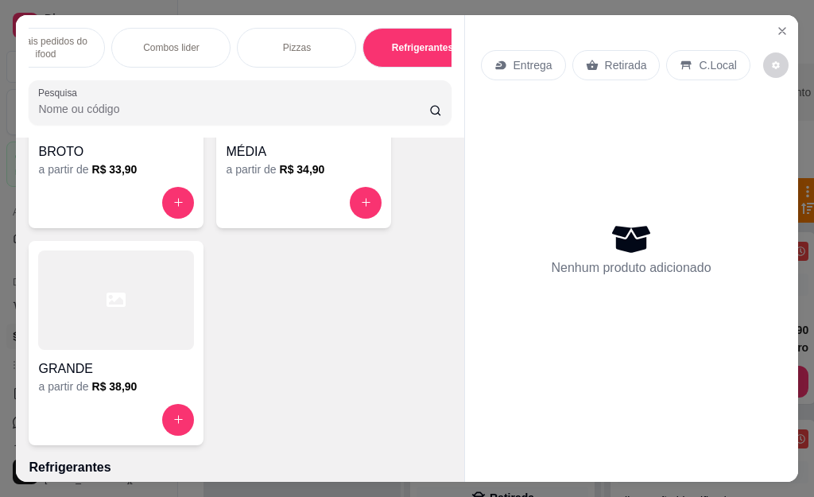
click at [90, 349] on div at bounding box center [116, 299] width 156 height 99
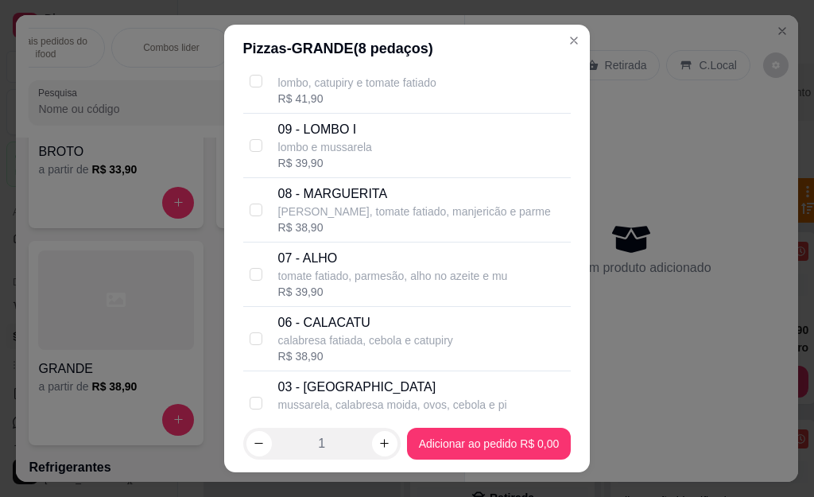
scroll to position [2305, 0]
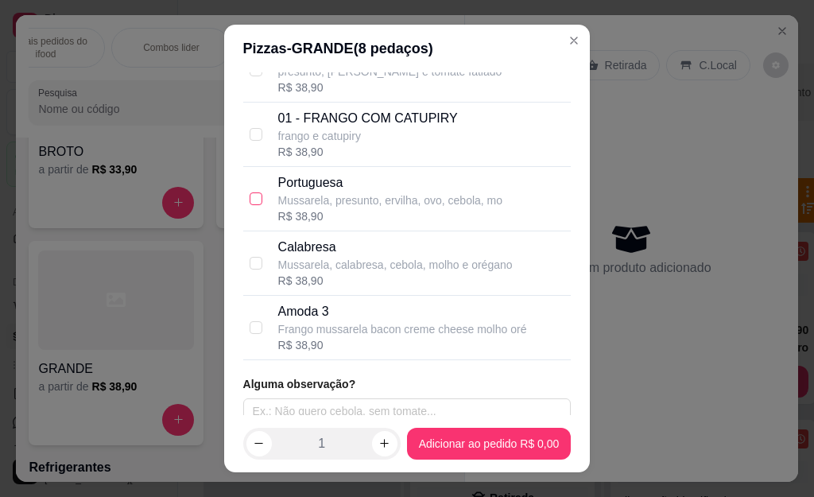
click at [250, 201] on input "checkbox" at bounding box center [256, 198] width 13 height 13
checkbox input "true"
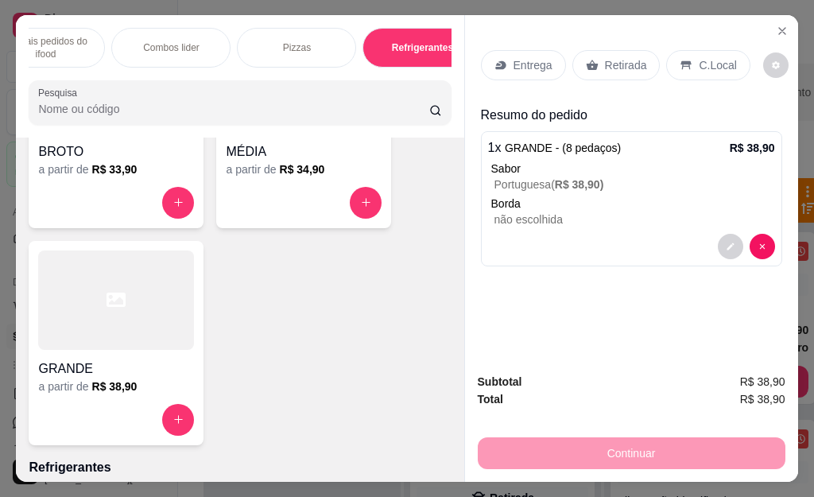
click at [85, 298] on div at bounding box center [116, 299] width 156 height 99
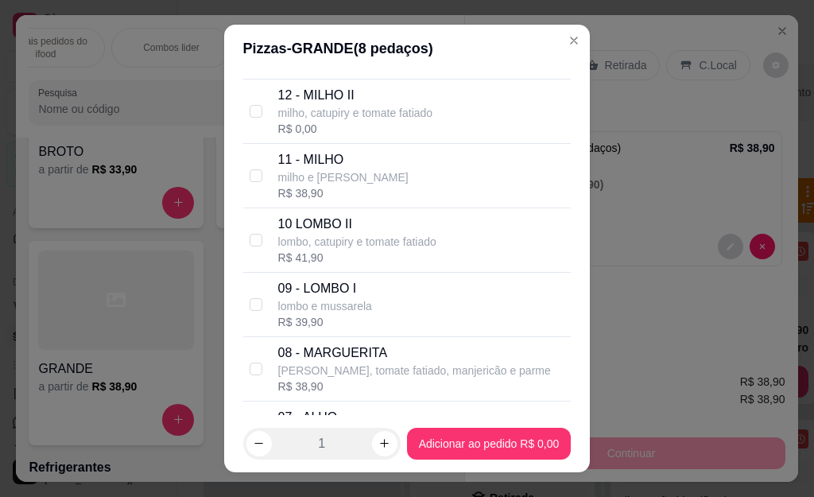
scroll to position [2066, 0]
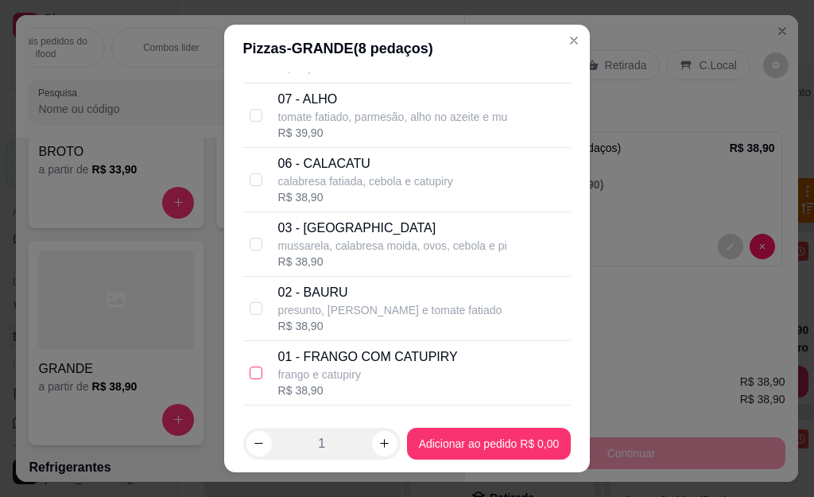
click at [250, 371] on input "checkbox" at bounding box center [256, 372] width 13 height 13
checkbox input "true"
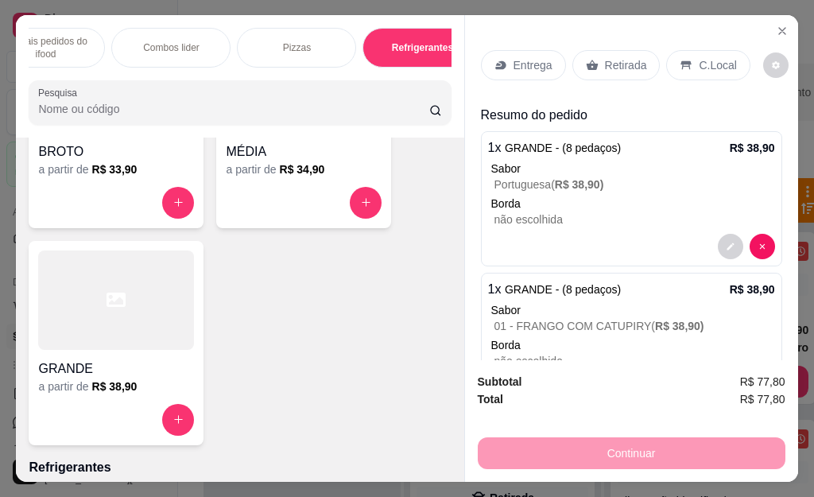
scroll to position [69, 0]
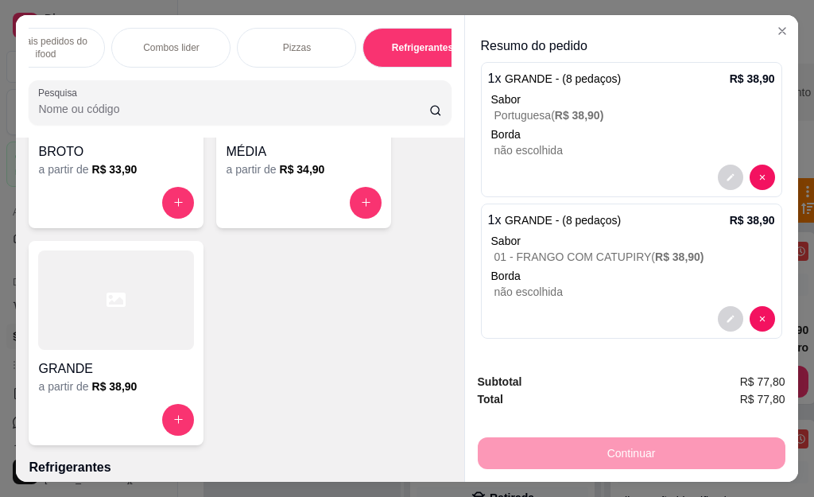
click at [153, 302] on div at bounding box center [116, 299] width 156 height 99
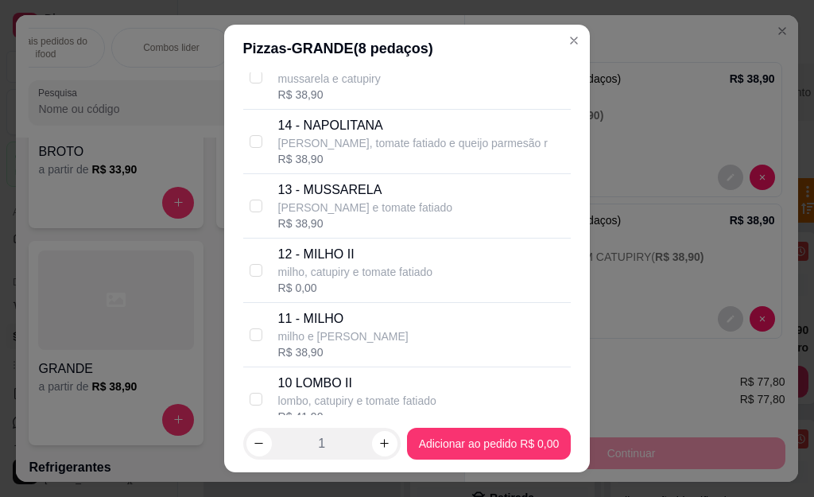
scroll to position [2146, 0]
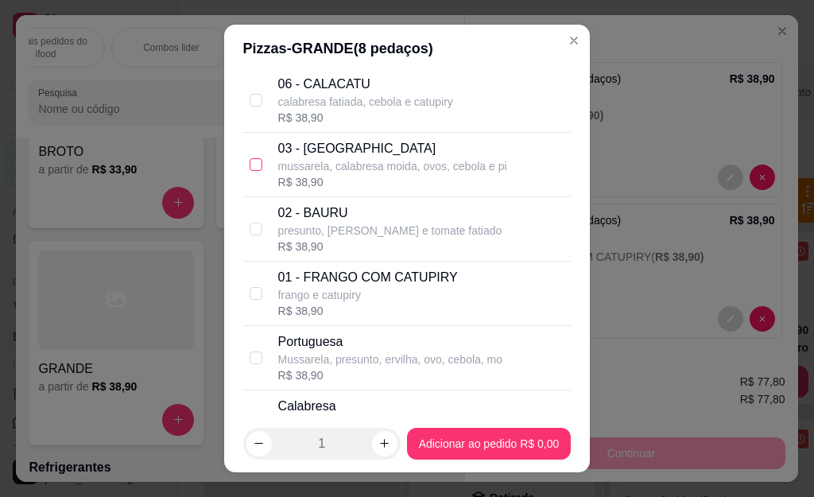
click at [250, 166] on input "checkbox" at bounding box center [256, 164] width 13 height 13
checkbox input "true"
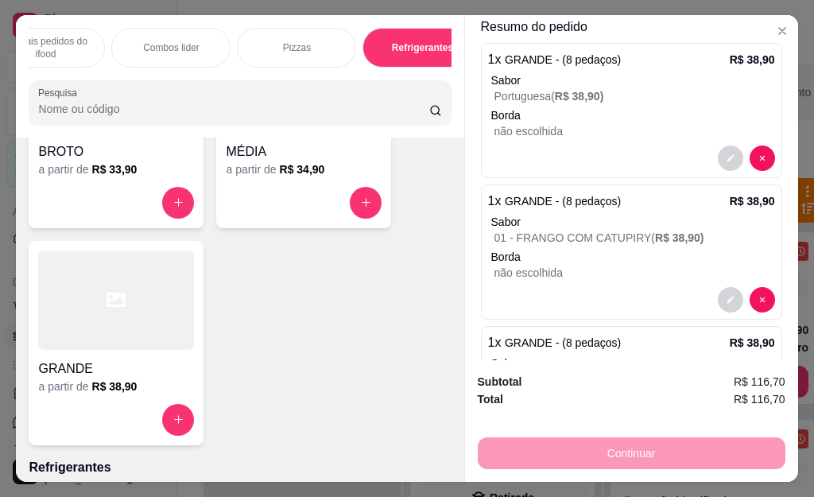
scroll to position [211, 0]
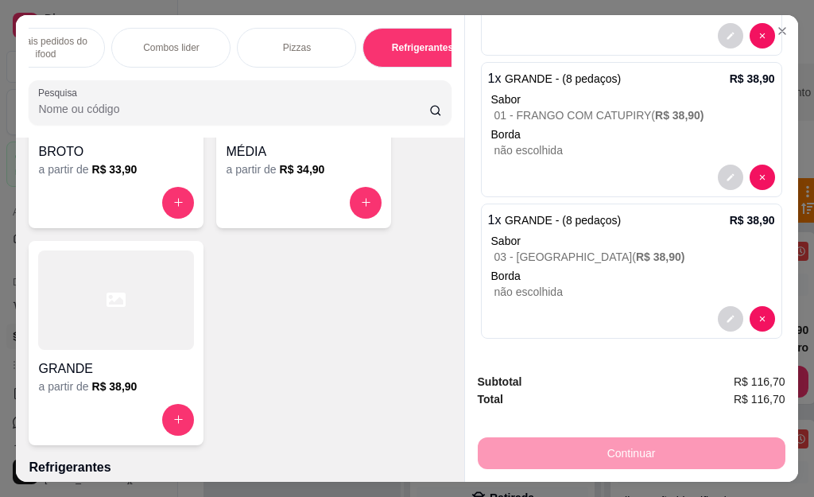
click at [624, 449] on div "Continuar" at bounding box center [632, 451] width 308 height 36
click at [625, 449] on div "Continuar" at bounding box center [632, 451] width 308 height 36
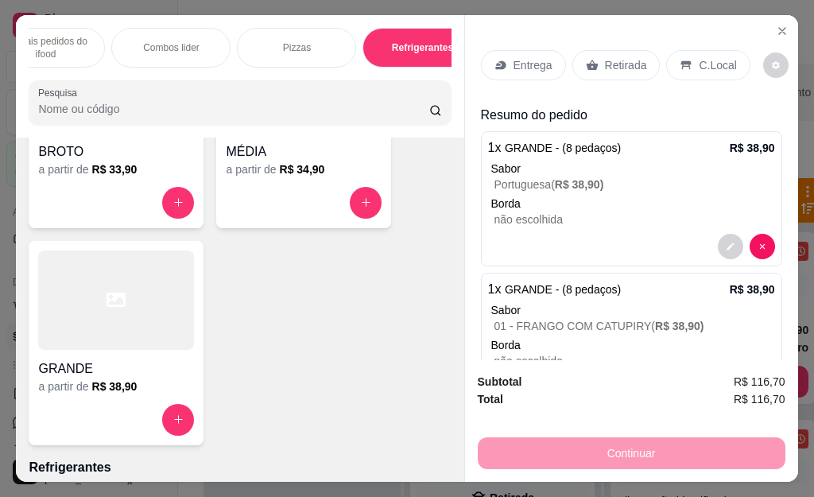
click at [625, 60] on p "Retirada" at bounding box center [626, 65] width 42 height 16
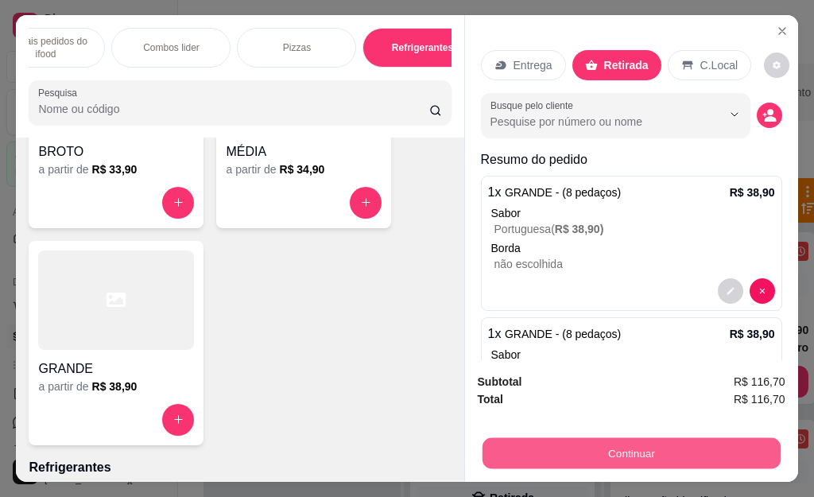
click at [598, 448] on button "Continuar" at bounding box center [631, 453] width 298 height 31
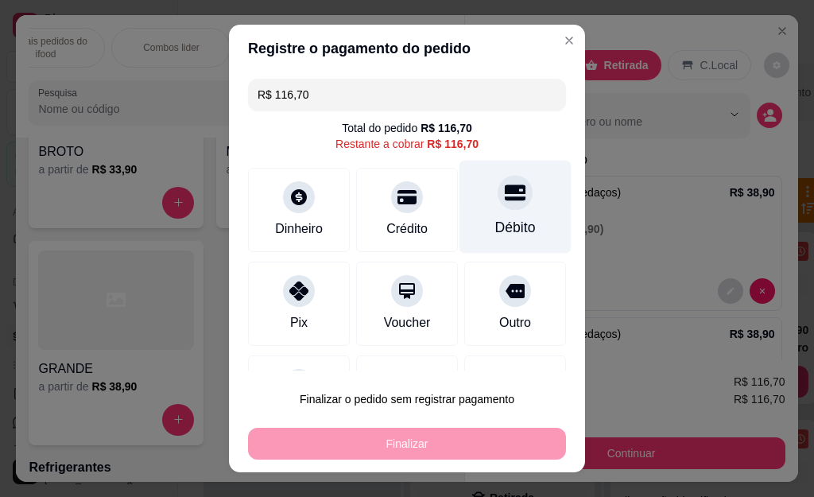
click at [505, 201] on icon at bounding box center [515, 192] width 21 height 21
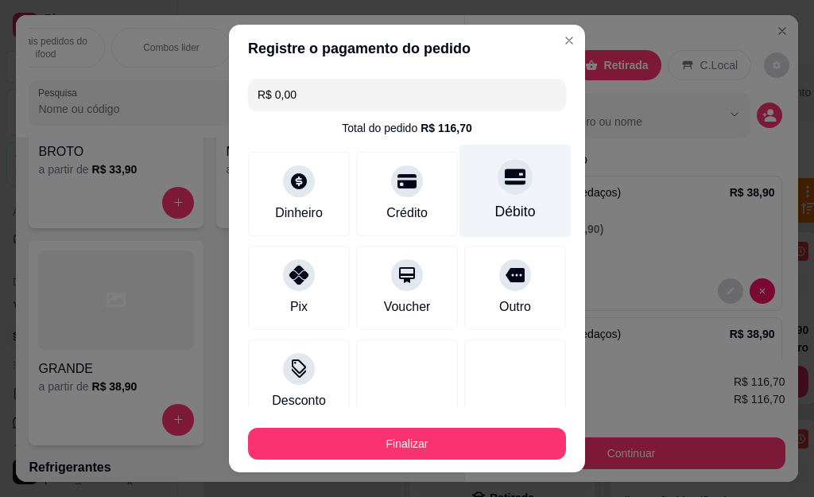
type input "R$ 0,00"
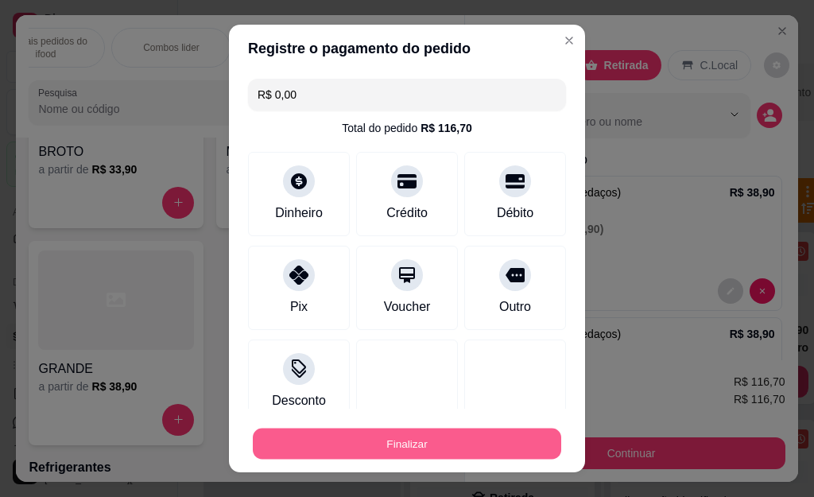
click at [371, 443] on button "Finalizar" at bounding box center [407, 443] width 308 height 31
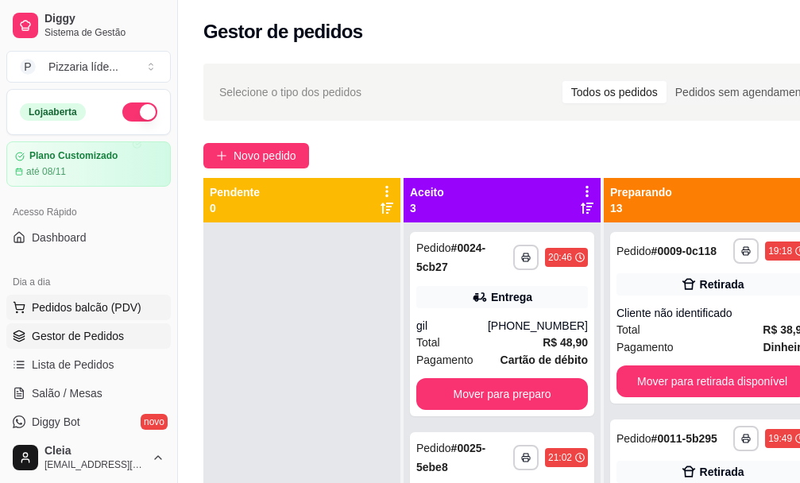
click at [90, 306] on span "Pedidos balcão (PDV)" at bounding box center [87, 308] width 110 height 16
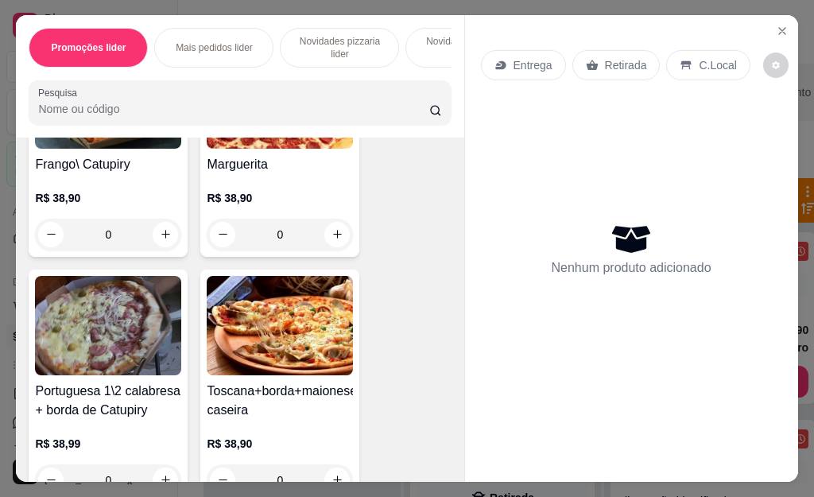
scroll to position [6914, 0]
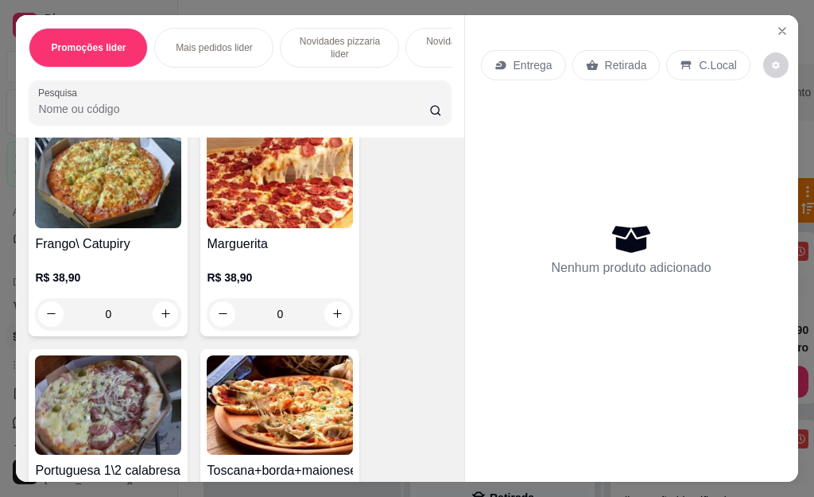
click at [272, 184] on img at bounding box center [280, 178] width 146 height 99
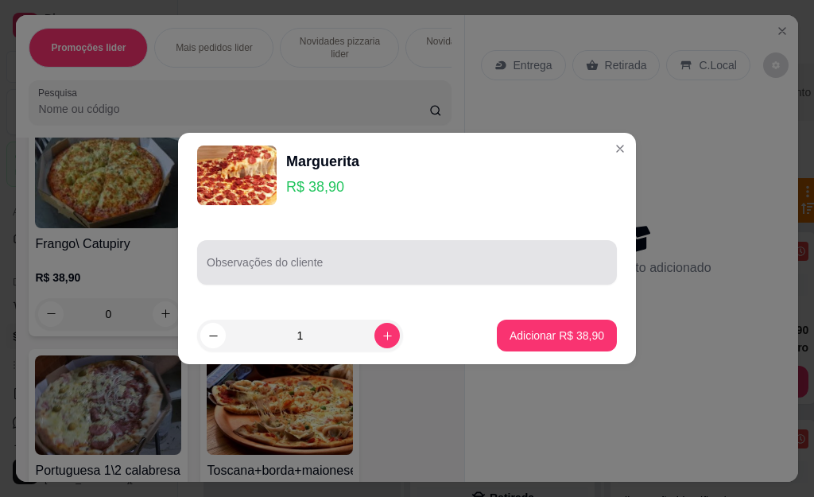
click at [325, 274] on input "Observações do cliente" at bounding box center [407, 269] width 401 height 16
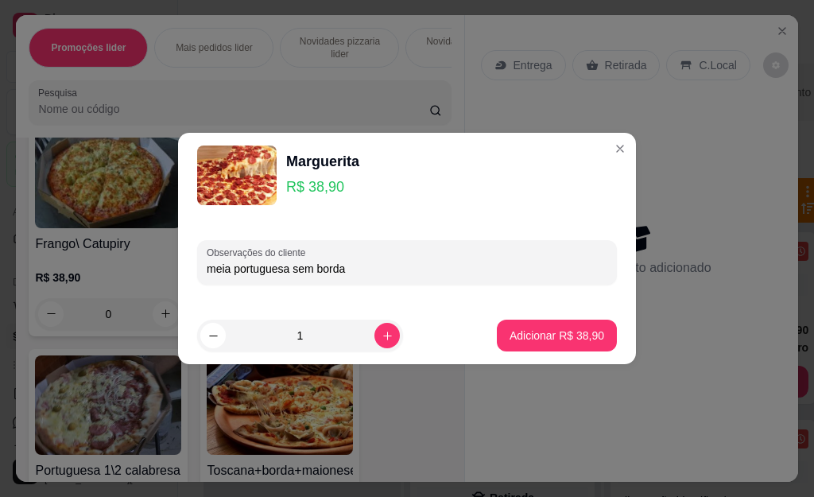
type input "meia portuguesa sem borda"
click at [535, 330] on p "Adicionar R$ 38,90" at bounding box center [556, 335] width 95 height 16
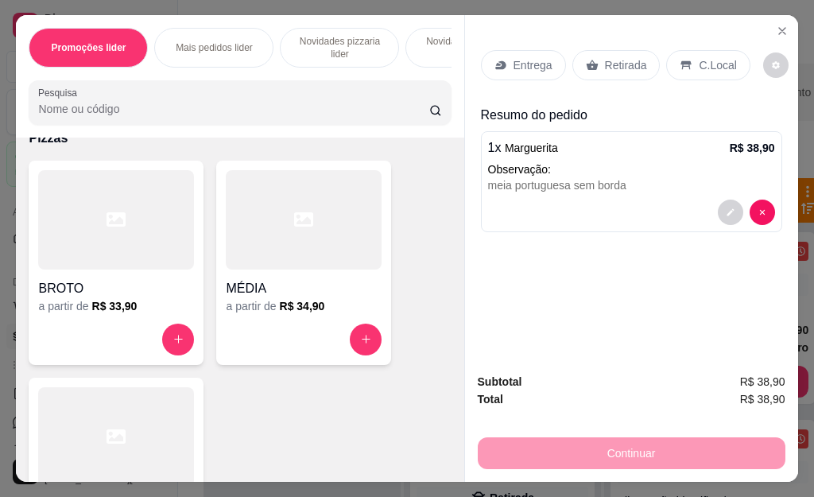
scroll to position [8503, 0]
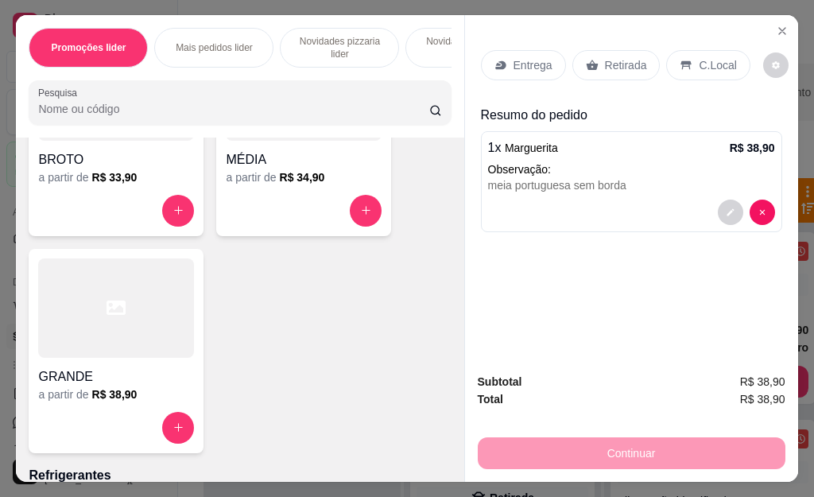
click at [115, 312] on icon at bounding box center [115, 307] width 19 height 14
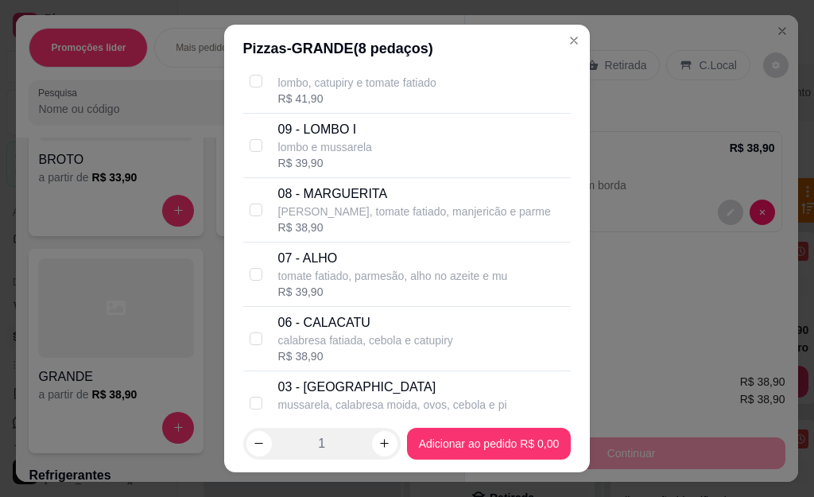
scroll to position [2066, 0]
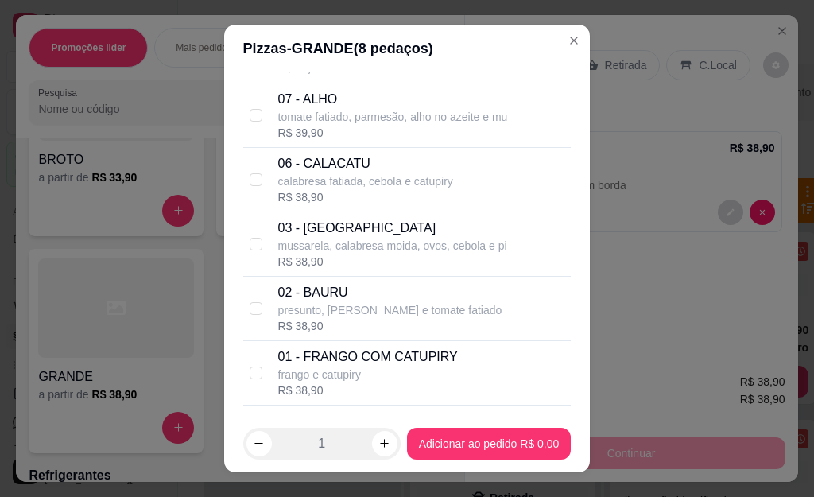
click at [551, 40] on div "Entrega Retirada C.Local" at bounding box center [631, 65] width 301 height 56
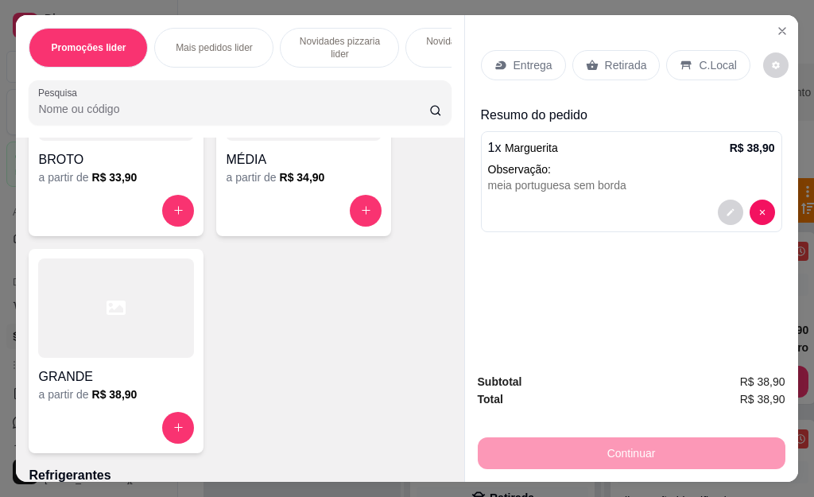
click at [87, 328] on div at bounding box center [116, 307] width 156 height 99
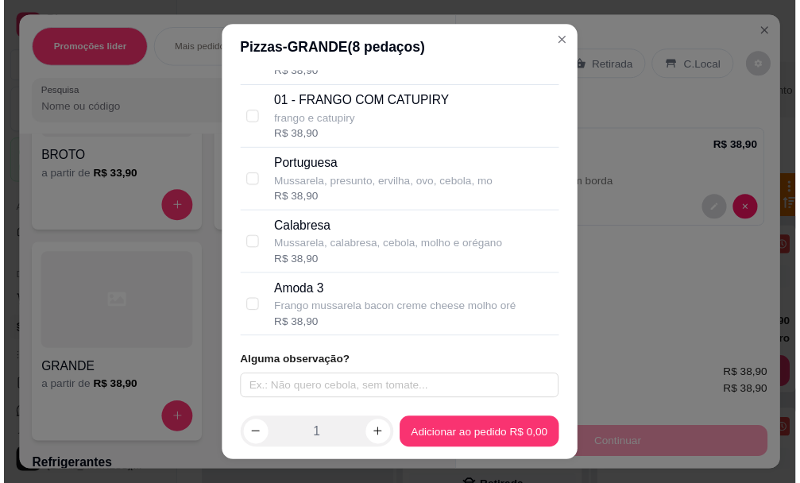
scroll to position [26, 0]
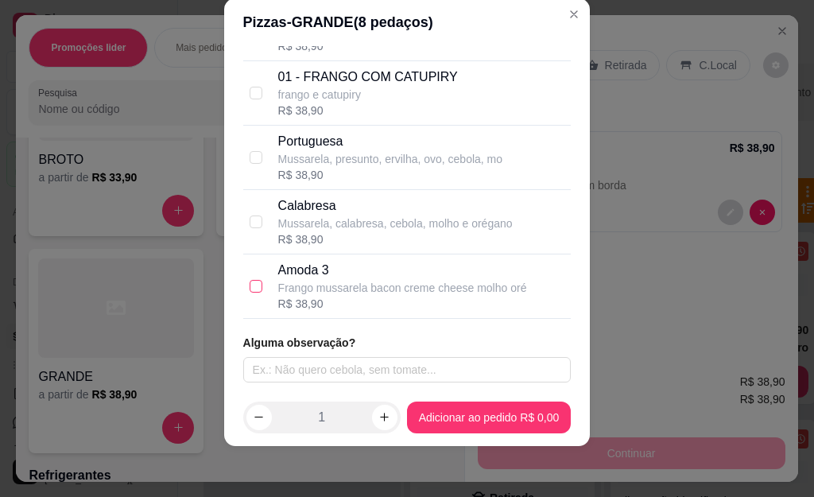
click at [250, 283] on input "checkbox" at bounding box center [256, 286] width 13 height 13
checkbox input "true"
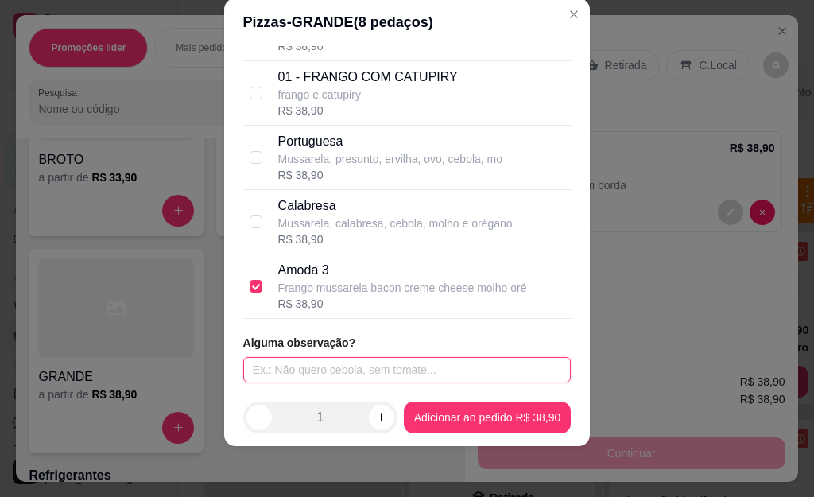
click at [323, 368] on input "text" at bounding box center [407, 369] width 328 height 25
type input "meia mista sem borda"
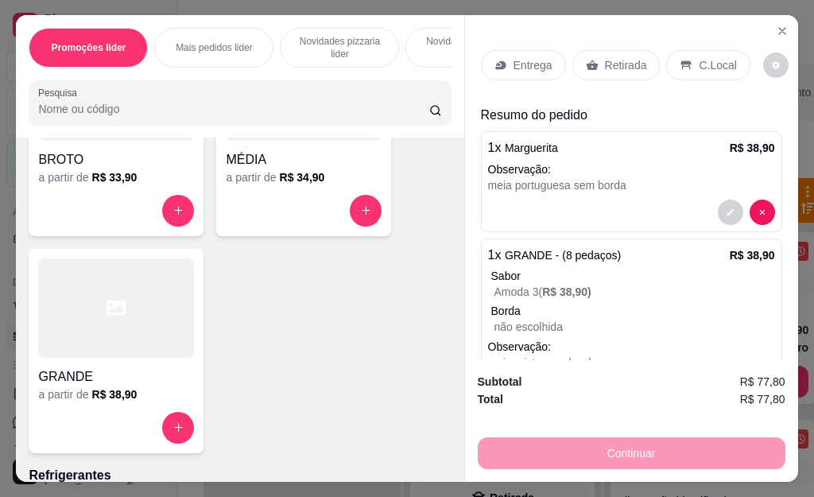
click at [621, 57] on p "Retirada" at bounding box center [626, 65] width 42 height 16
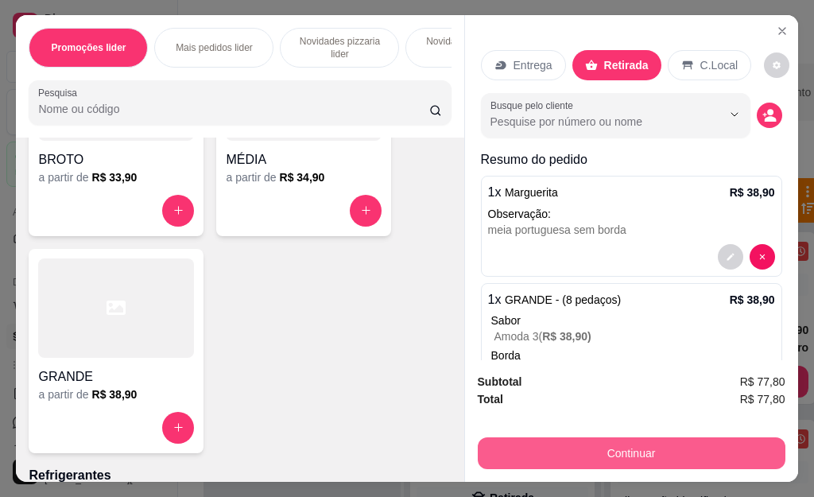
click at [603, 444] on button "Continuar" at bounding box center [632, 453] width 308 height 32
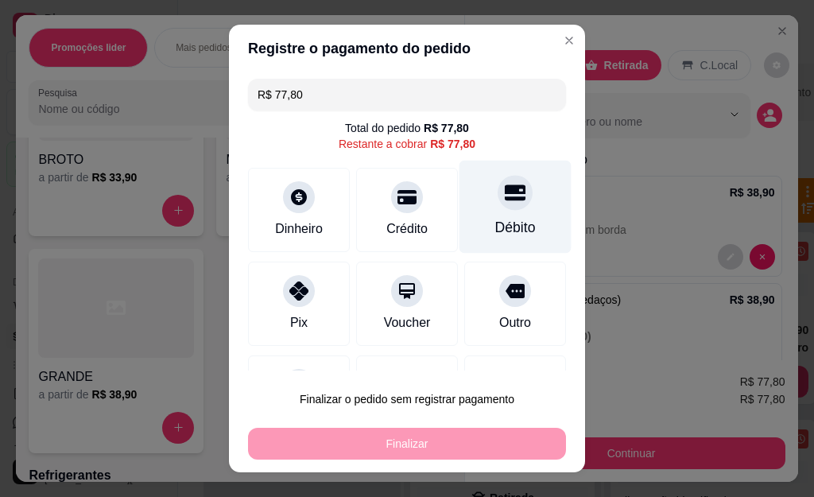
click at [497, 195] on div at bounding box center [514, 193] width 35 height 35
type input "R$ 0,00"
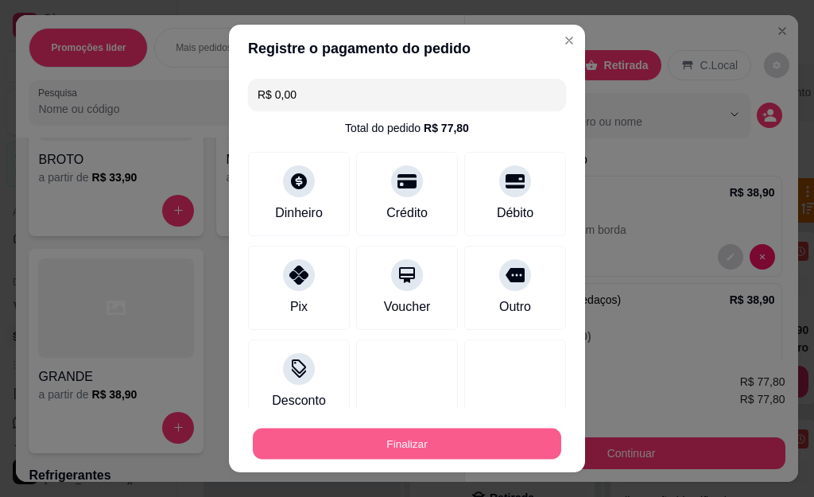
click at [395, 442] on button "Finalizar" at bounding box center [407, 443] width 308 height 31
